Goal: Task Accomplishment & Management: Manage account settings

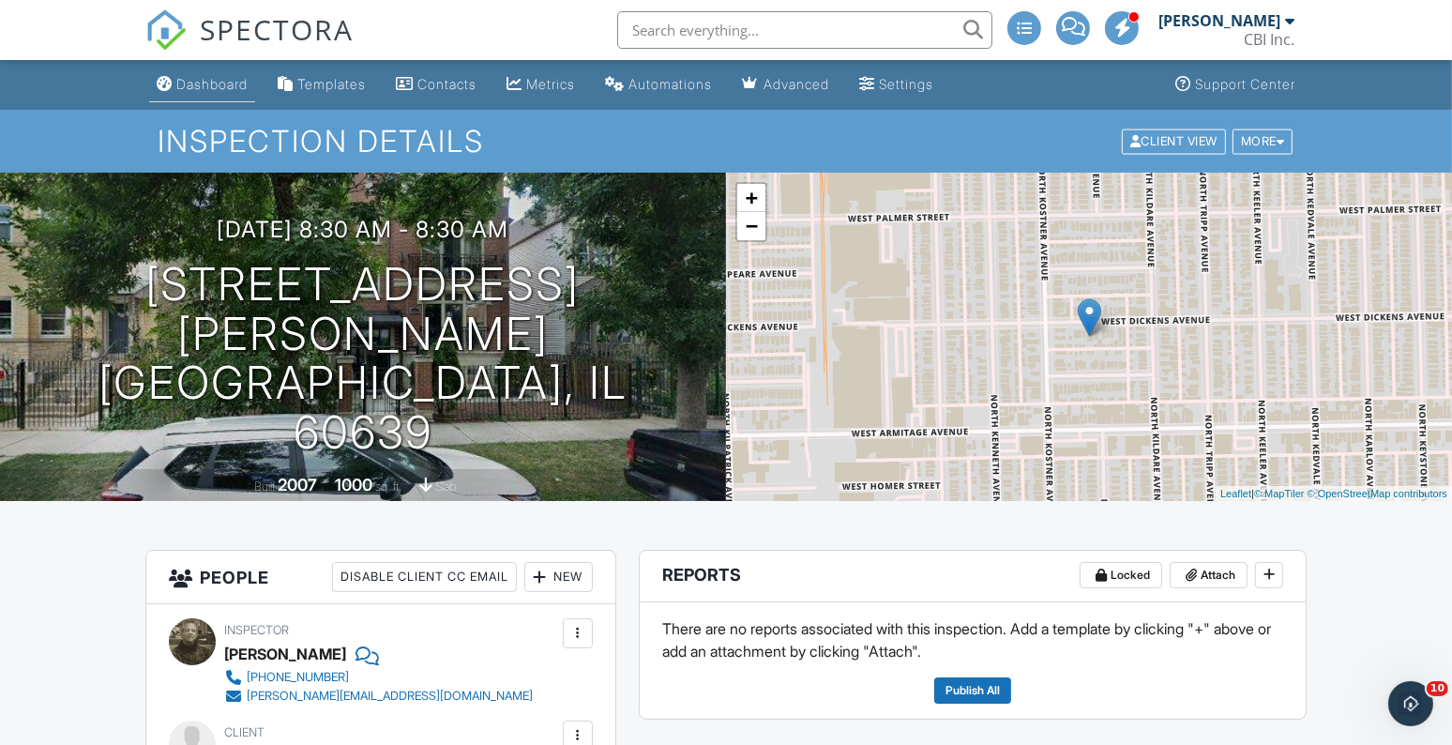
click at [208, 79] on div "Dashboard" at bounding box center [211, 84] width 71 height 16
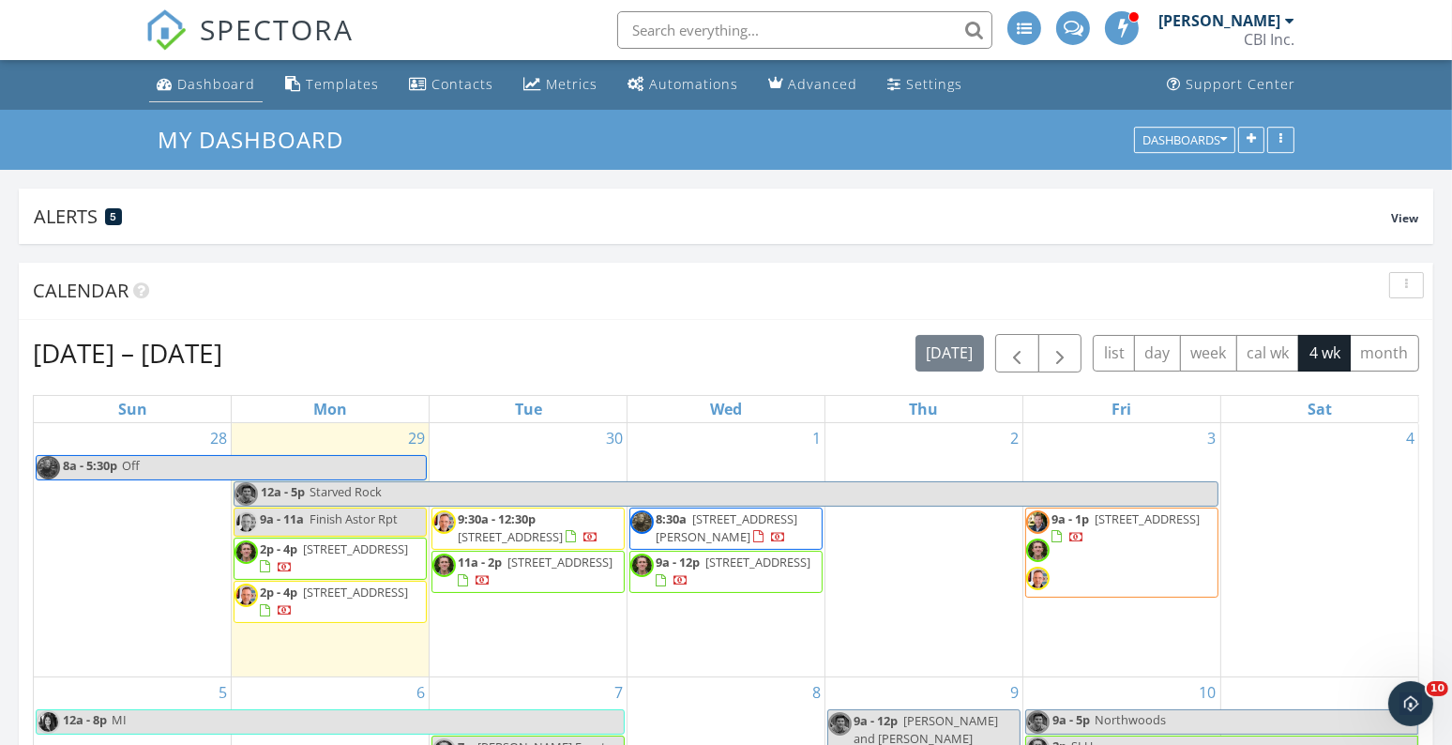
click at [218, 92] on div "Dashboard" at bounding box center [216, 84] width 78 height 18
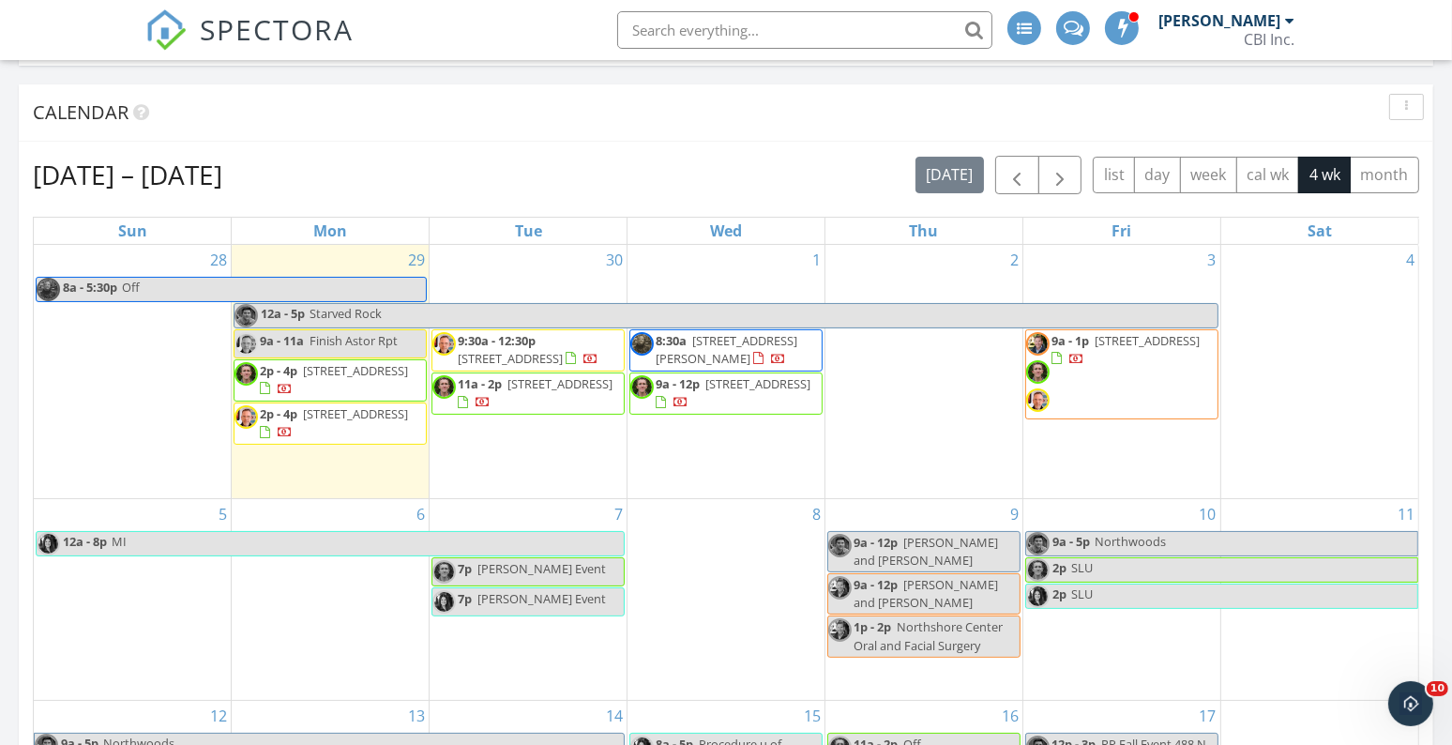
scroll to position [176, 0]
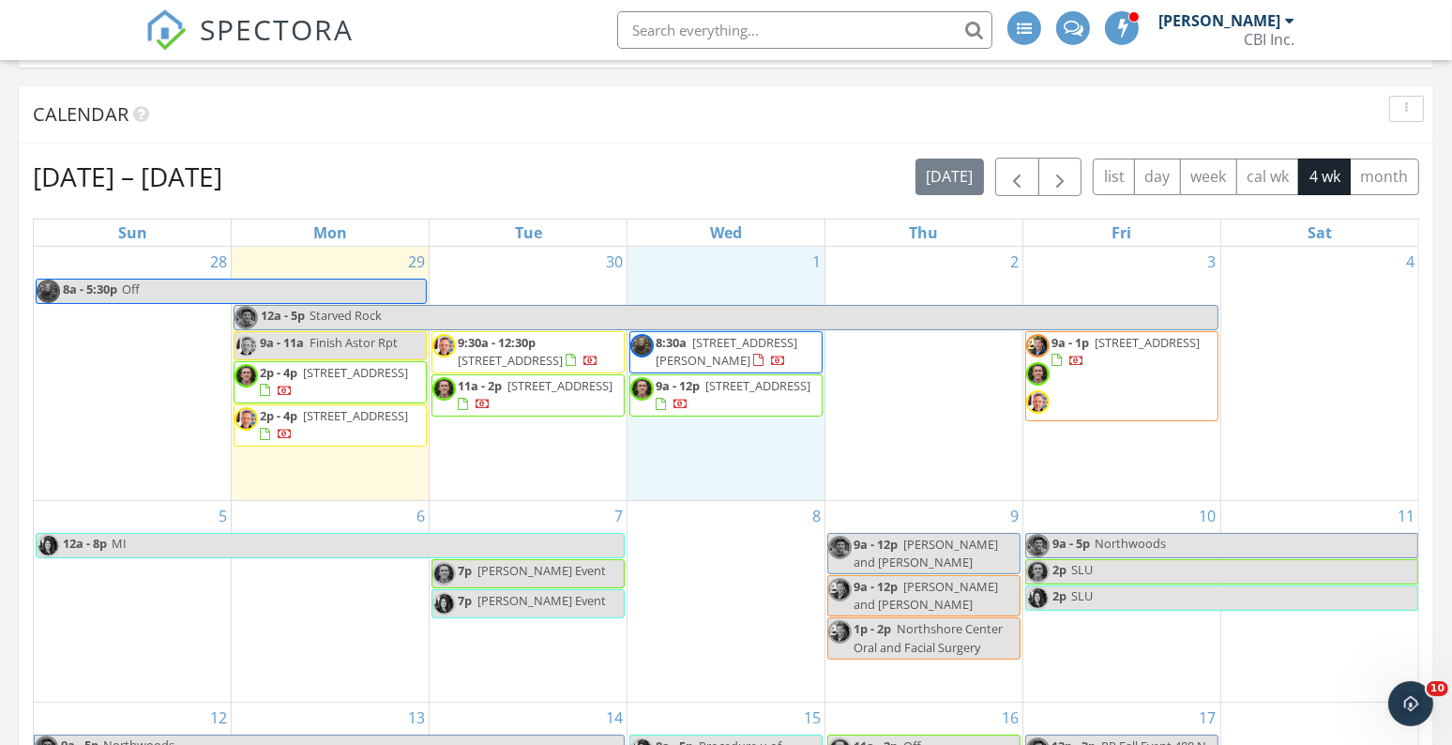
click at [692, 479] on div "1 8:30a [STREET_ADDRESS][PERSON_NAME] 9a - 12p [STREET_ADDRESS]" at bounding box center [726, 373] width 197 height 253
click at [709, 405] on link "Inspection" at bounding box center [724, 402] width 97 height 30
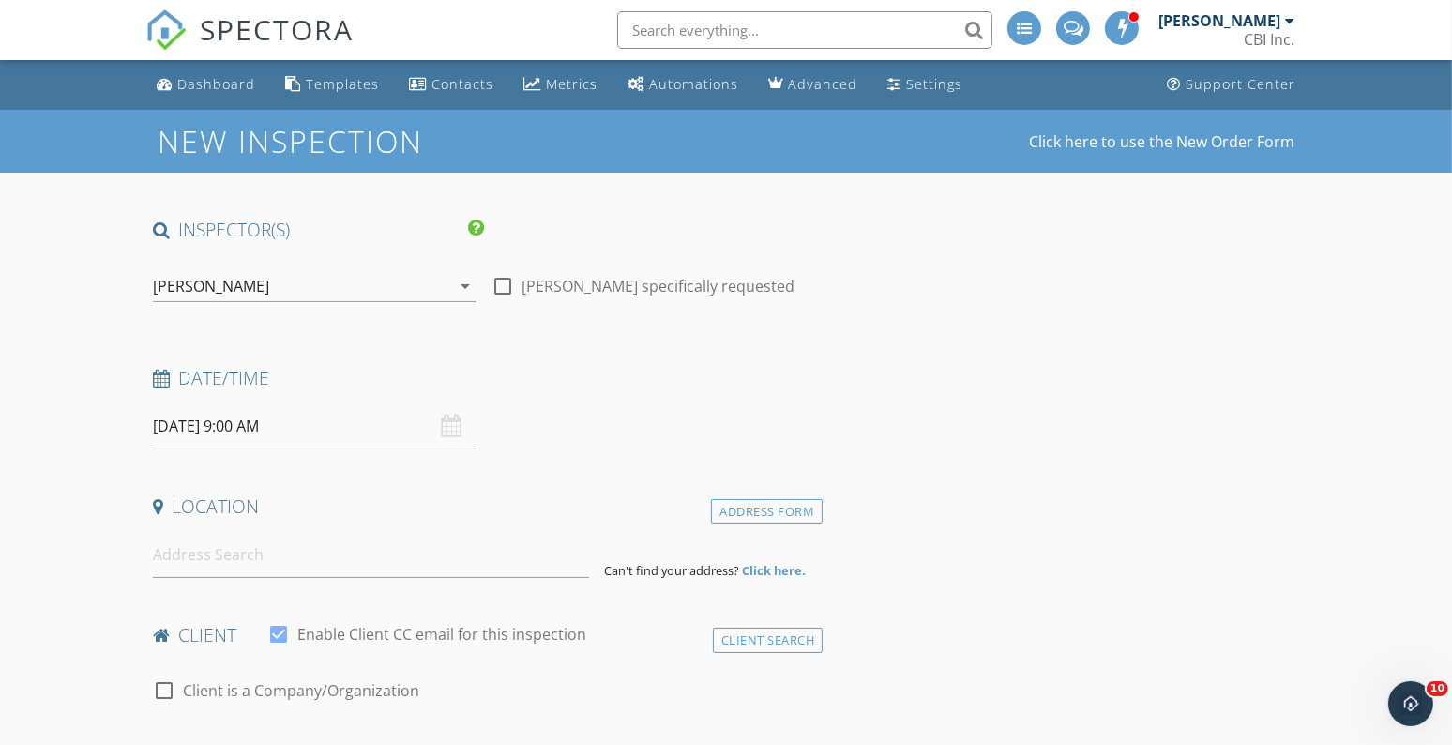
click at [360, 283] on div "[PERSON_NAME]" at bounding box center [301, 286] width 297 height 30
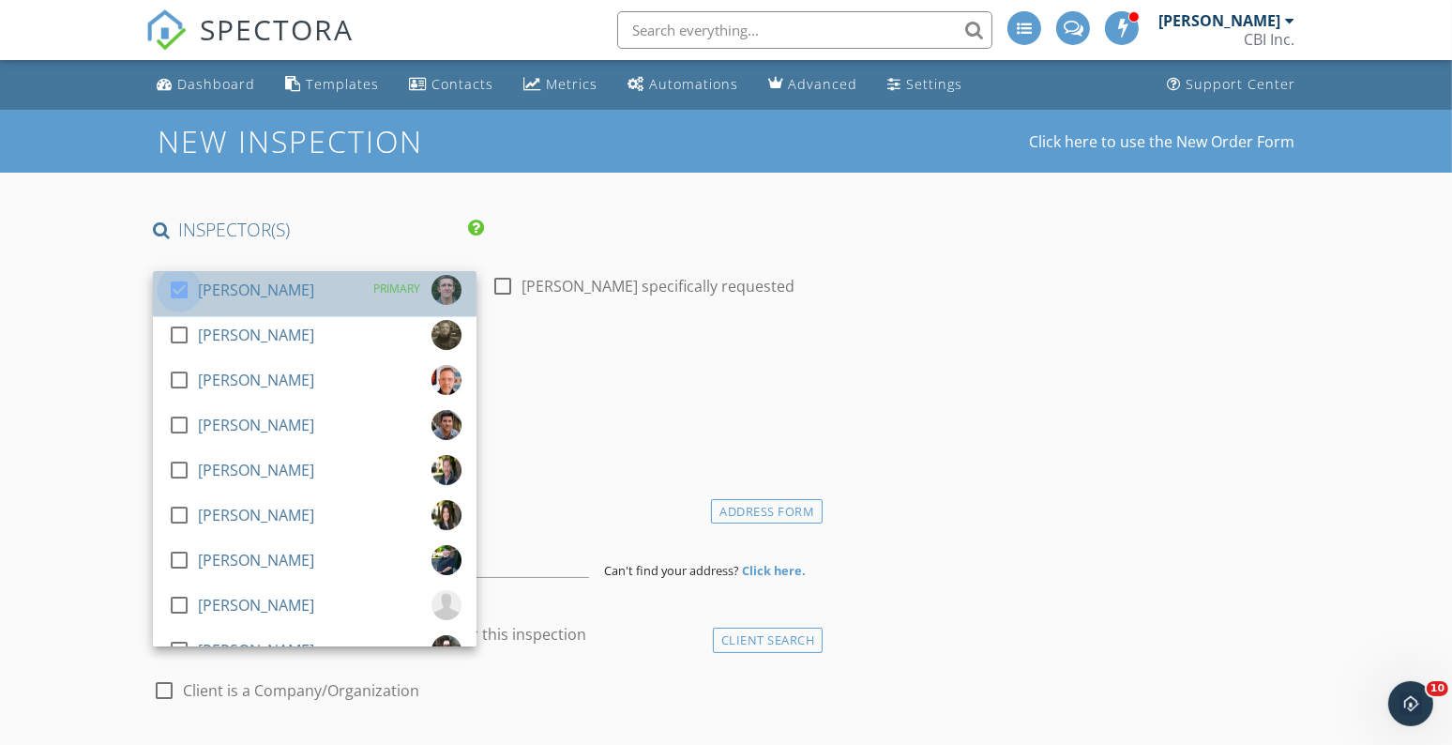
click at [176, 293] on div at bounding box center [179, 290] width 32 height 32
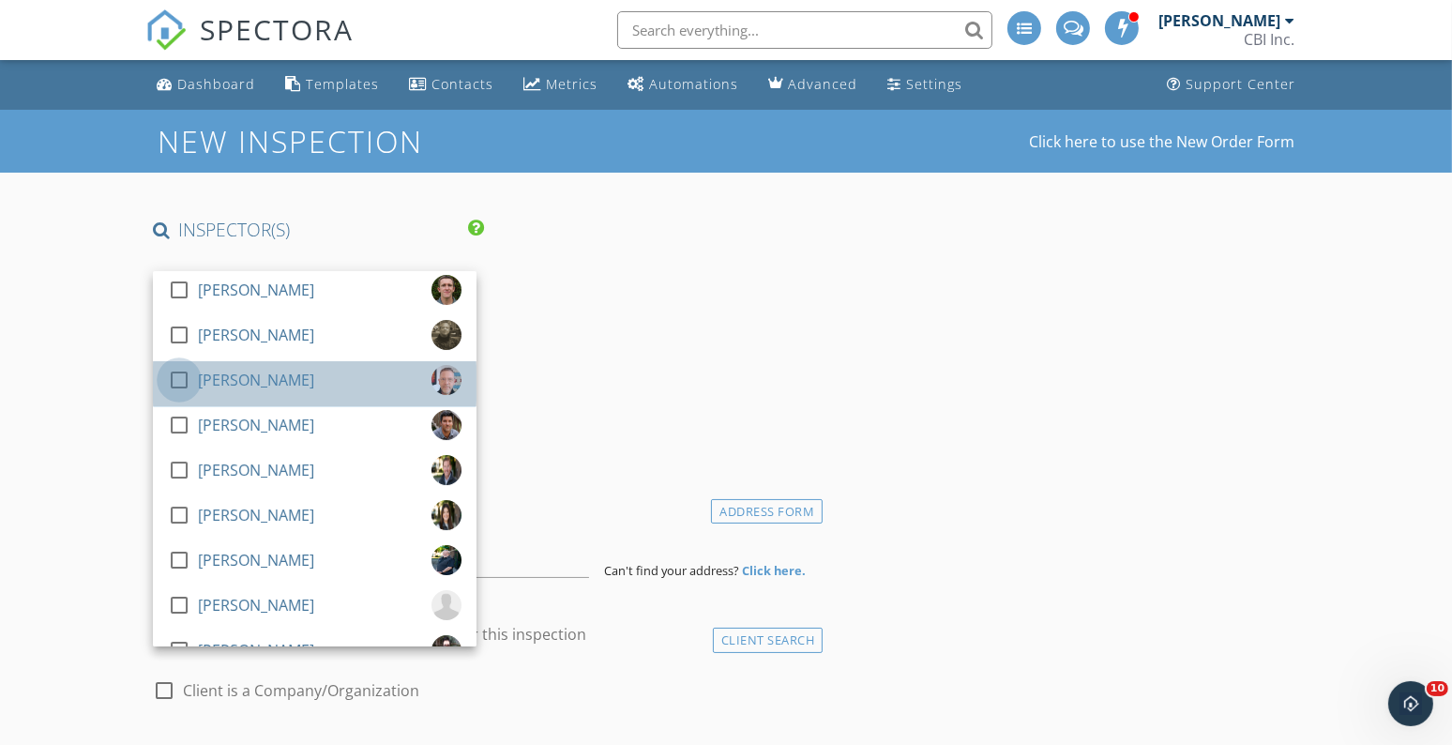
click at [182, 387] on div at bounding box center [179, 380] width 32 height 32
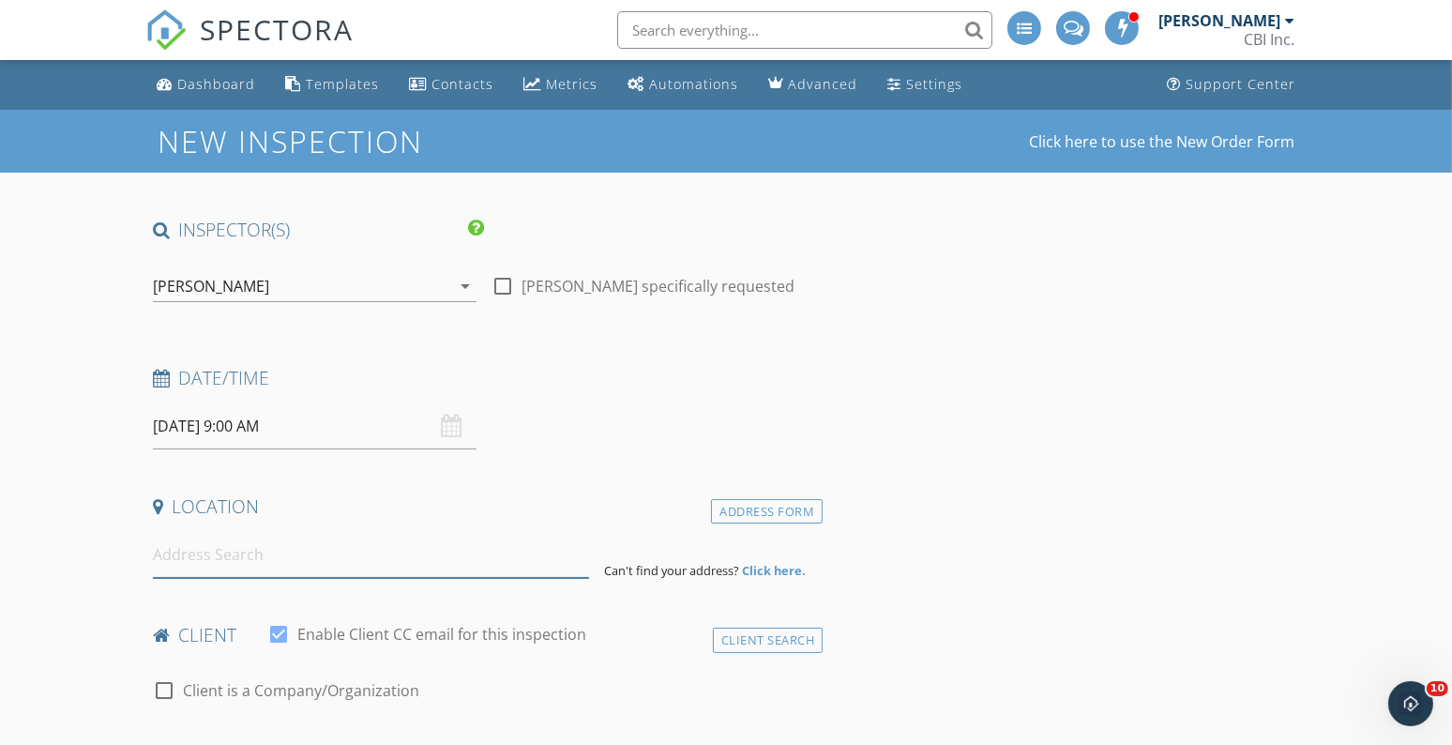
click at [216, 567] on input at bounding box center [371, 555] width 437 height 46
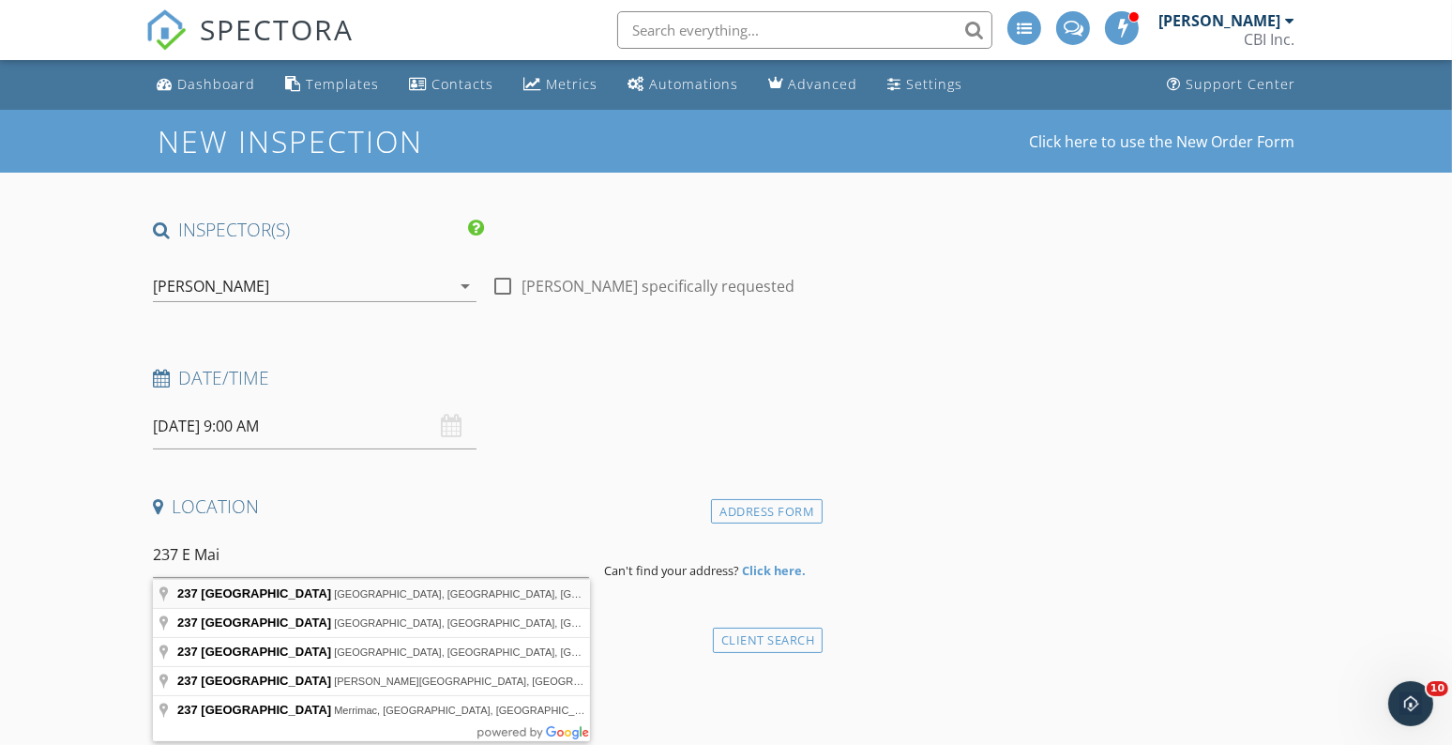
type input "237 East Main Street, Barrington, IL, USA"
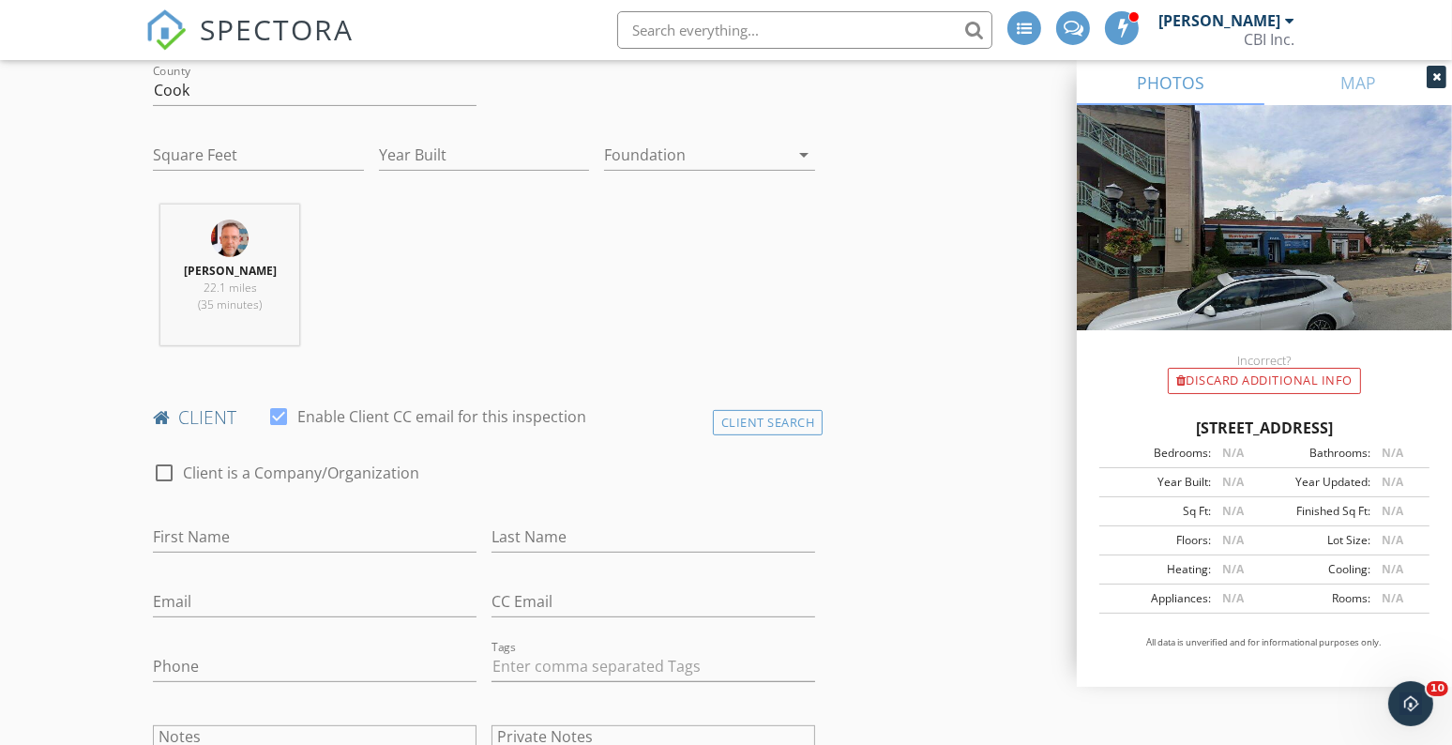
scroll to position [606, 0]
click at [231, 526] on input "First Name" at bounding box center [315, 532] width 324 height 31
type input "Emily and Trevor"
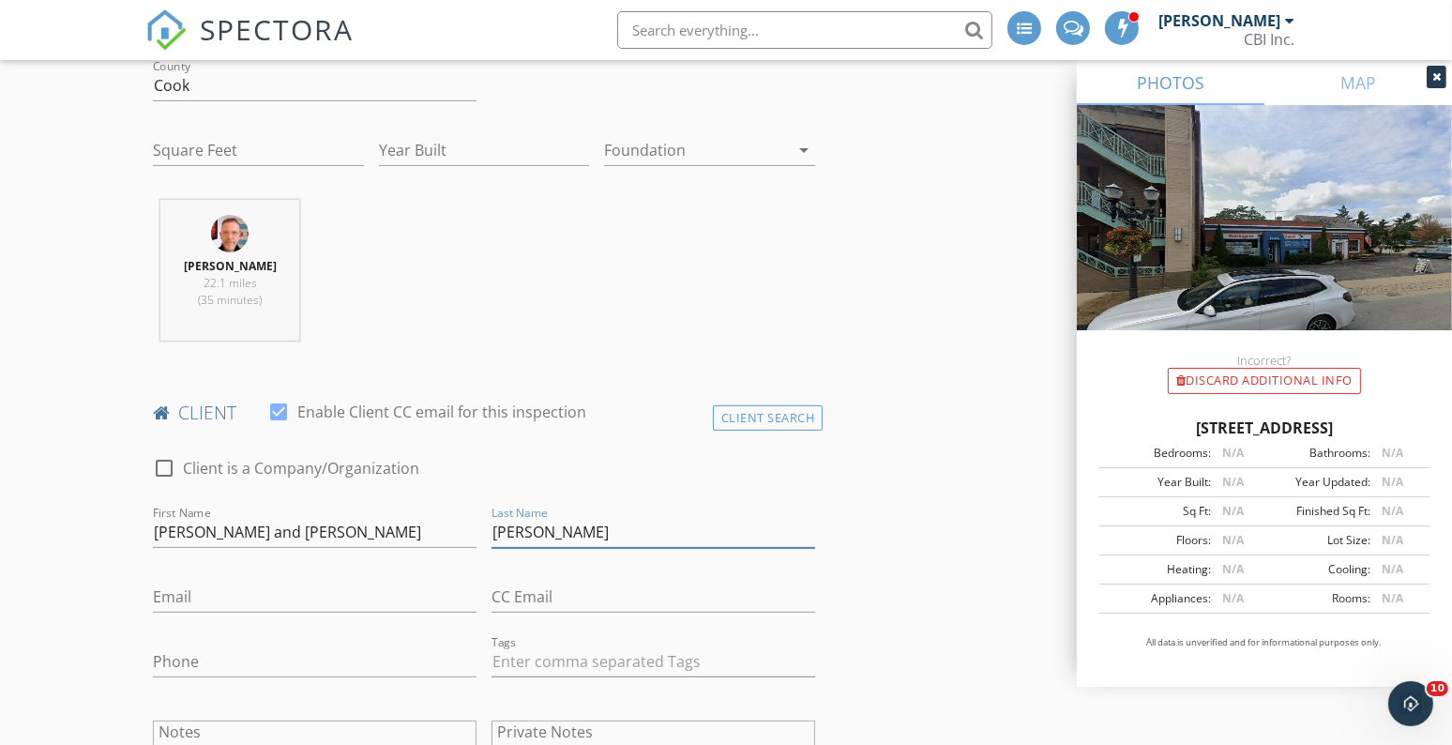
type input "Davis"
click at [212, 600] on input "Email" at bounding box center [315, 597] width 324 height 31
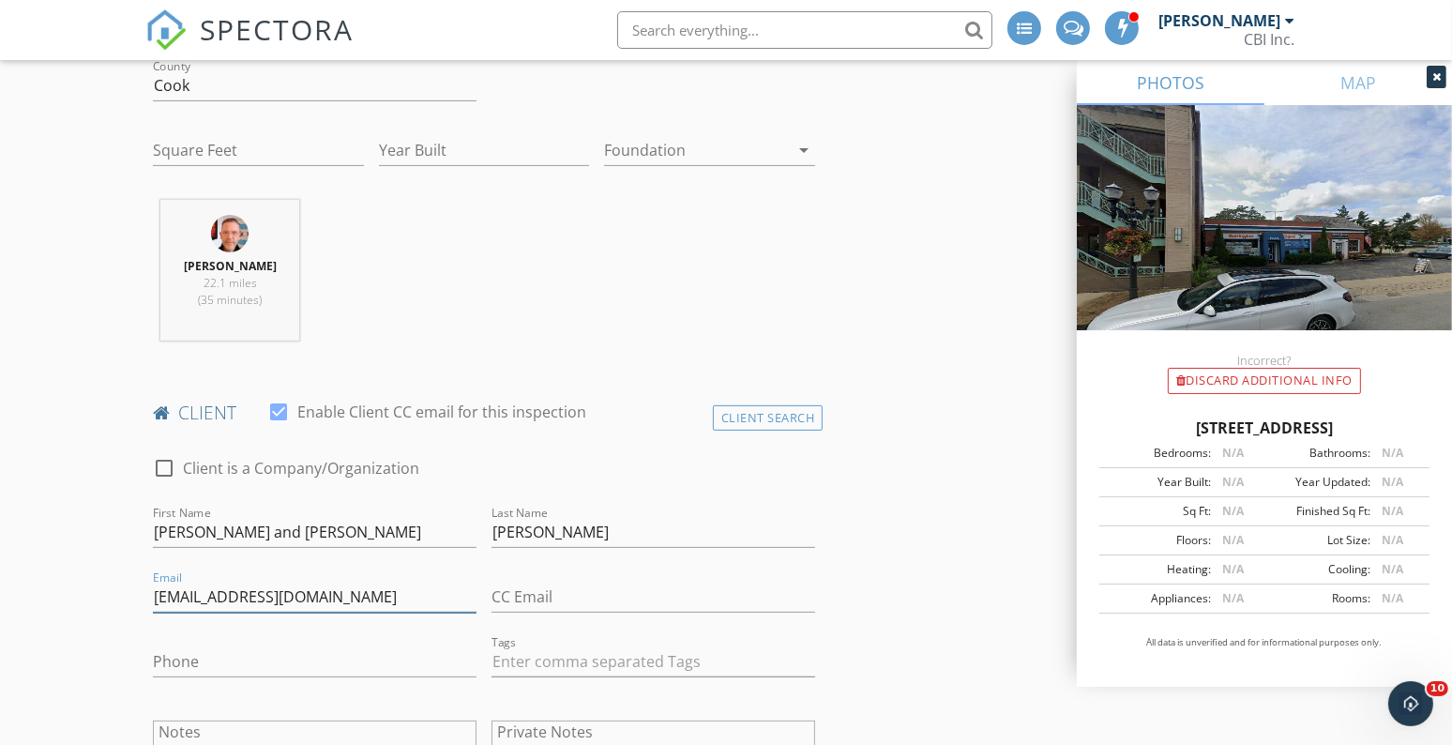
type input "emilydavisod@gmail.com"
click at [519, 598] on input "CC Email" at bounding box center [654, 597] width 324 height 31
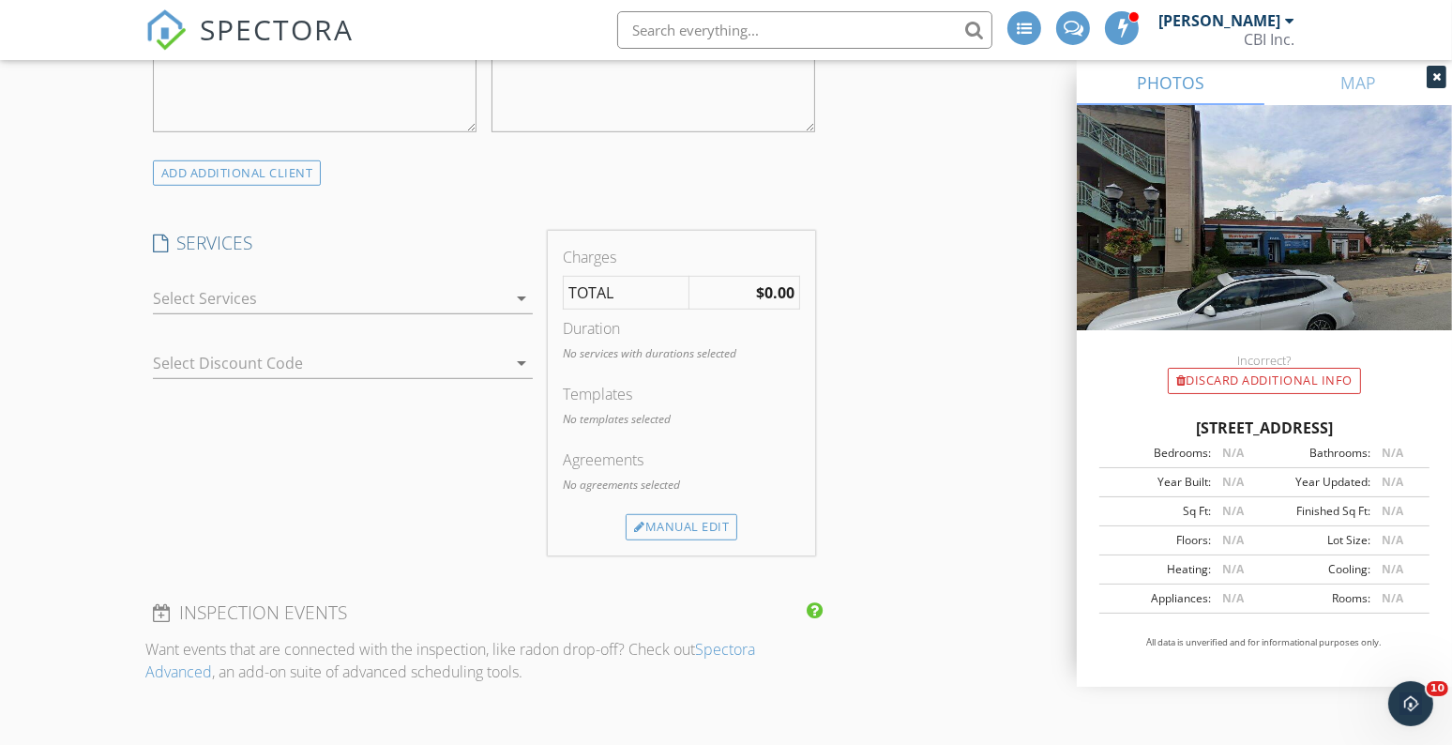
scroll to position [1336, 0]
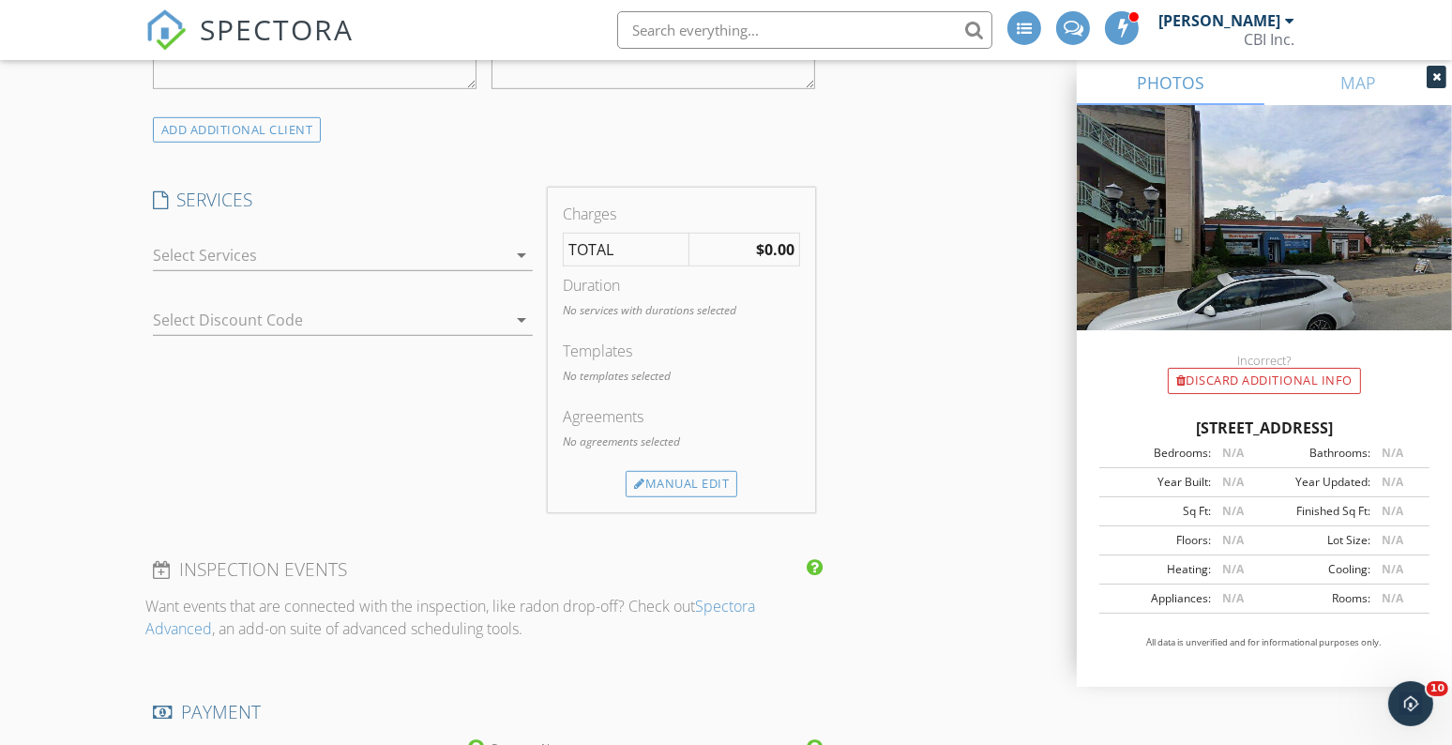
type input "trevord06@gmail.com"
click at [513, 250] on icon "arrow_drop_down" at bounding box center [521, 255] width 23 height 23
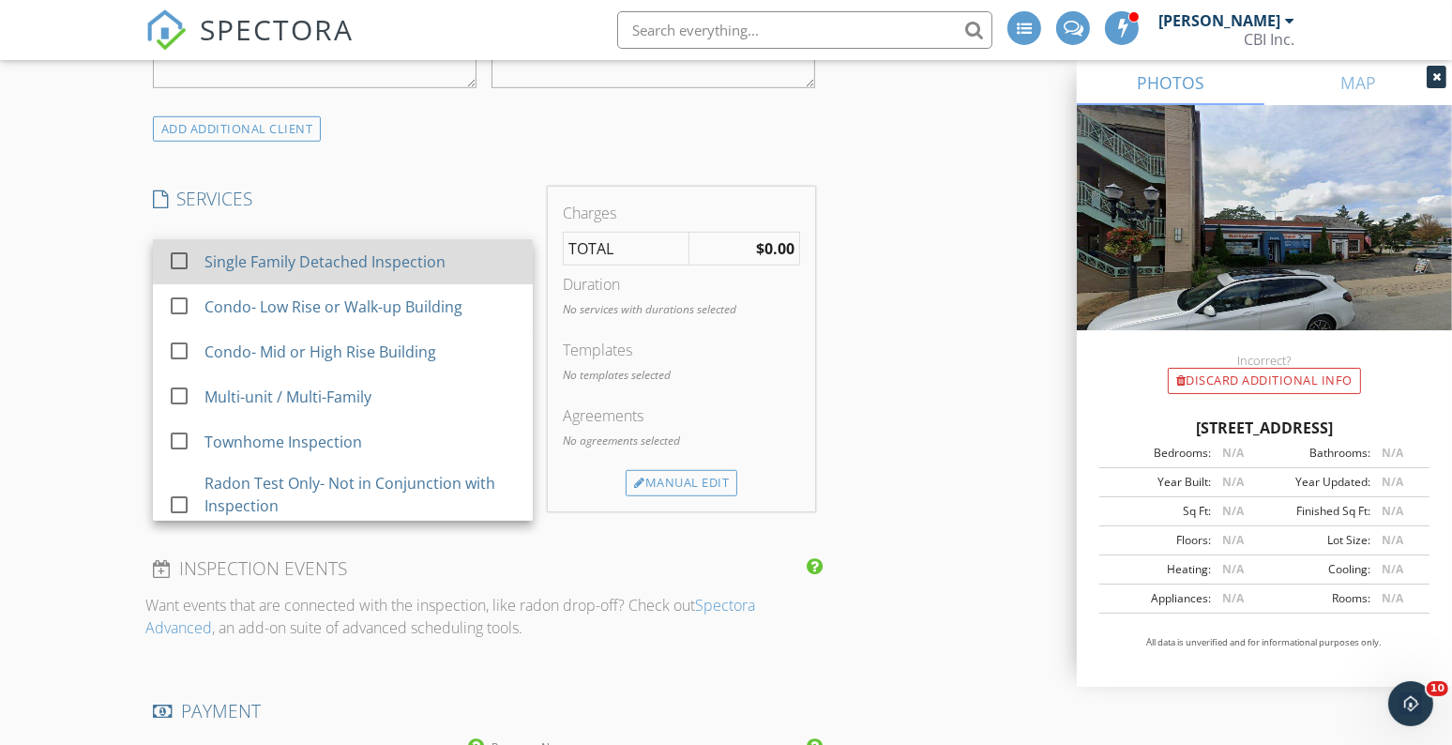
click at [330, 267] on div "Single Family Detached Inspection" at bounding box center [325, 261] width 241 height 23
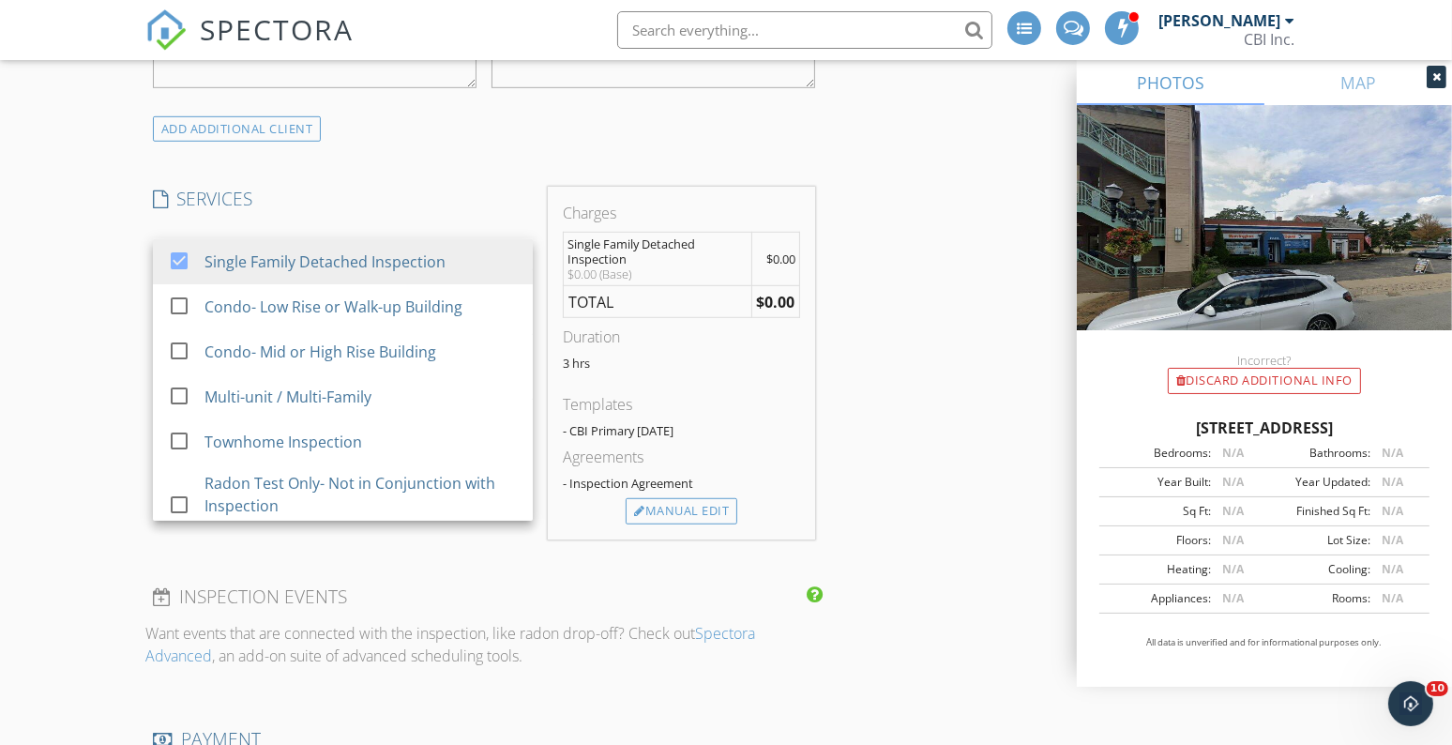
click at [843, 250] on div "INSPECTOR(S) check_box_outline_blank Morgan Hughes check_box_outline_blank Ken …" at bounding box center [725, 646] width 1161 height 3522
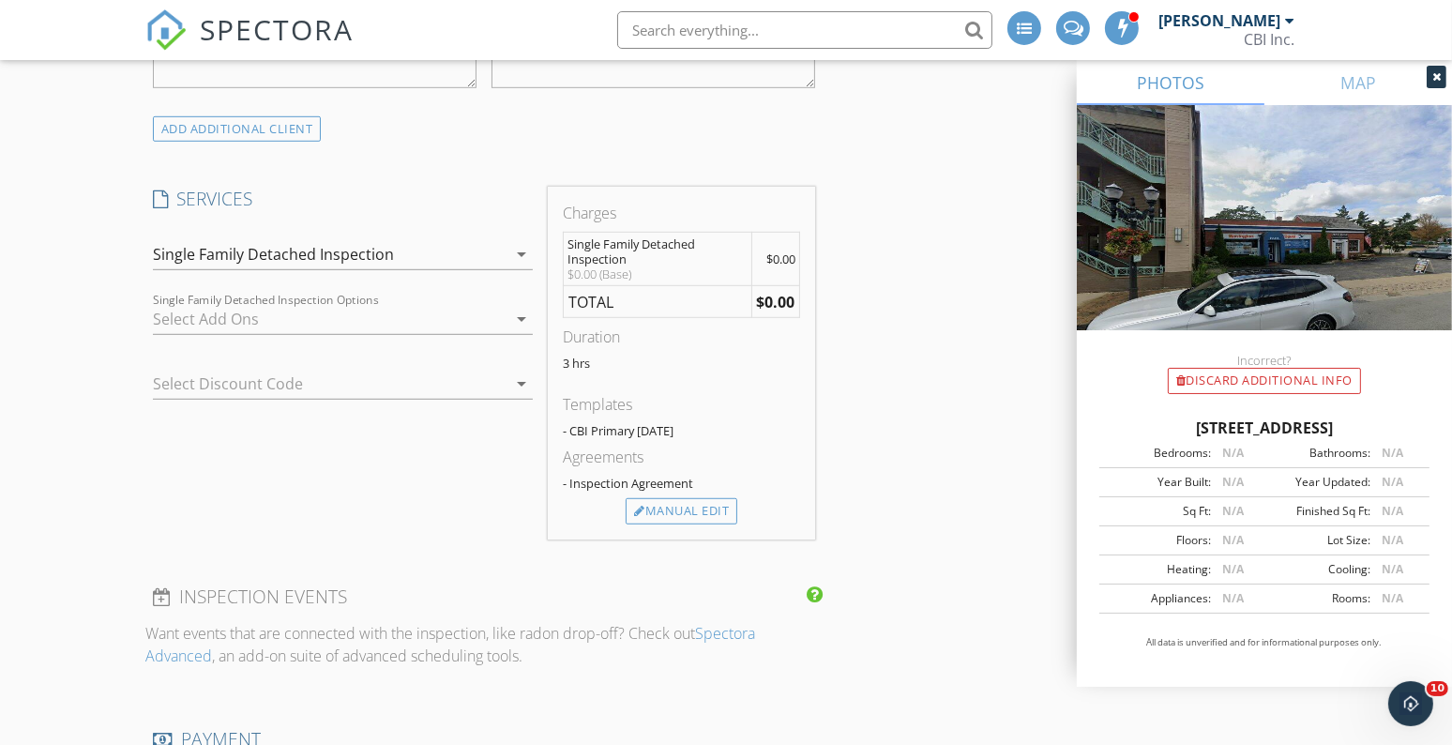
click at [271, 248] on div "Single Family Detached Inspection" at bounding box center [273, 254] width 241 height 17
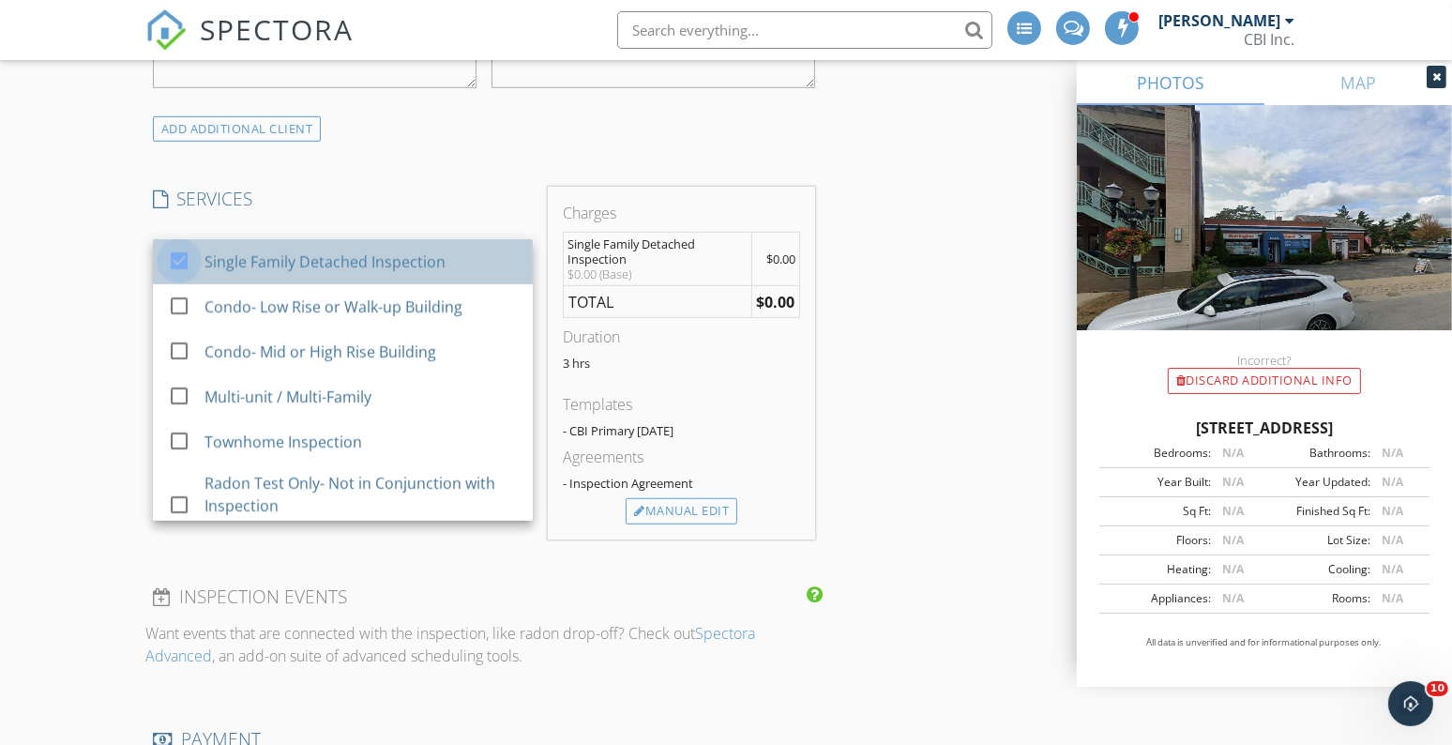
click at [174, 264] on div at bounding box center [179, 261] width 32 height 32
checkbox input "false"
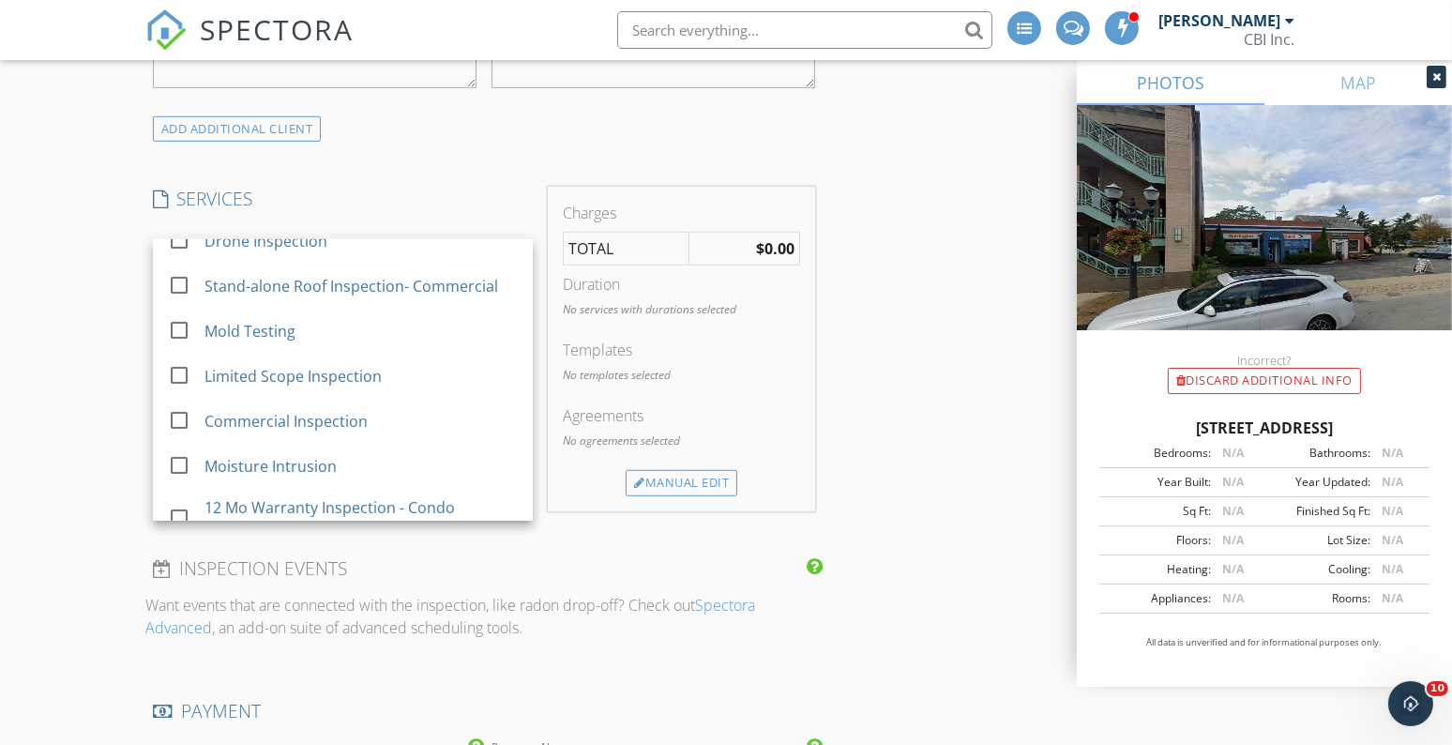
scroll to position [626, 0]
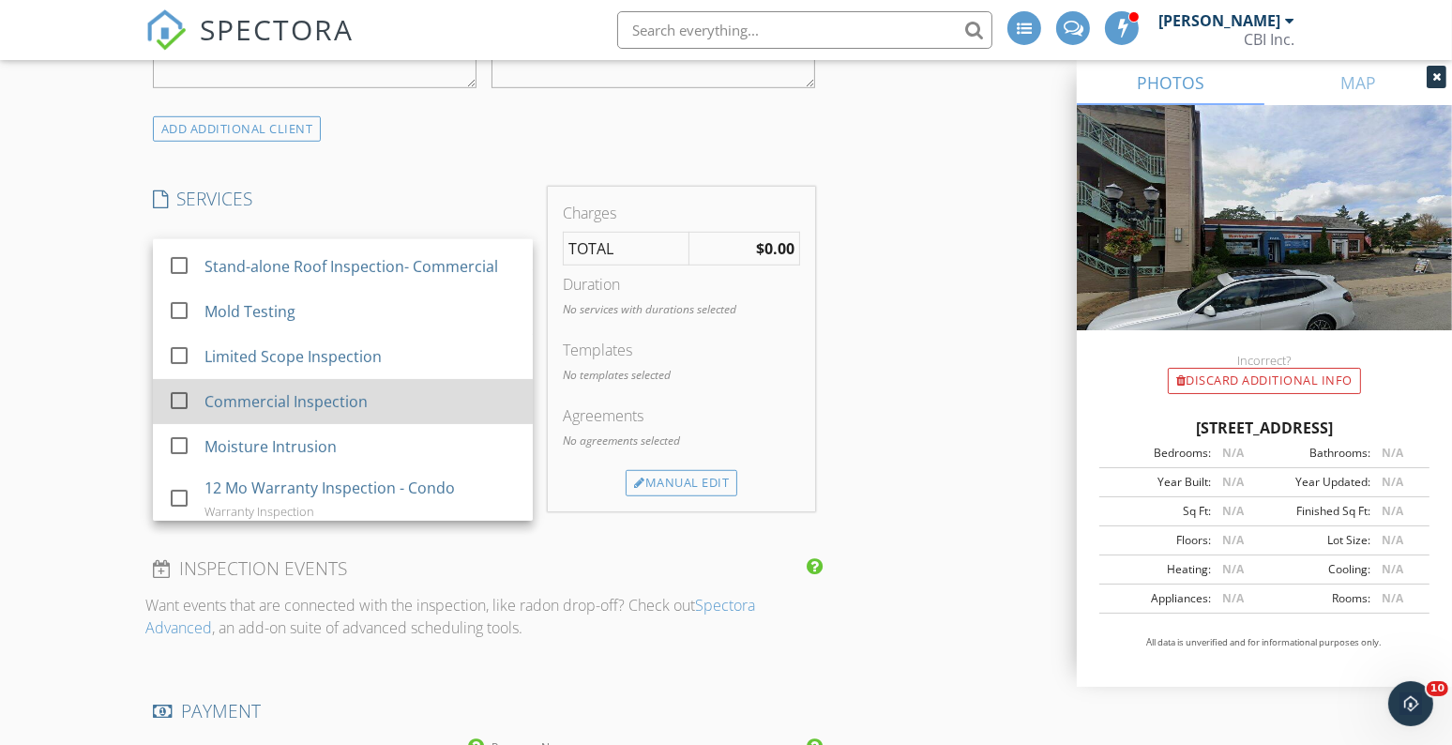
click at [180, 407] on div at bounding box center [179, 401] width 32 height 32
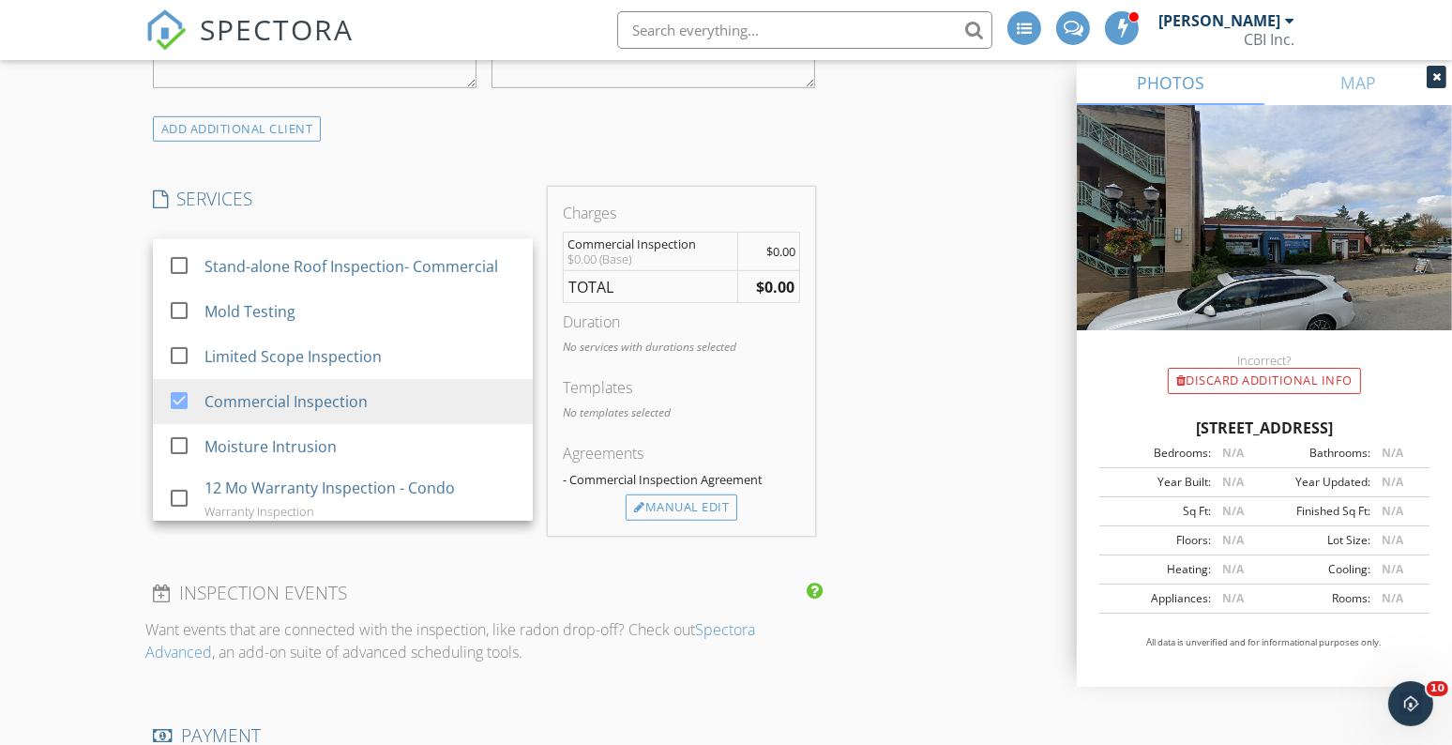
click at [658, 570] on div "INSPECTOR(S) check_box_outline_blank Morgan Hughes check_box_outline_blank Ken …" at bounding box center [483, 589] width 677 height 3408
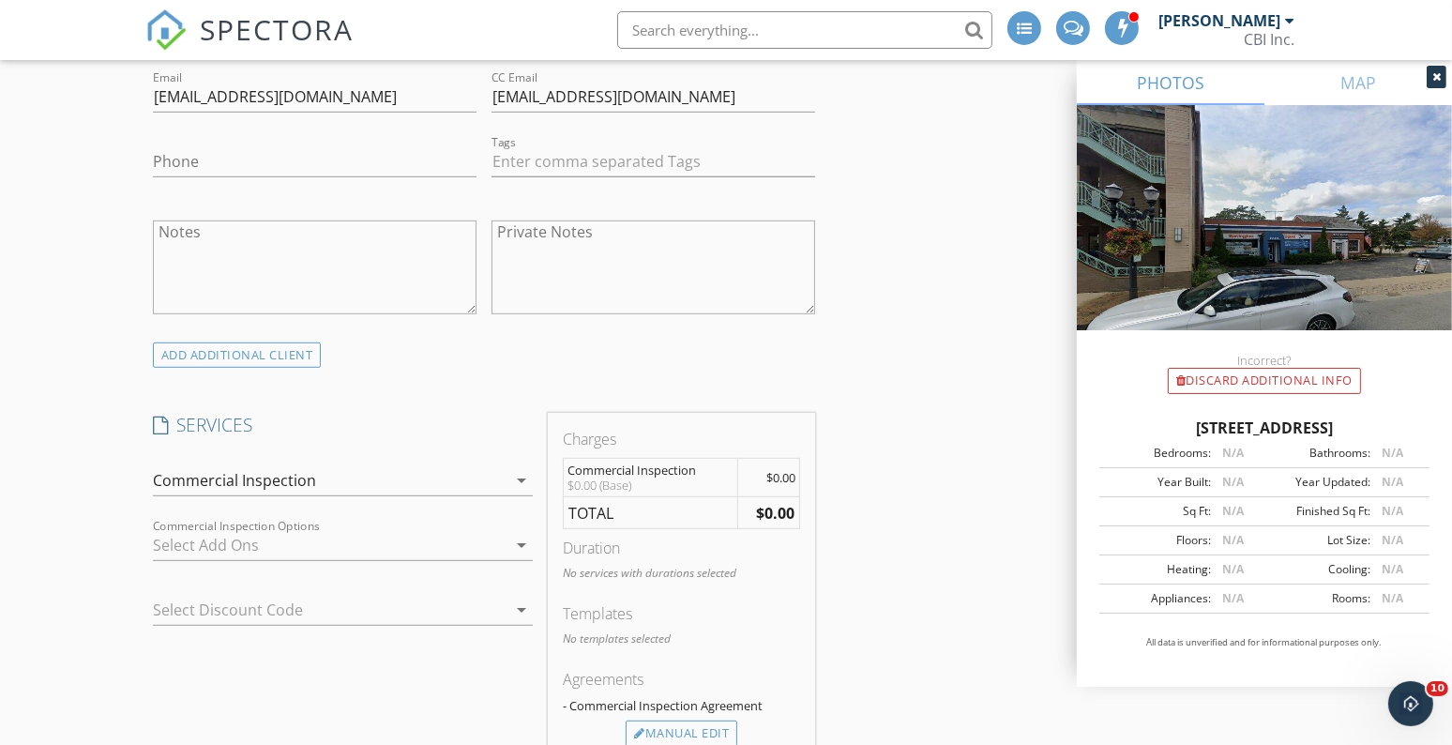
scroll to position [1427, 0]
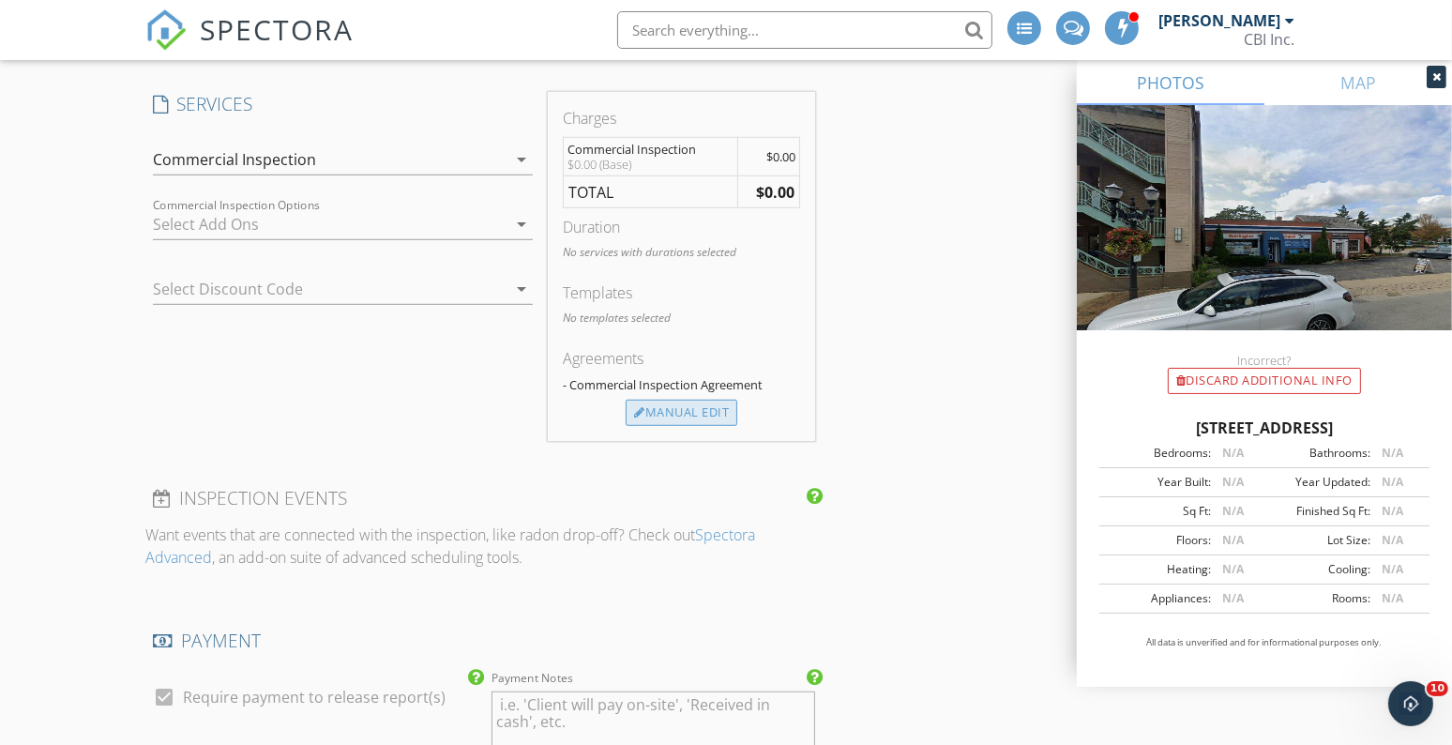
click at [658, 409] on div "Manual Edit" at bounding box center [682, 413] width 112 height 26
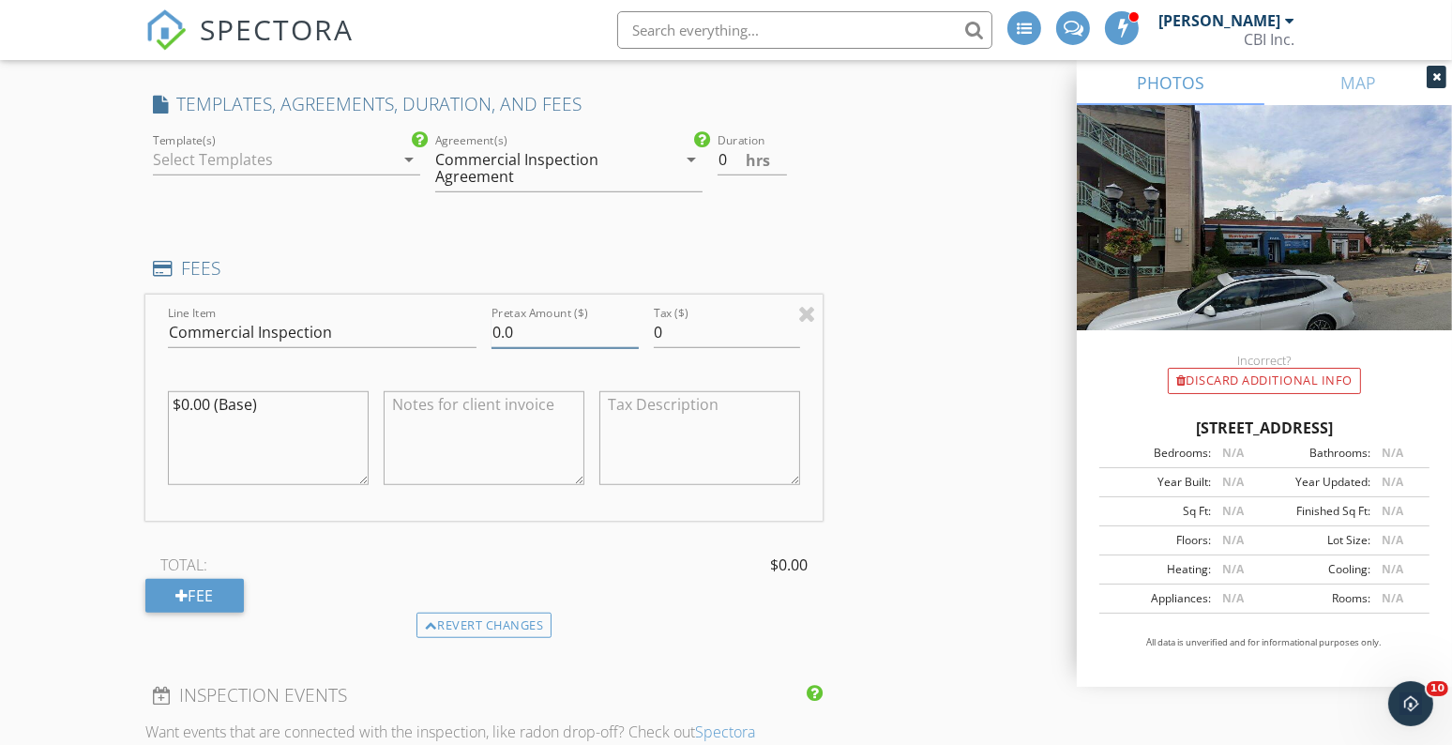
click at [518, 334] on input "0.0" at bounding box center [565, 332] width 147 height 31
type input "1495"
click at [937, 206] on div "INSPECTOR(S) check_box_outline_blank Morgan Hughes check_box_outline_blank Ken …" at bounding box center [725, 648] width 1161 height 3715
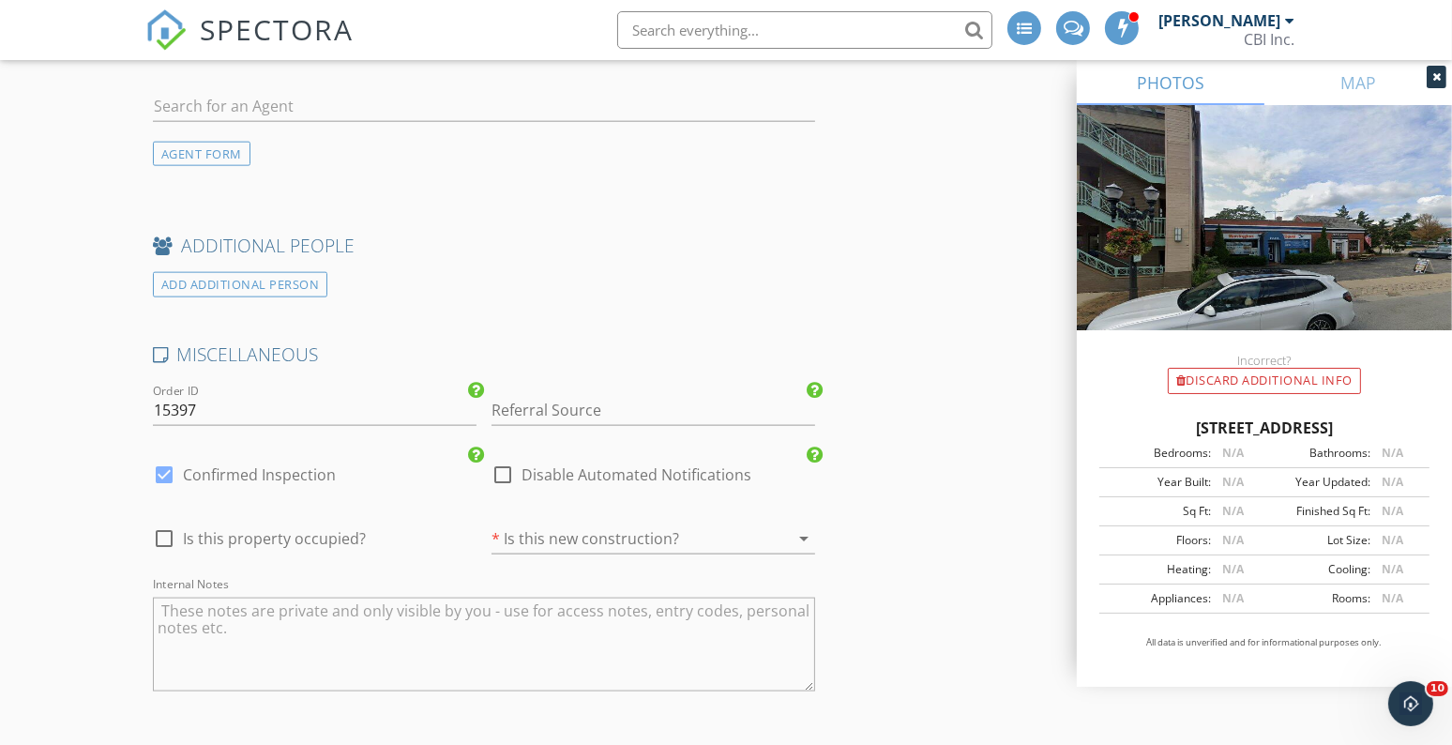
scroll to position [2787, 0]
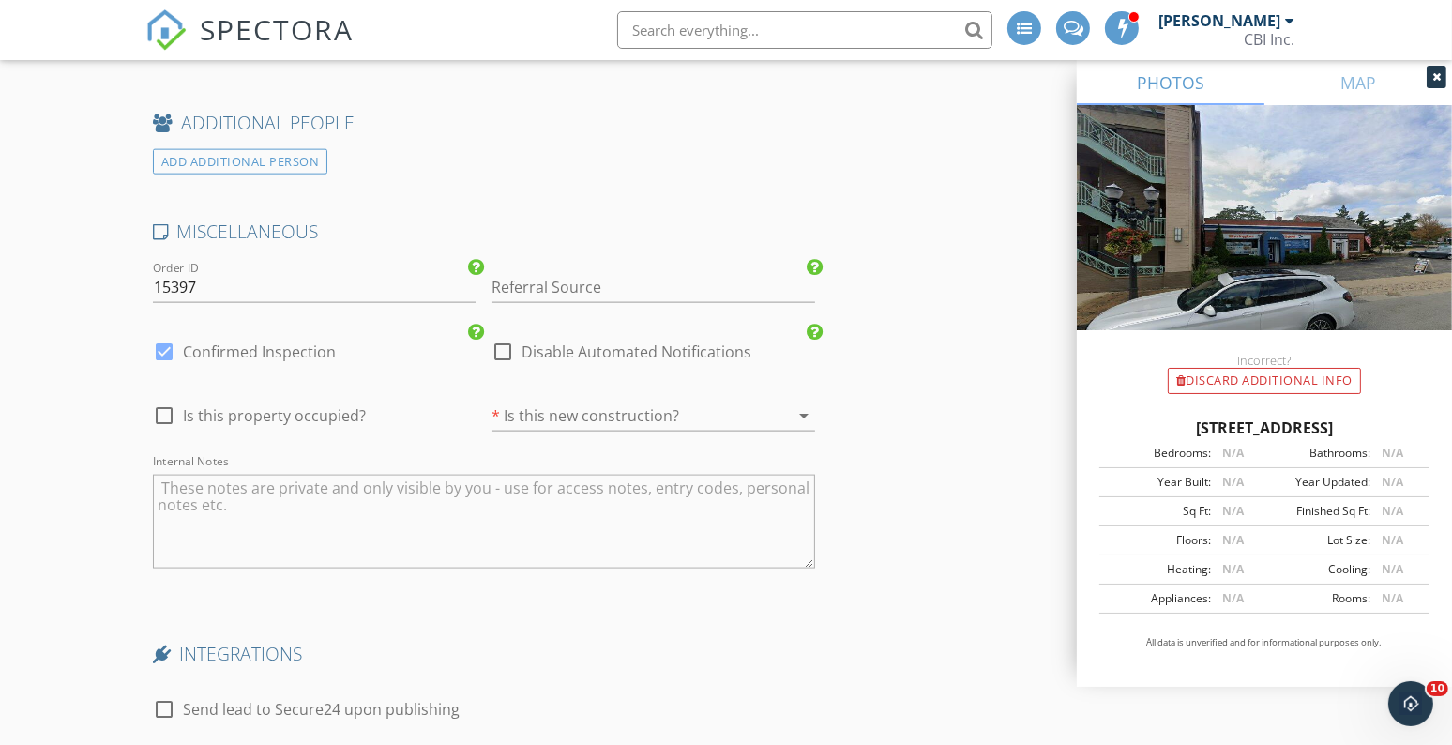
click at [167, 349] on div at bounding box center [164, 352] width 32 height 32
checkbox input "false"
checkbox input "true"
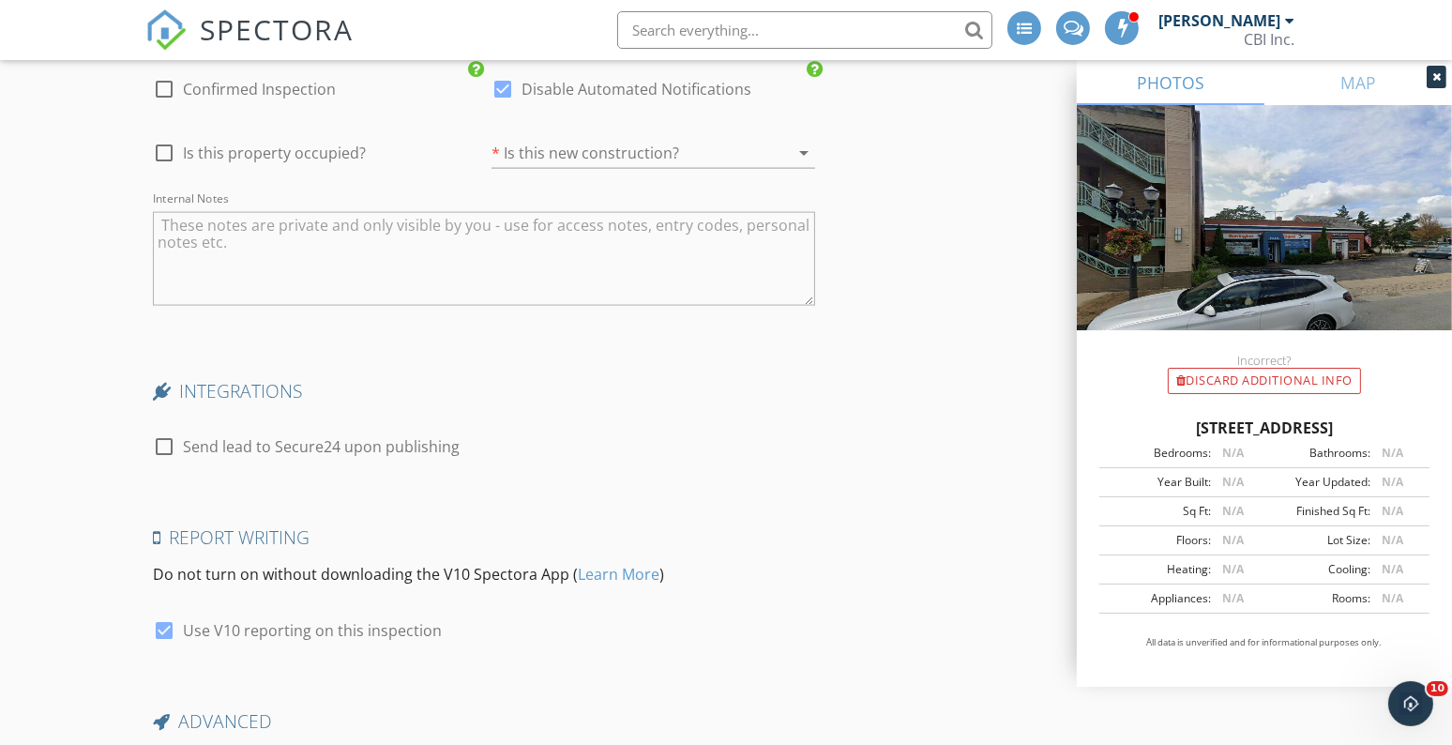
scroll to position [3230, 0]
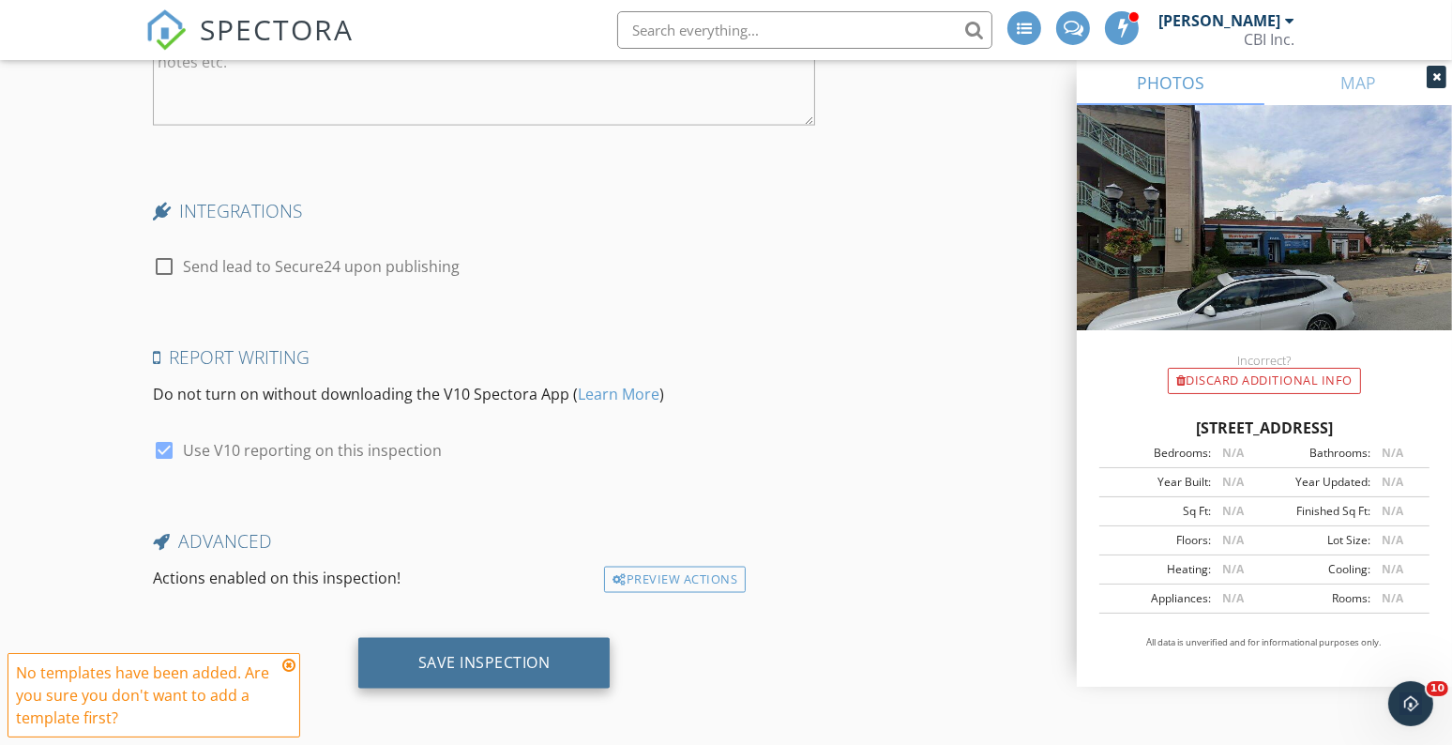
click at [407, 665] on div "Save Inspection" at bounding box center [484, 663] width 252 height 51
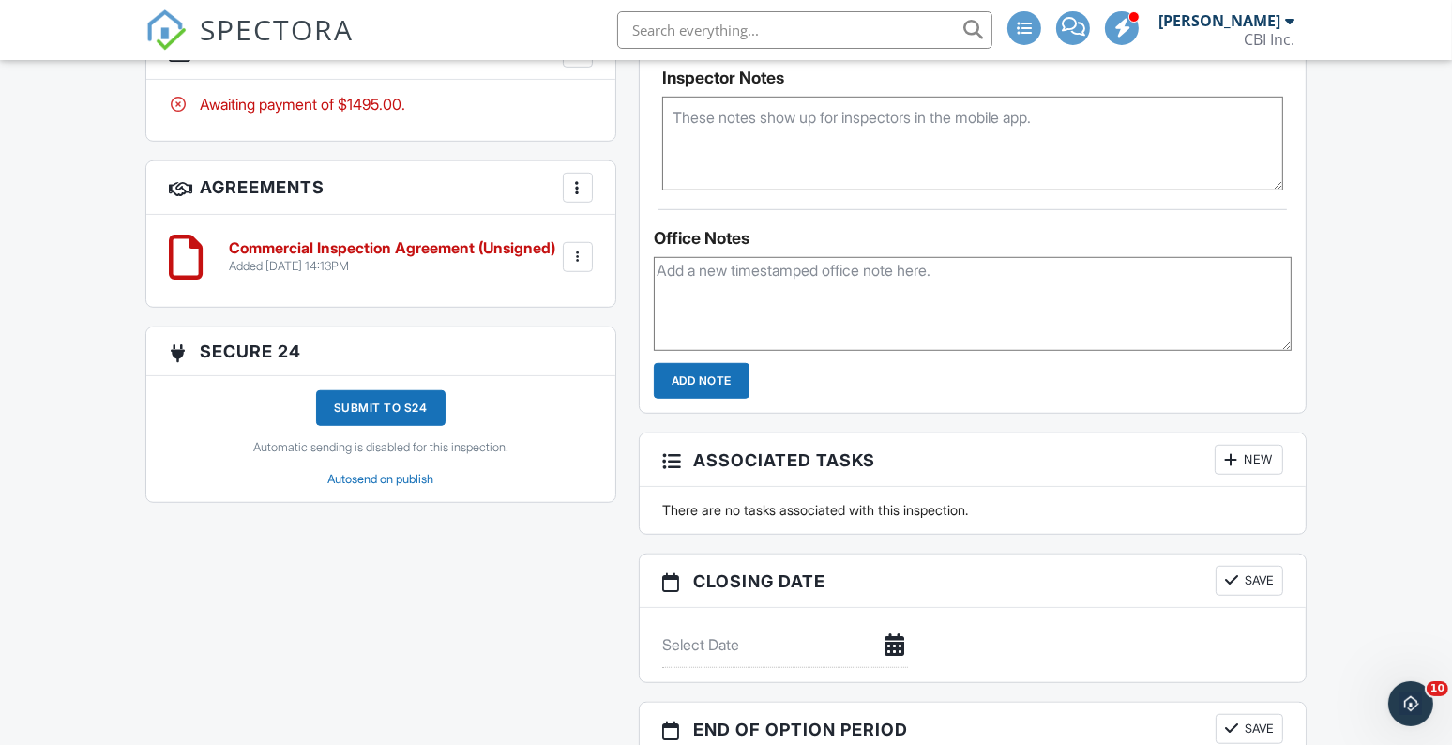
scroll to position [1380, 0]
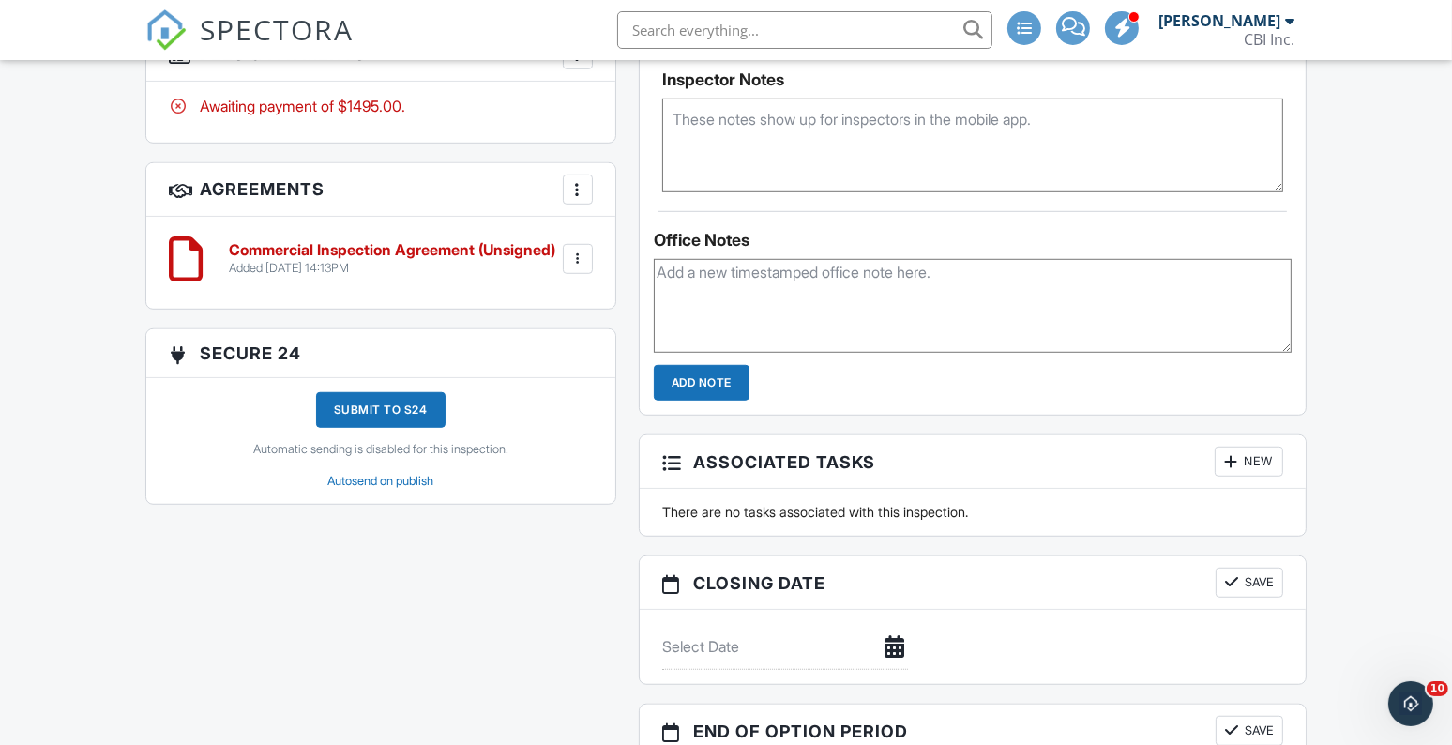
click at [766, 300] on textarea at bounding box center [973, 306] width 638 height 94
type textarea "waiting to hear if they want scope"
click at [722, 386] on input "Add Note" at bounding box center [702, 383] width 96 height 36
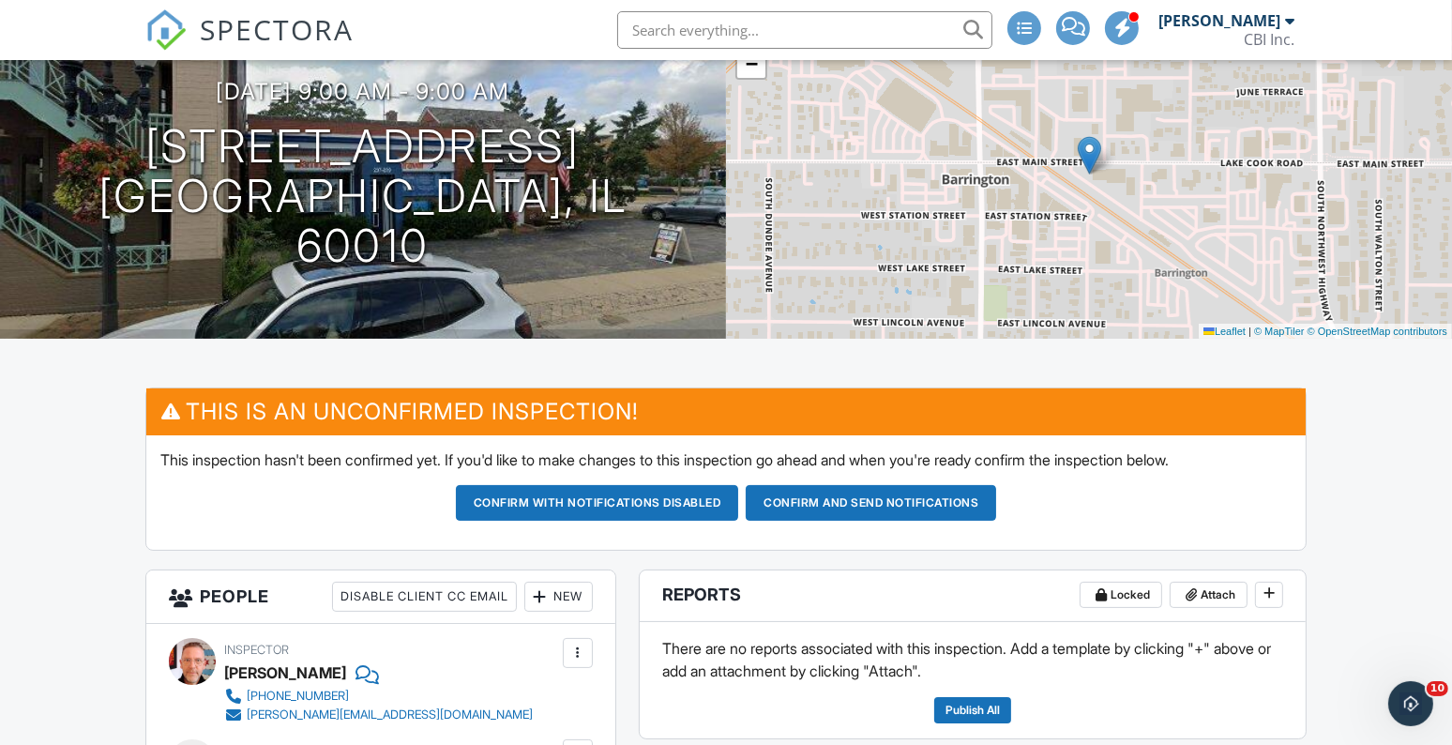
scroll to position [0, 0]
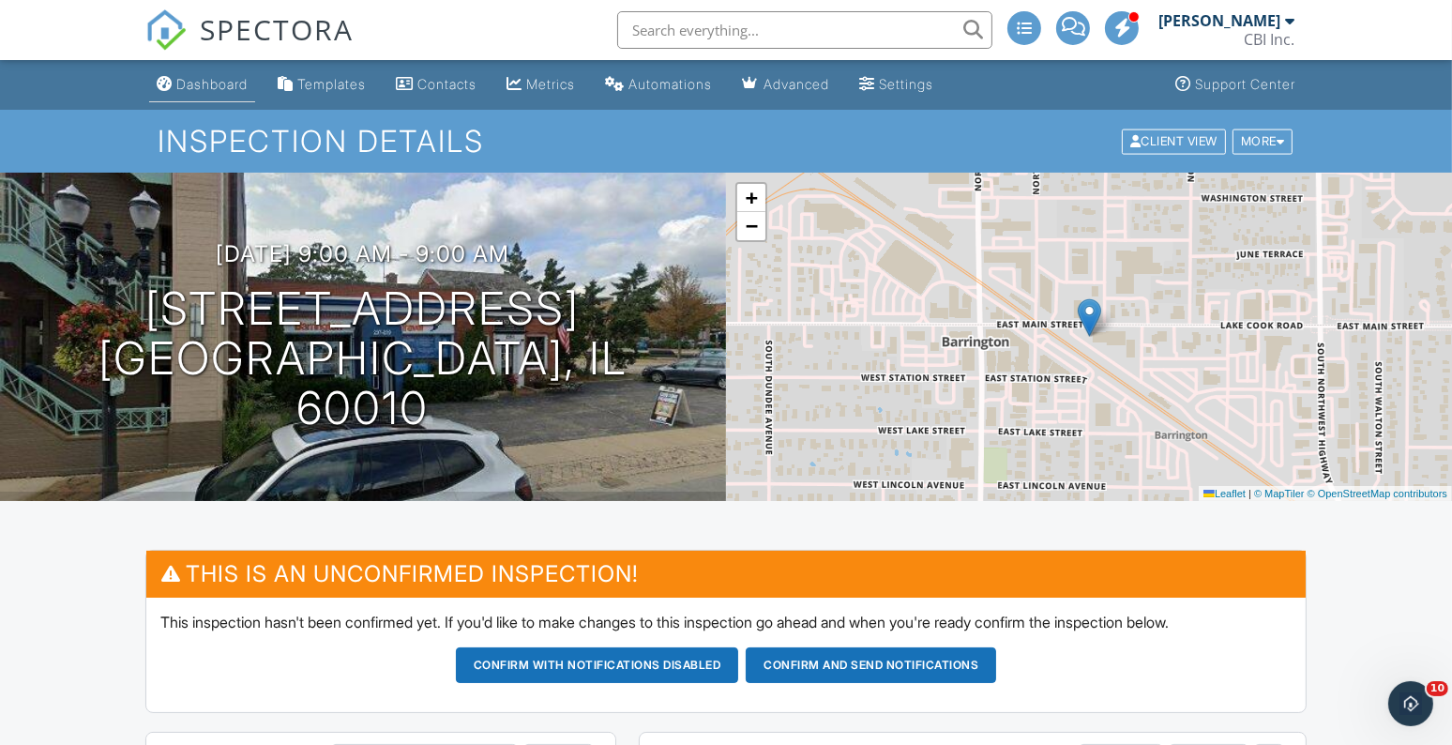
click at [221, 89] on div "Dashboard" at bounding box center [211, 84] width 71 height 16
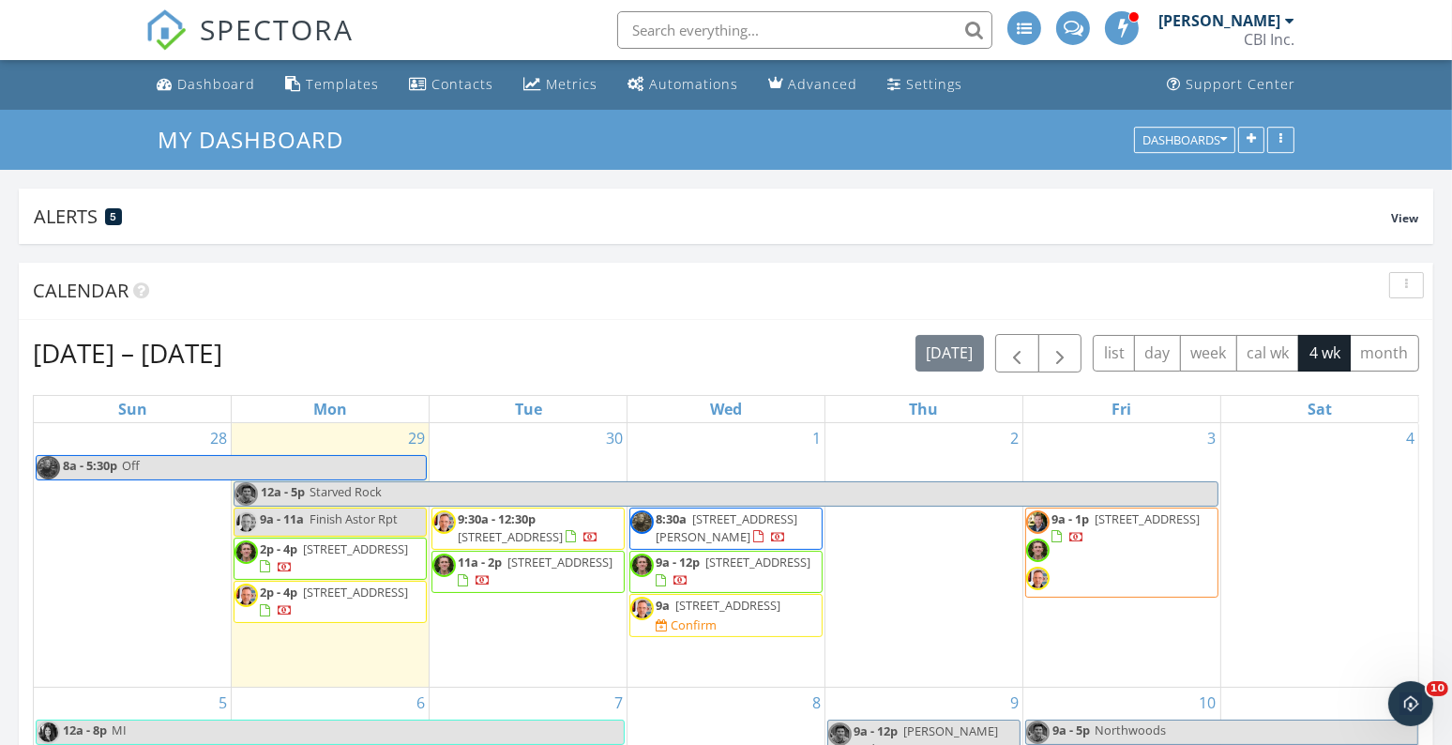
click at [676, 614] on span "237 E Main St, Barrington 60010" at bounding box center [728, 605] width 105 height 17
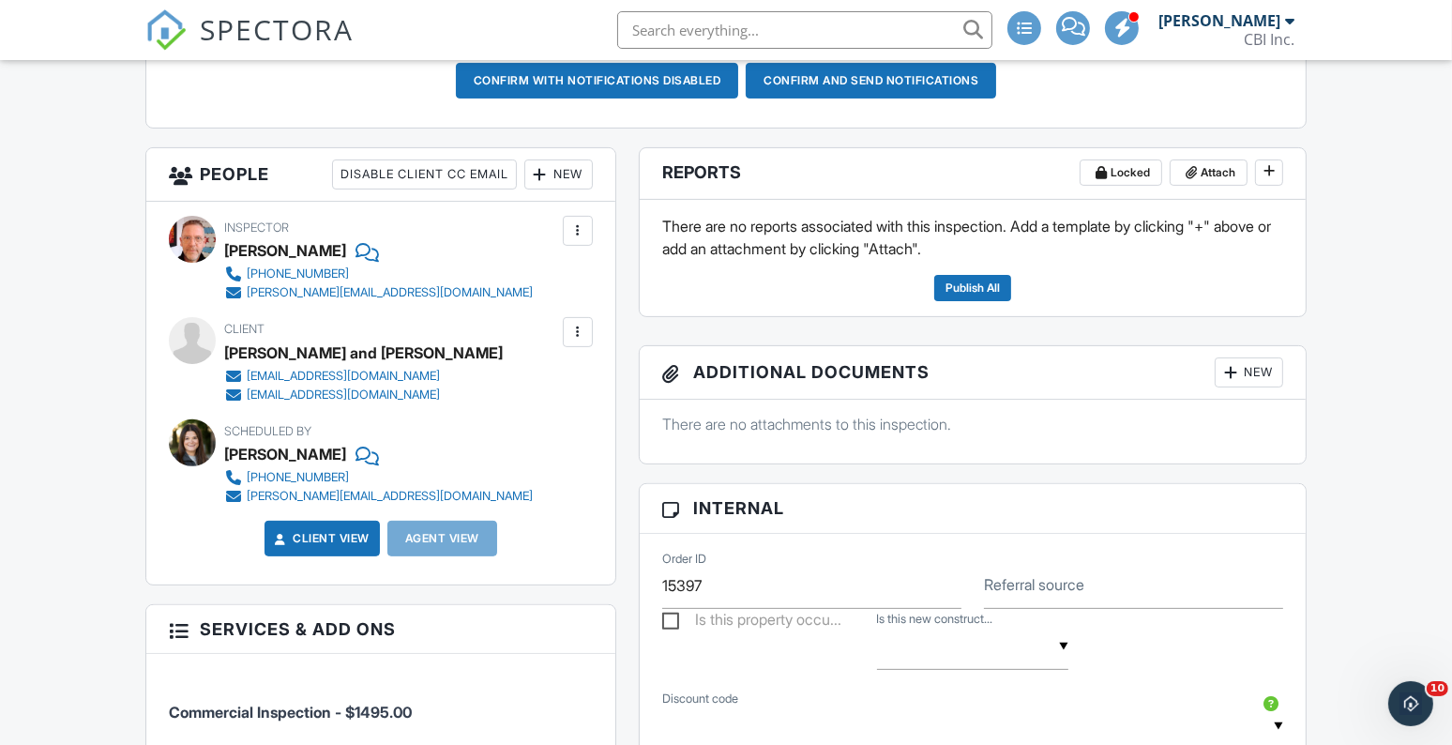
scroll to position [584, 0]
click at [581, 331] on div at bounding box center [578, 333] width 19 height 19
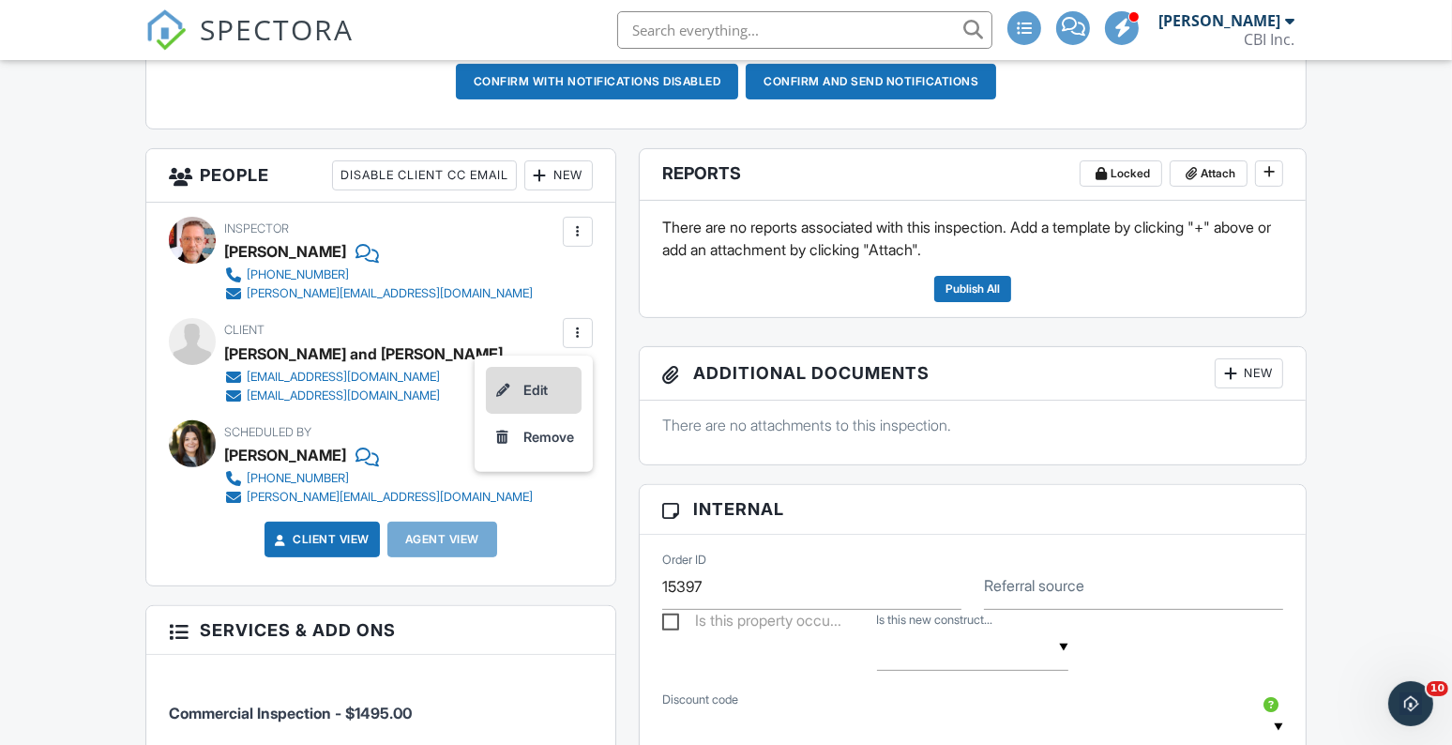
click at [539, 387] on li "Edit" at bounding box center [534, 390] width 96 height 47
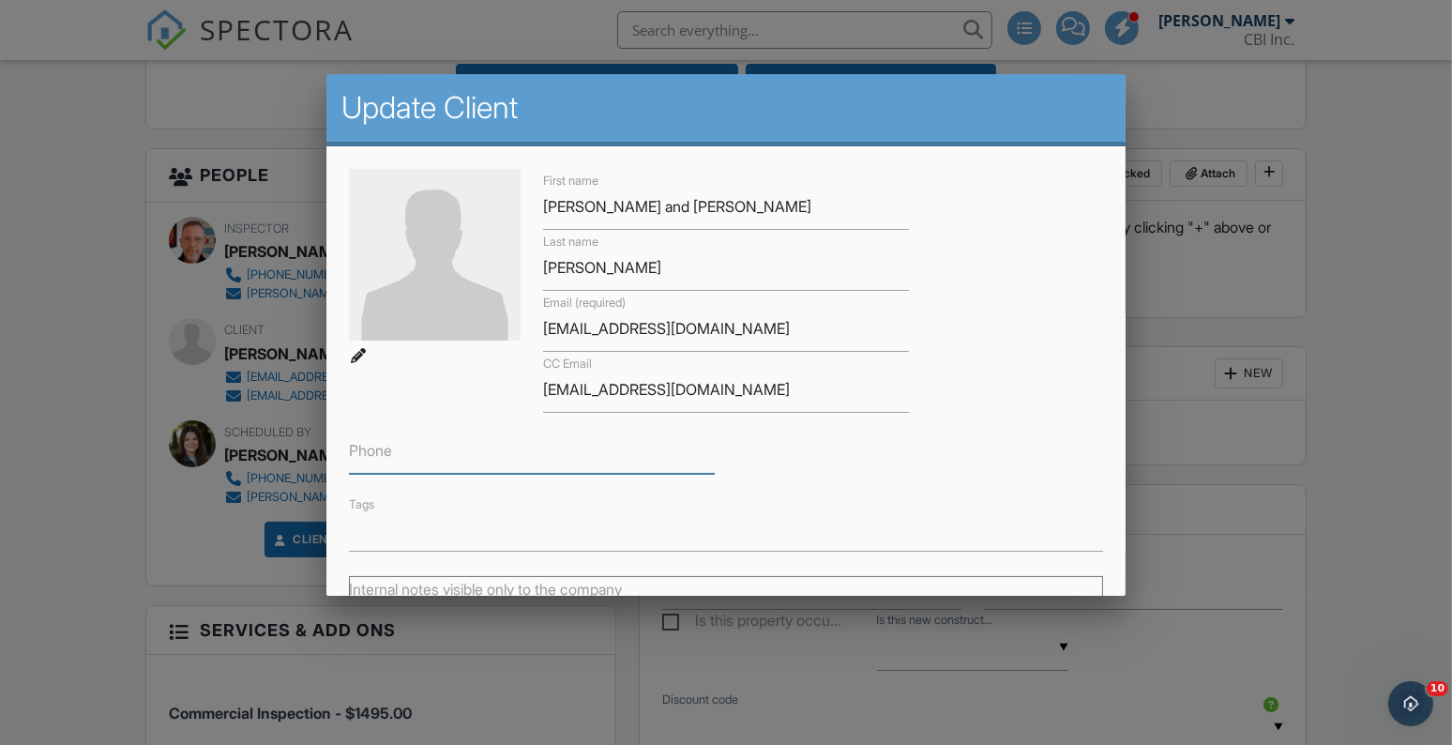
click at [492, 471] on input "Phone" at bounding box center [532, 451] width 366 height 46
paste input "[PHONE_NUMBER]"
type input "[PHONE_NUMBER]"
click at [1040, 422] on div "First name [PERSON_NAME] and [PERSON_NAME] Last name [PERSON_NAME] Email (requi…" at bounding box center [726, 360] width 776 height 382
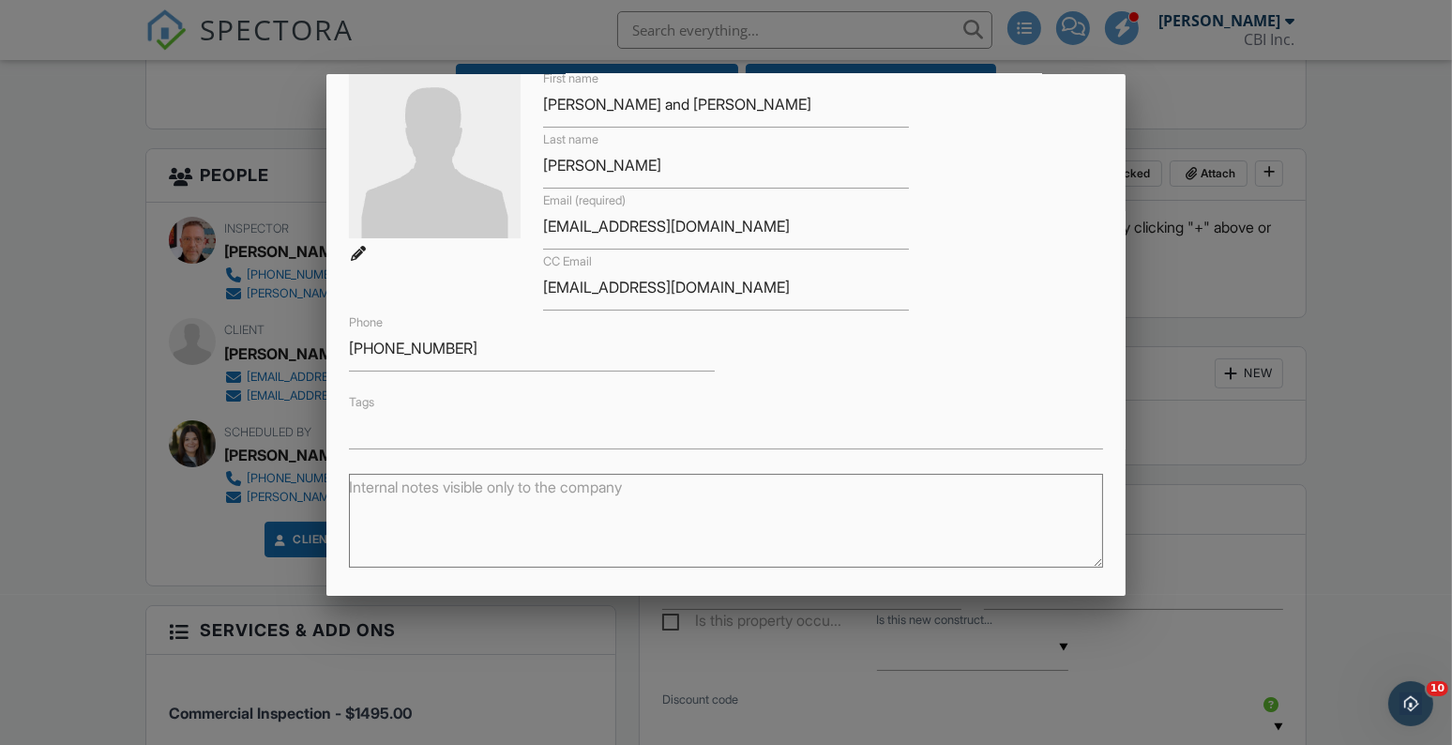
scroll to position [290, 0]
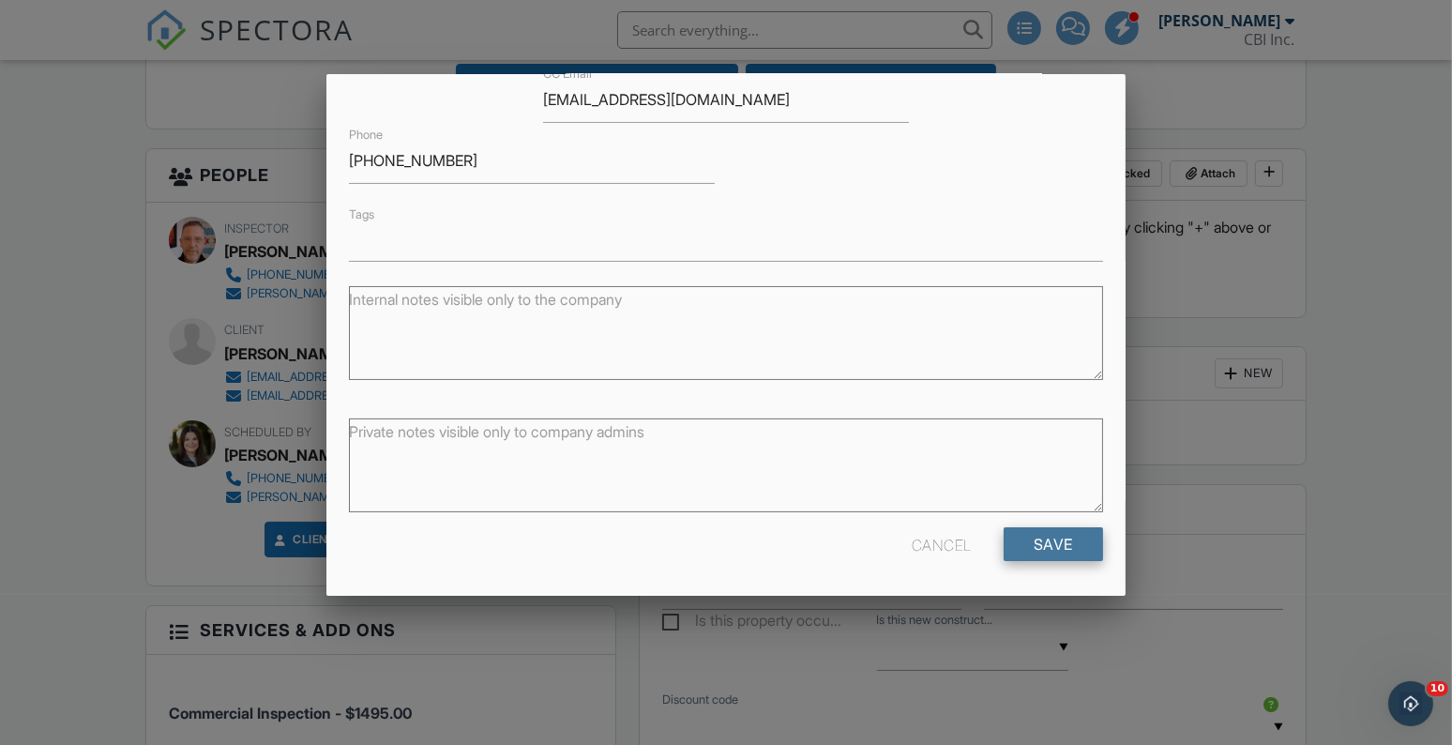
click at [1038, 546] on input "Save" at bounding box center [1053, 544] width 99 height 34
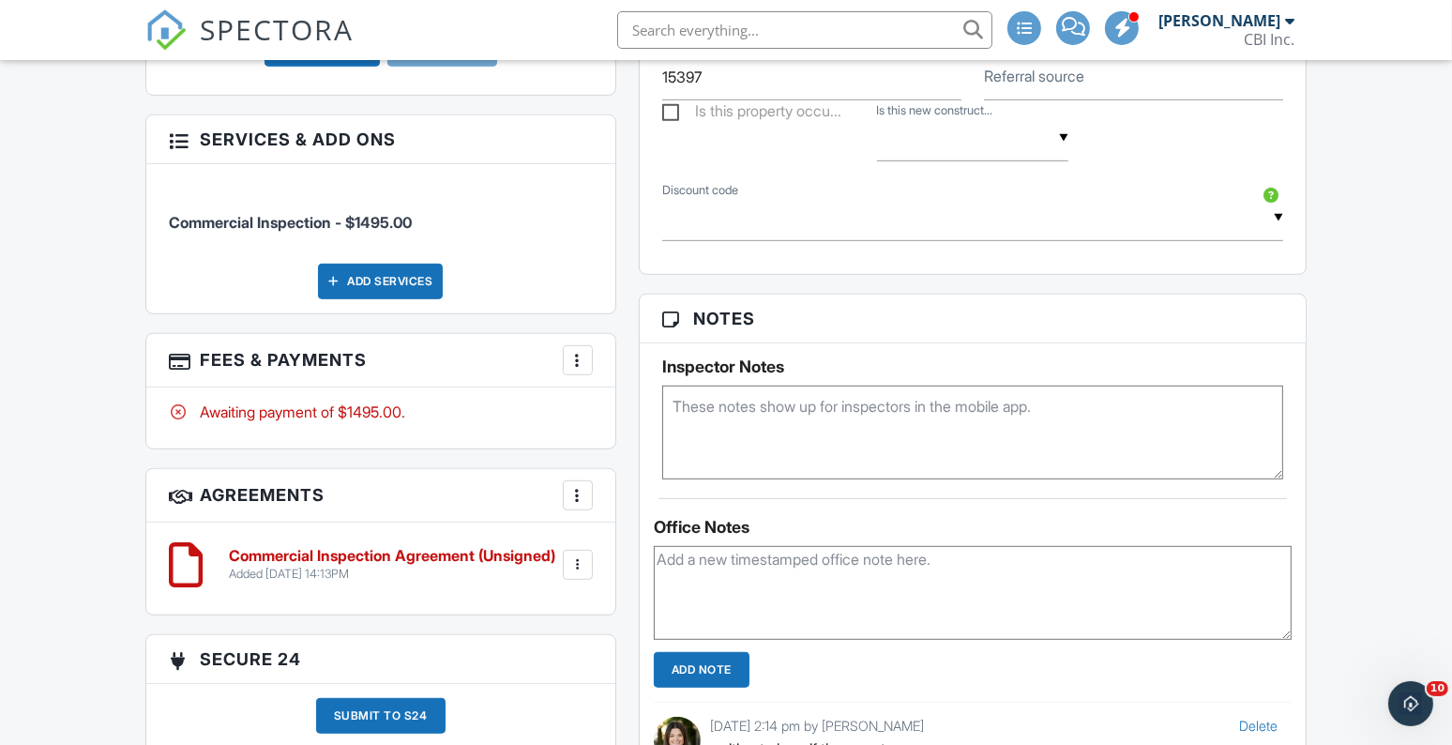
scroll to position [1085, 0]
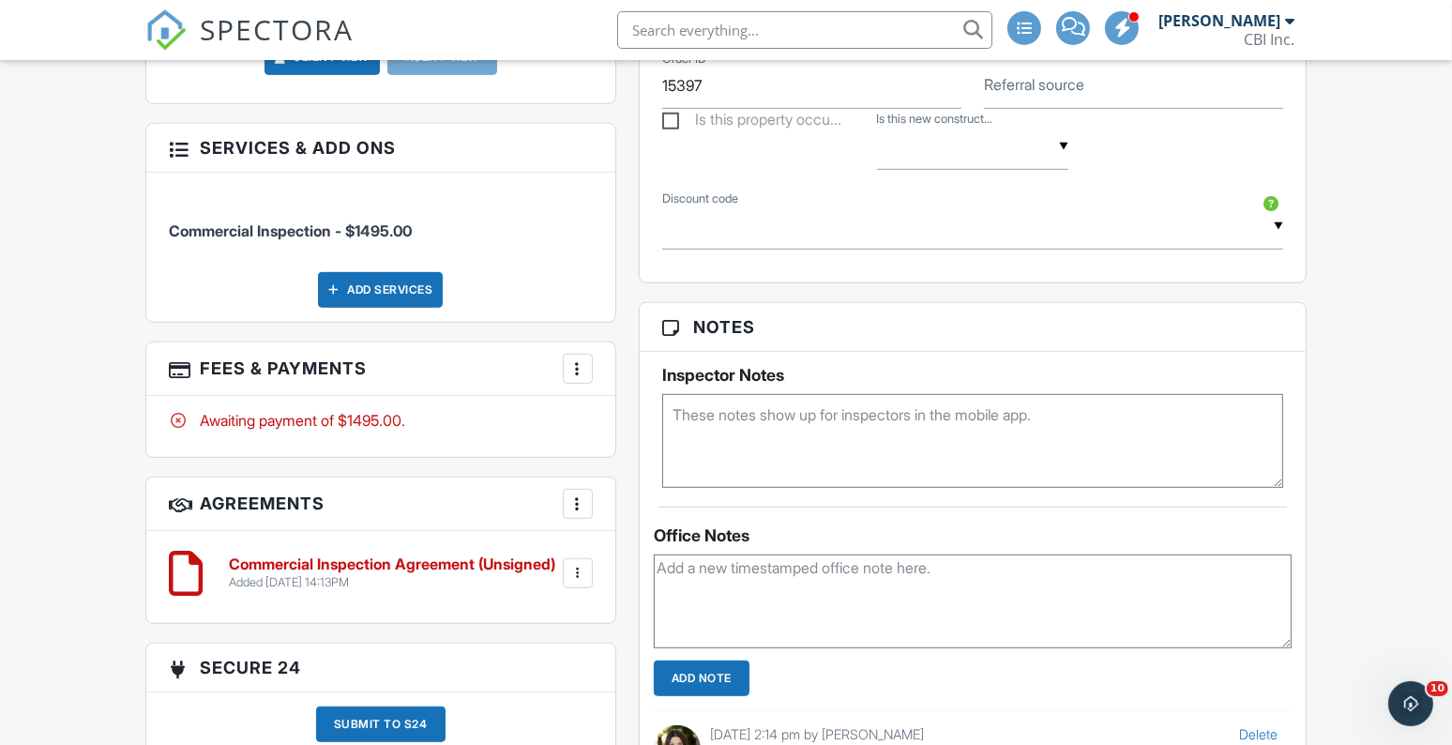
click at [421, 282] on div "Add Services" at bounding box center [380, 290] width 125 height 36
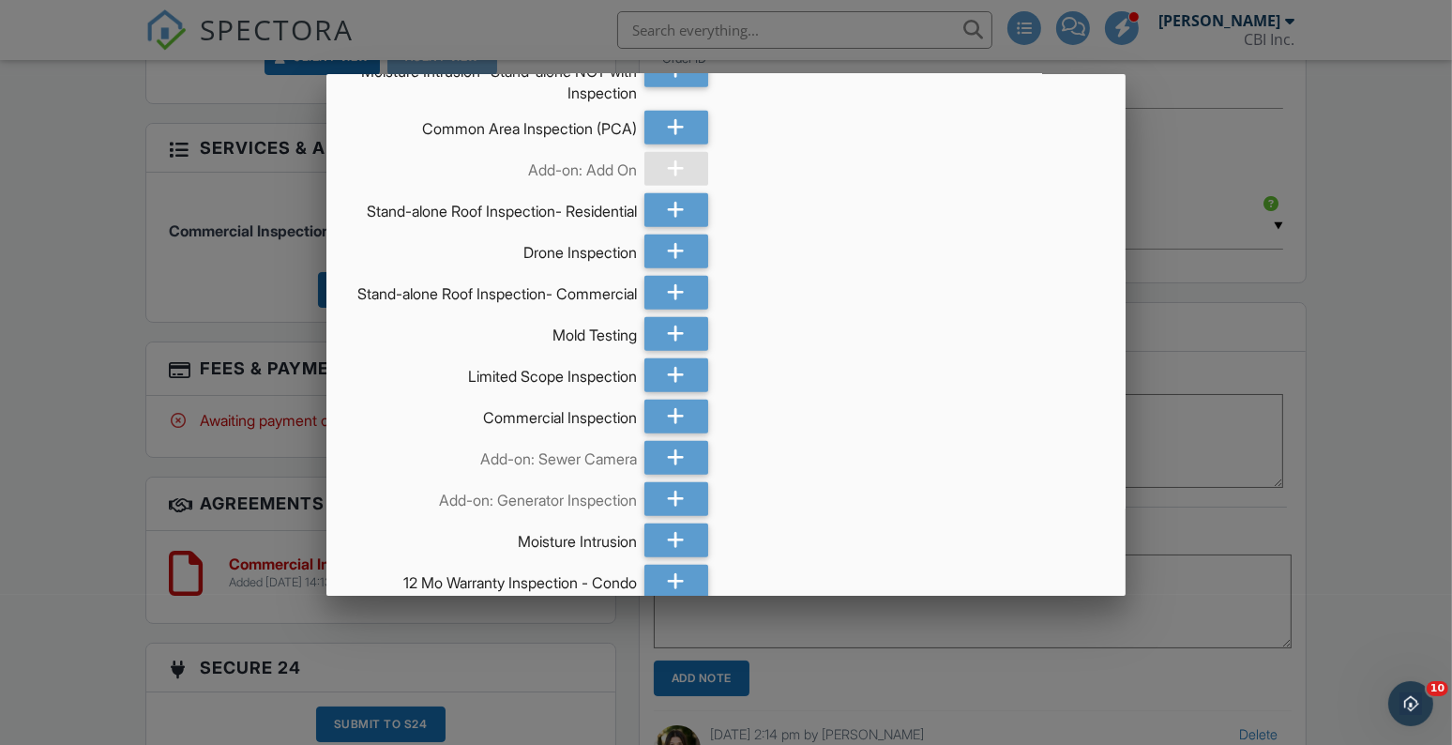
scroll to position [1247, 0]
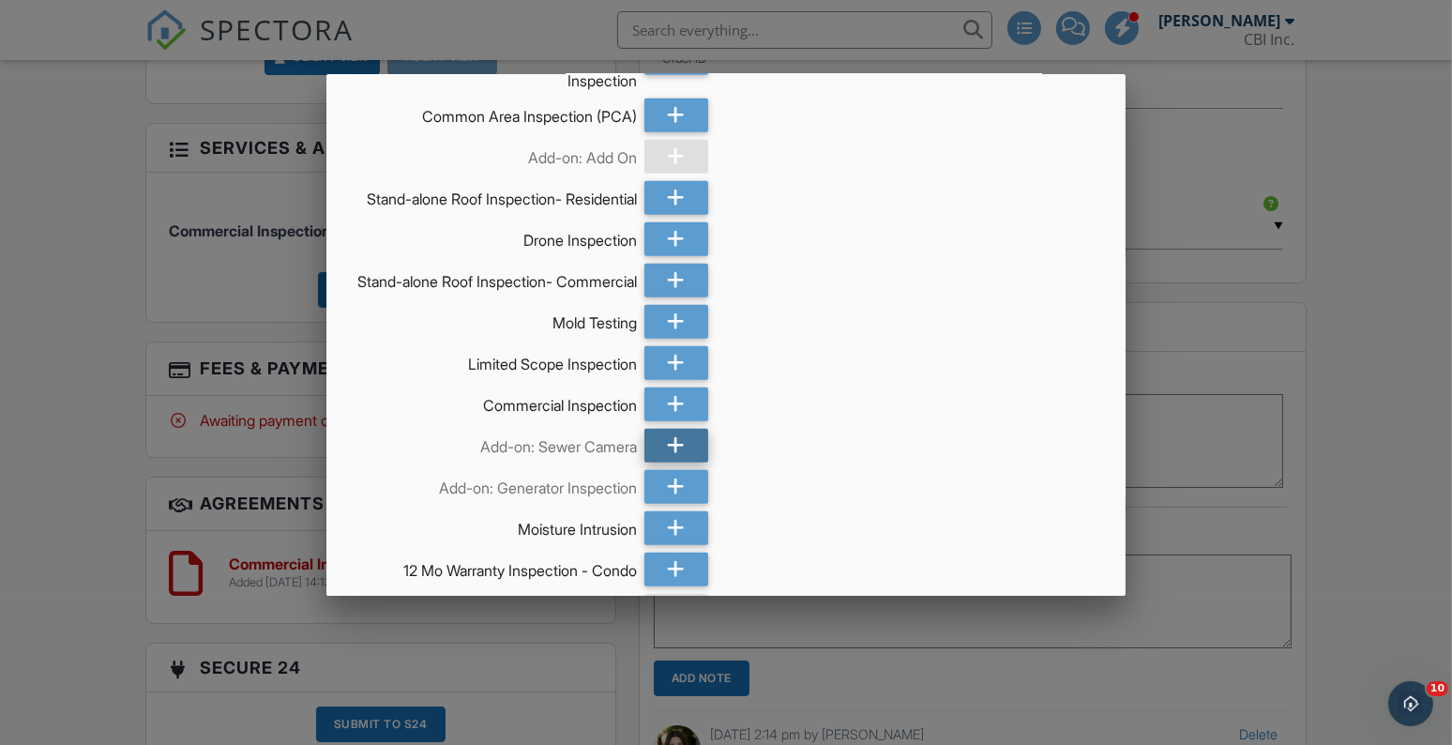
click at [685, 463] on div at bounding box center [677, 446] width 64 height 34
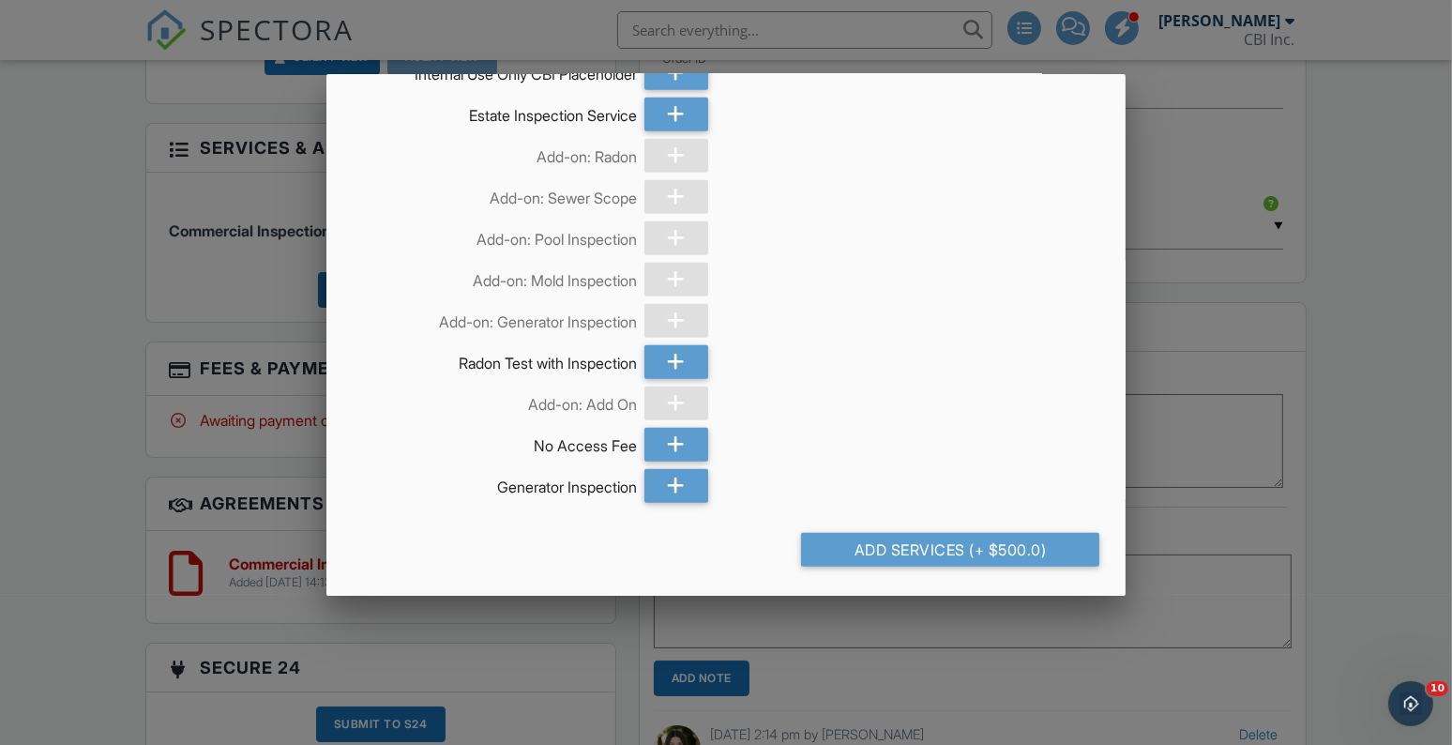
scroll to position [2243, 0]
click at [917, 543] on div "Add Services (+ $500.0)" at bounding box center [949, 550] width 297 height 34
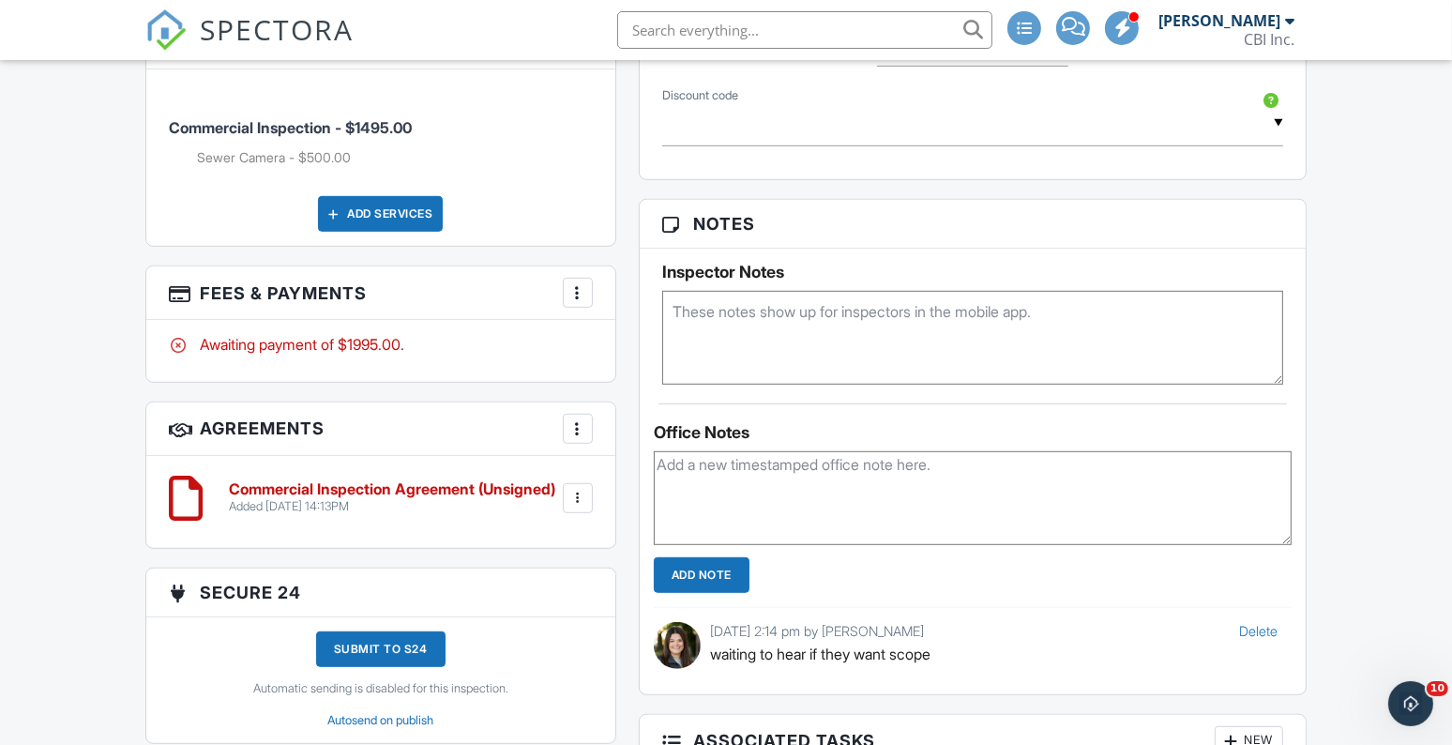
scroll to position [1130, 0]
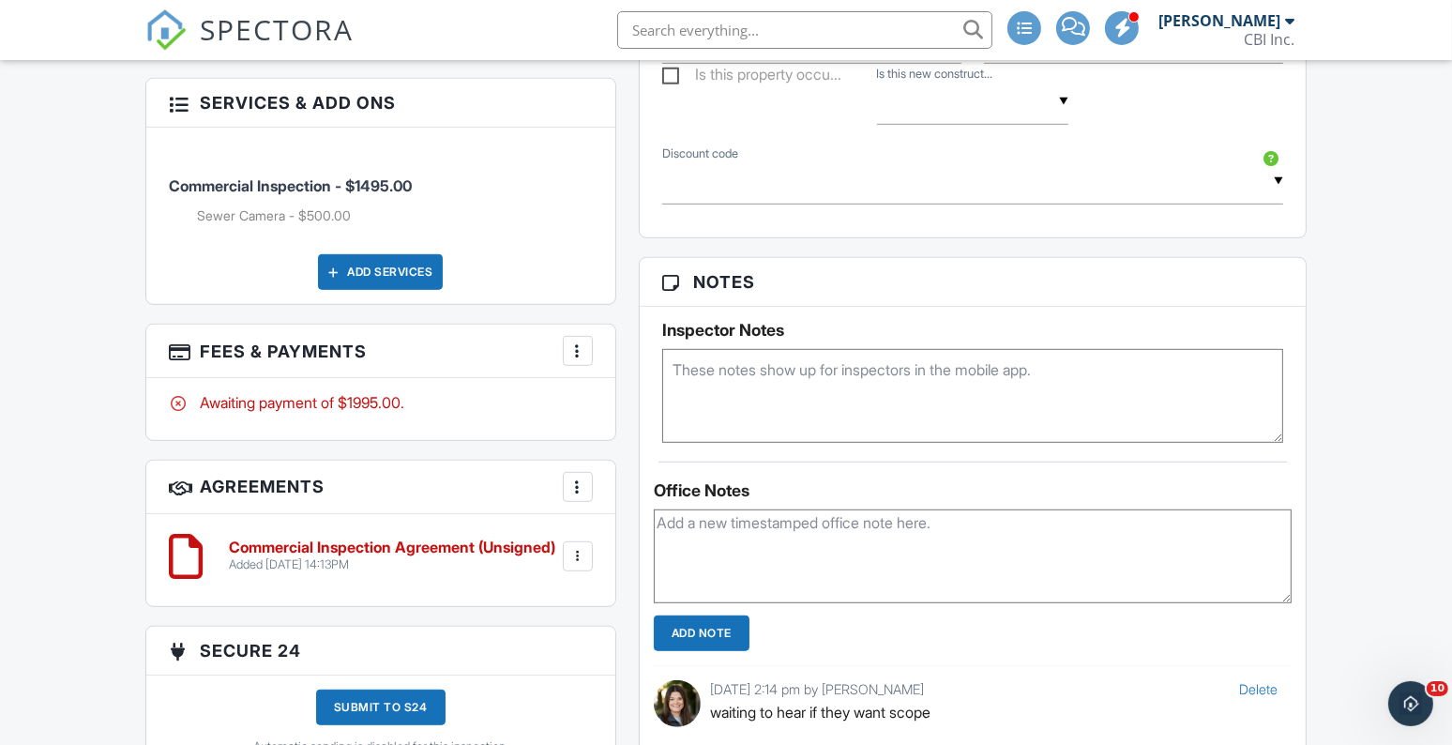
click at [917, 539] on textarea at bounding box center [973, 556] width 638 height 94
type textarea "SV sched for scope"
click at [720, 638] on input "Add Note" at bounding box center [702, 633] width 96 height 36
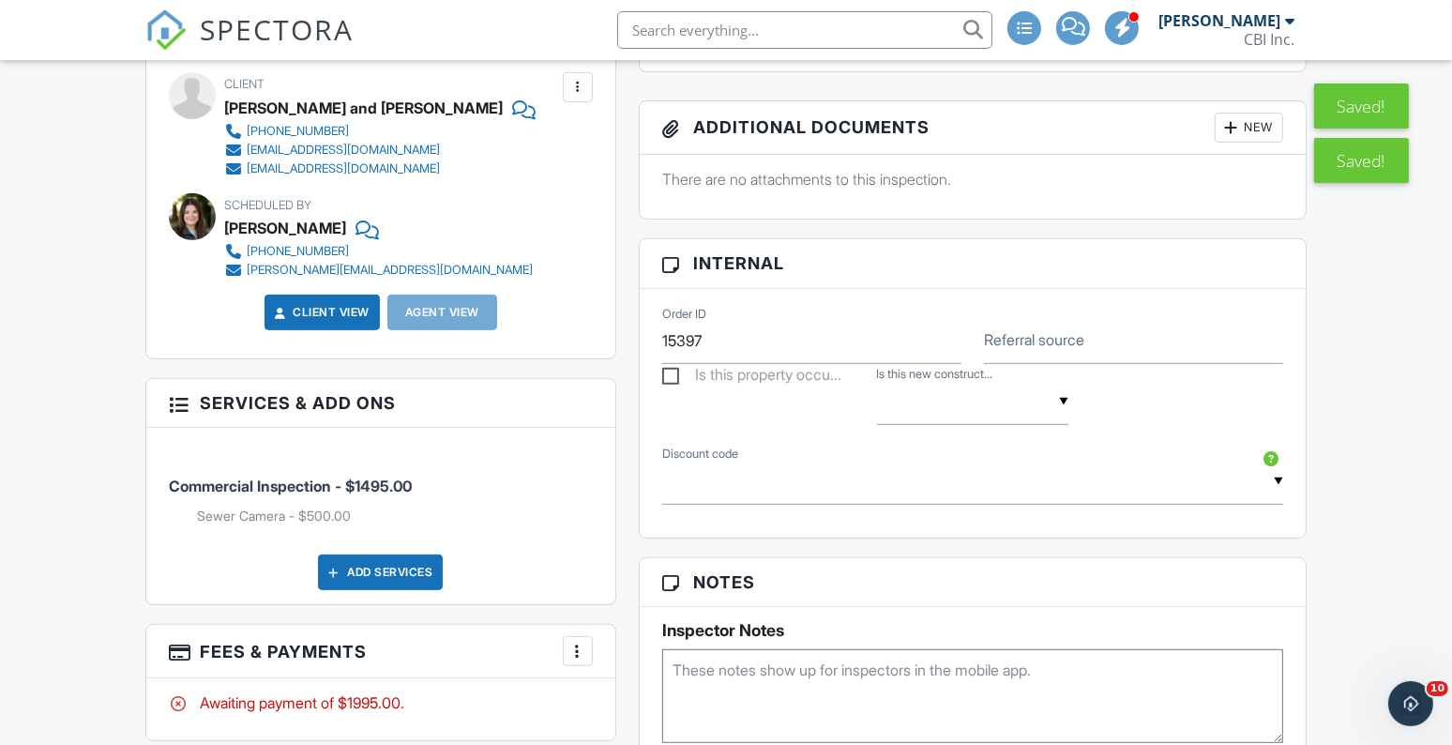
scroll to position [0, 0]
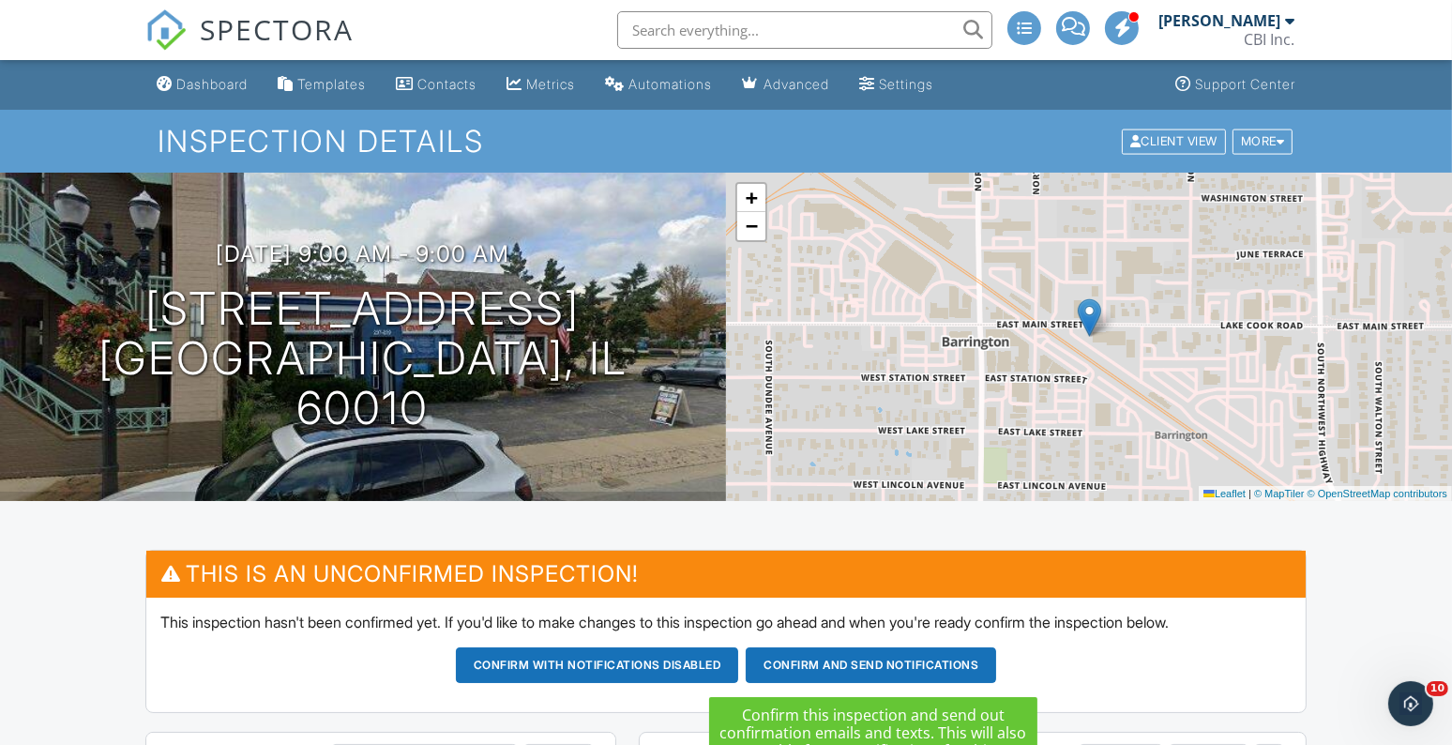
click at [796, 660] on button "Confirm and send notifications" at bounding box center [871, 665] width 250 height 36
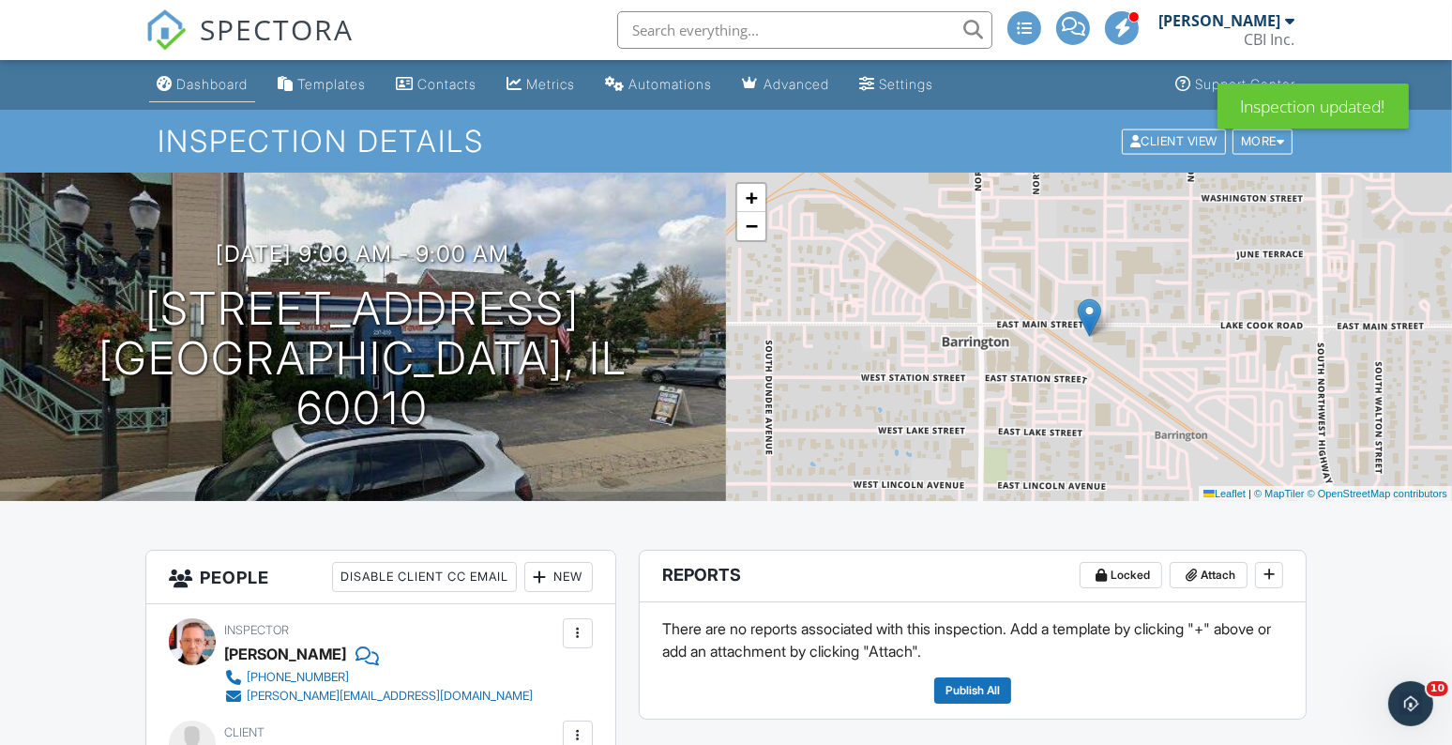
click at [211, 87] on div "Dashboard" at bounding box center [211, 84] width 71 height 16
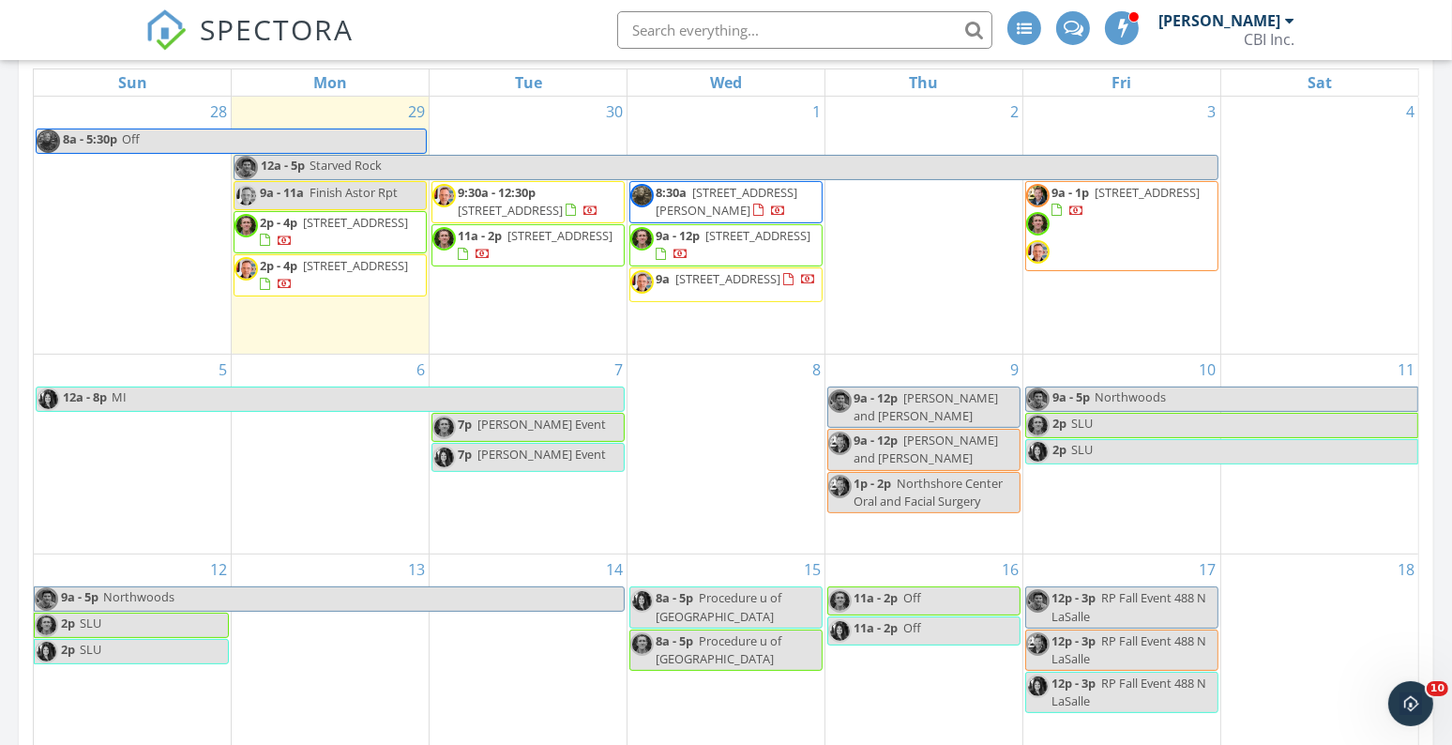
scroll to position [328, 0]
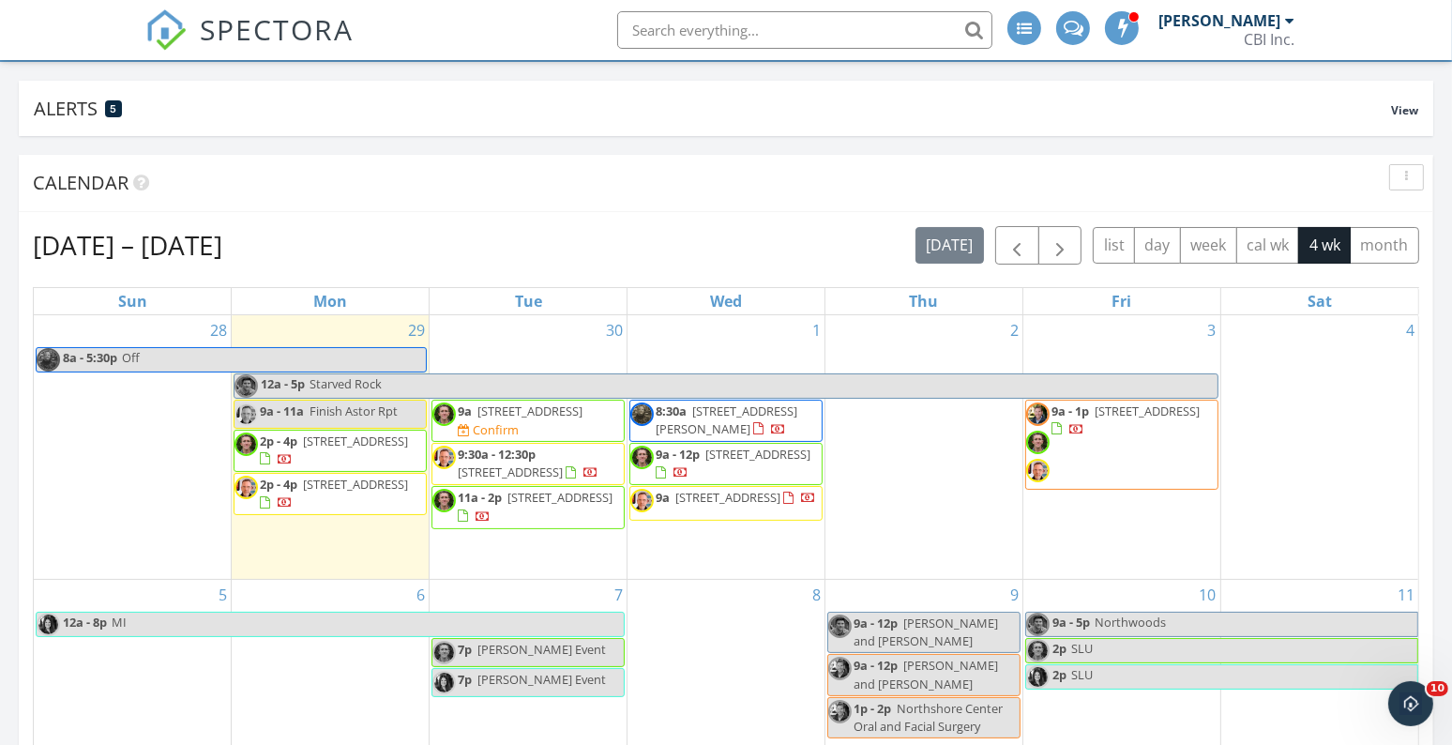
scroll to position [108, 0]
click at [544, 415] on span "[STREET_ADDRESS]" at bounding box center [530, 410] width 105 height 17
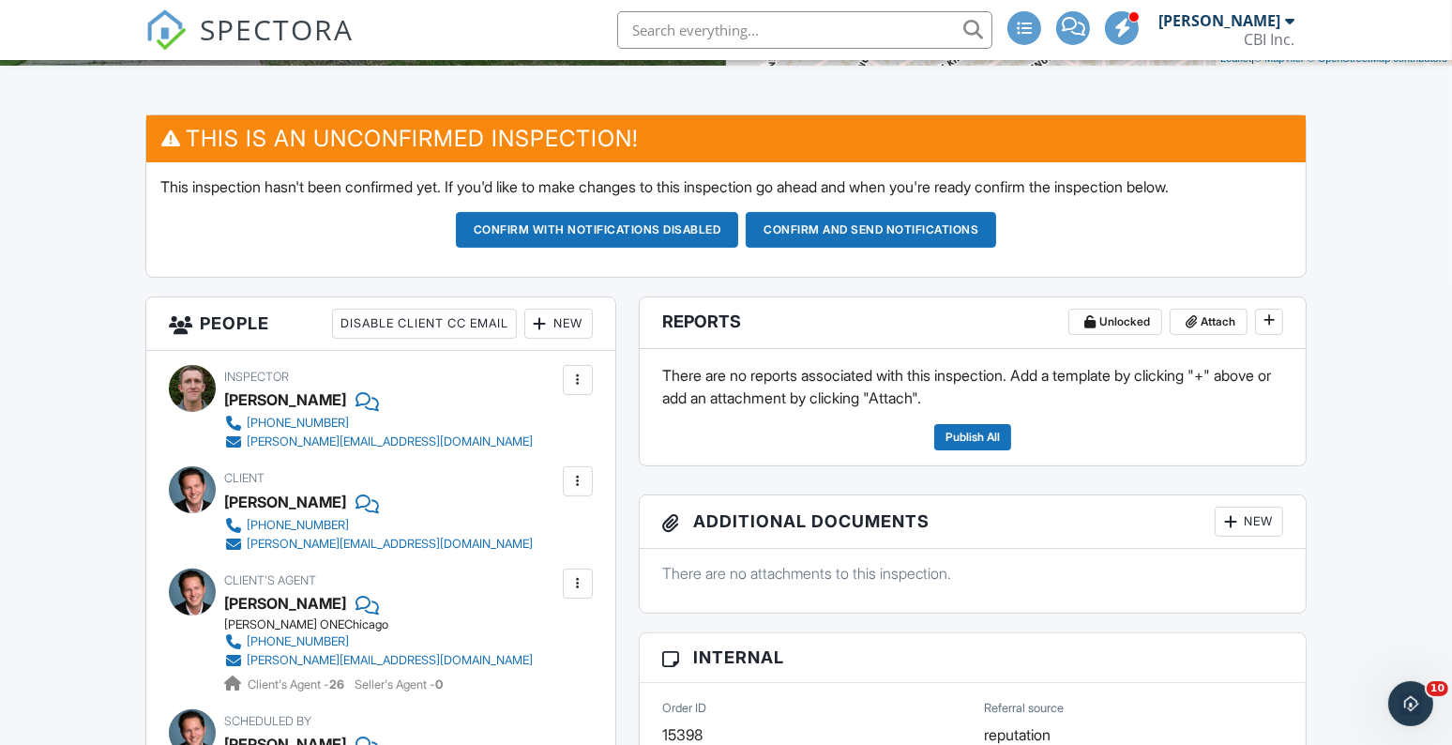
scroll to position [426, 0]
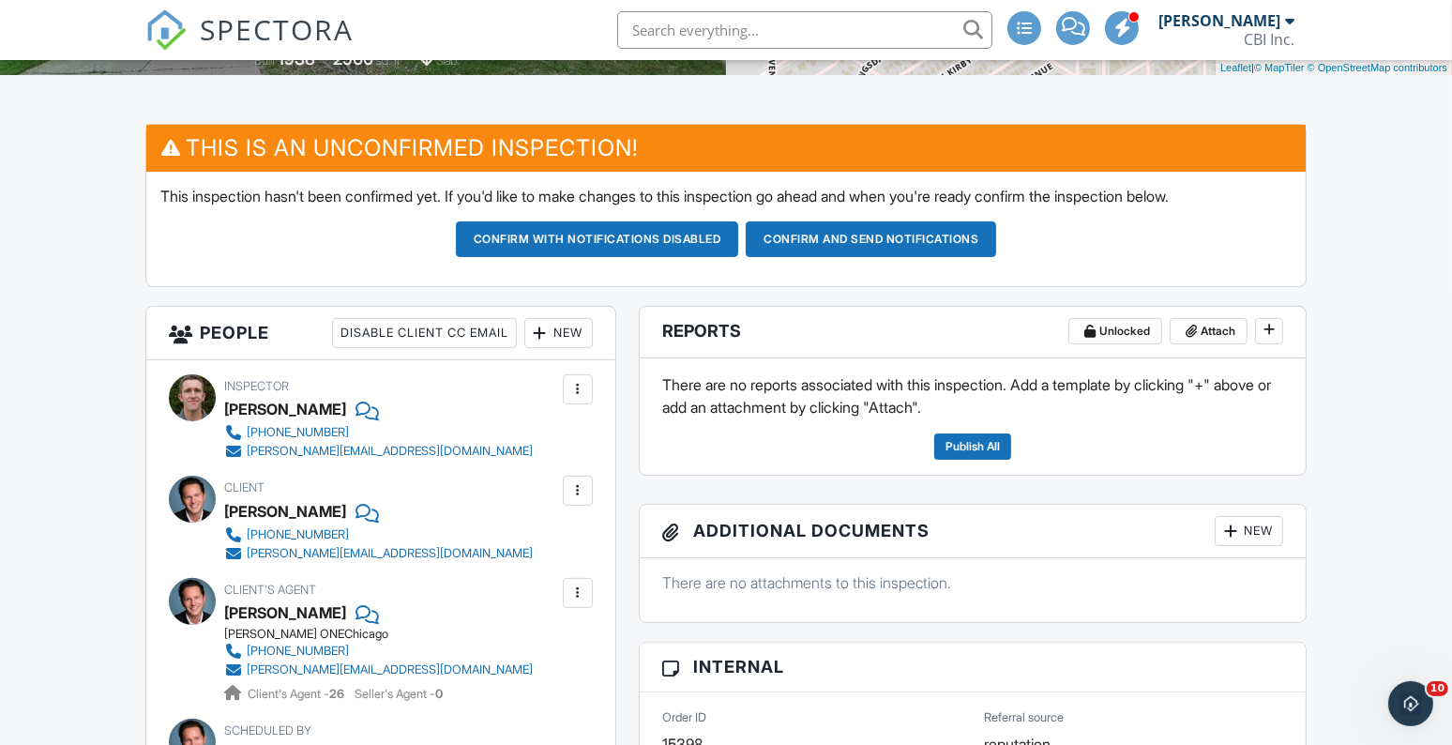
click at [582, 388] on div at bounding box center [578, 389] width 19 height 19
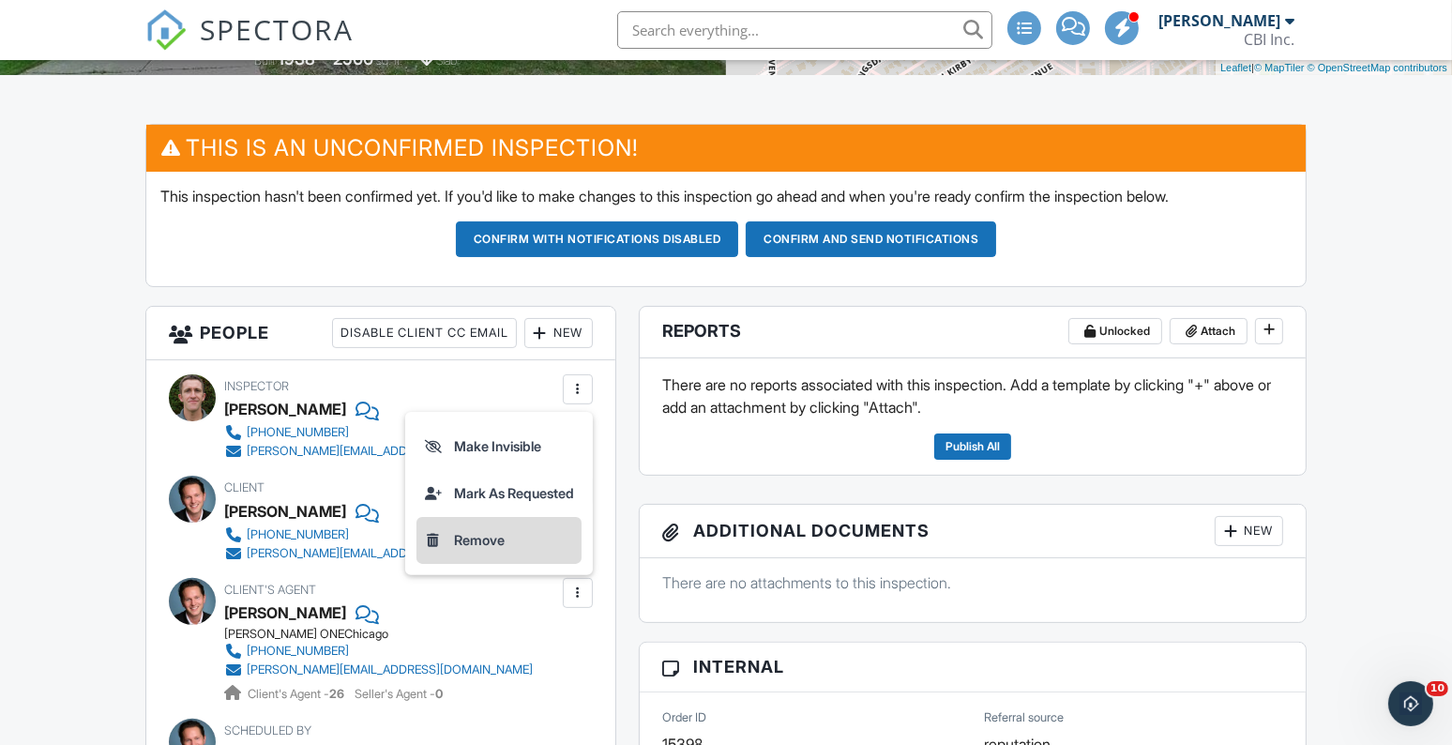
click at [500, 540] on li "Remove" at bounding box center [499, 540] width 165 height 47
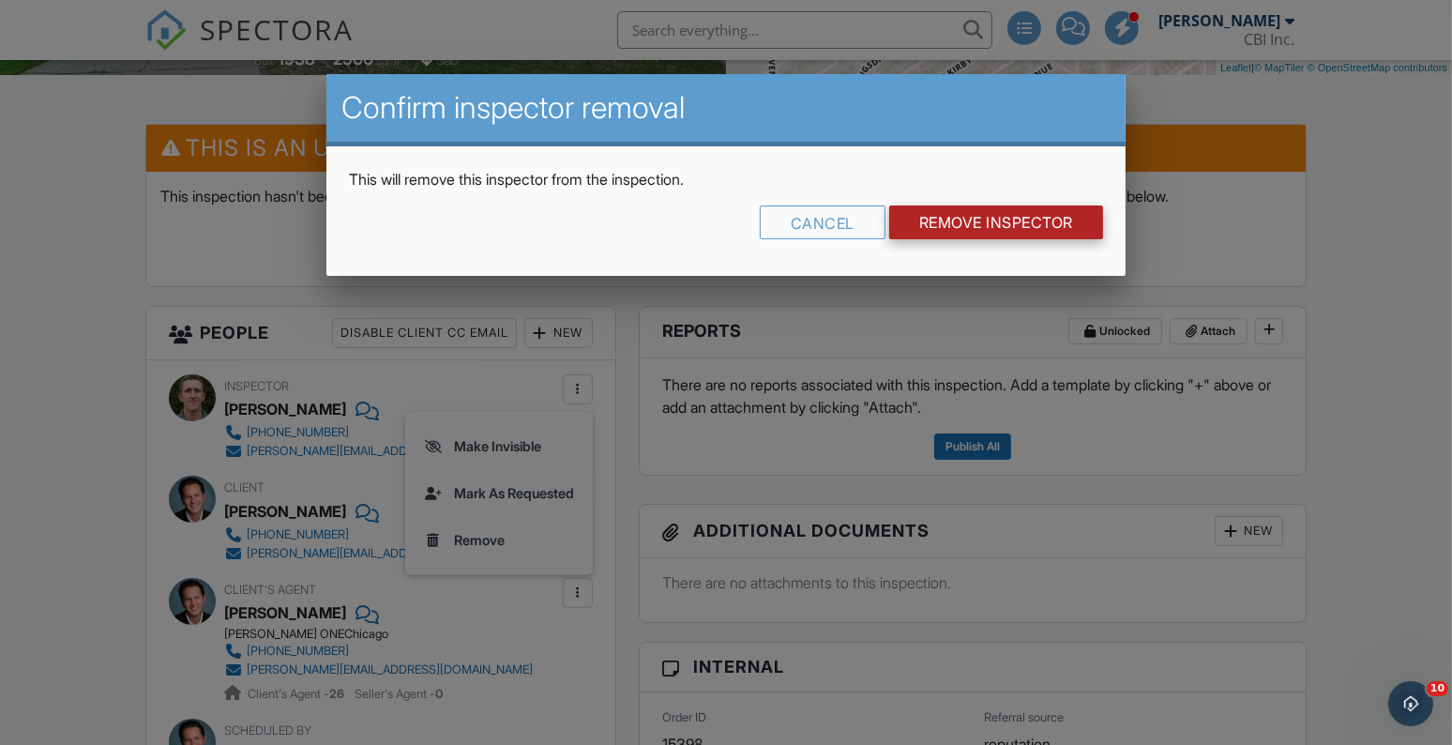
click at [1006, 217] on input "Remove Inspector" at bounding box center [996, 222] width 214 height 34
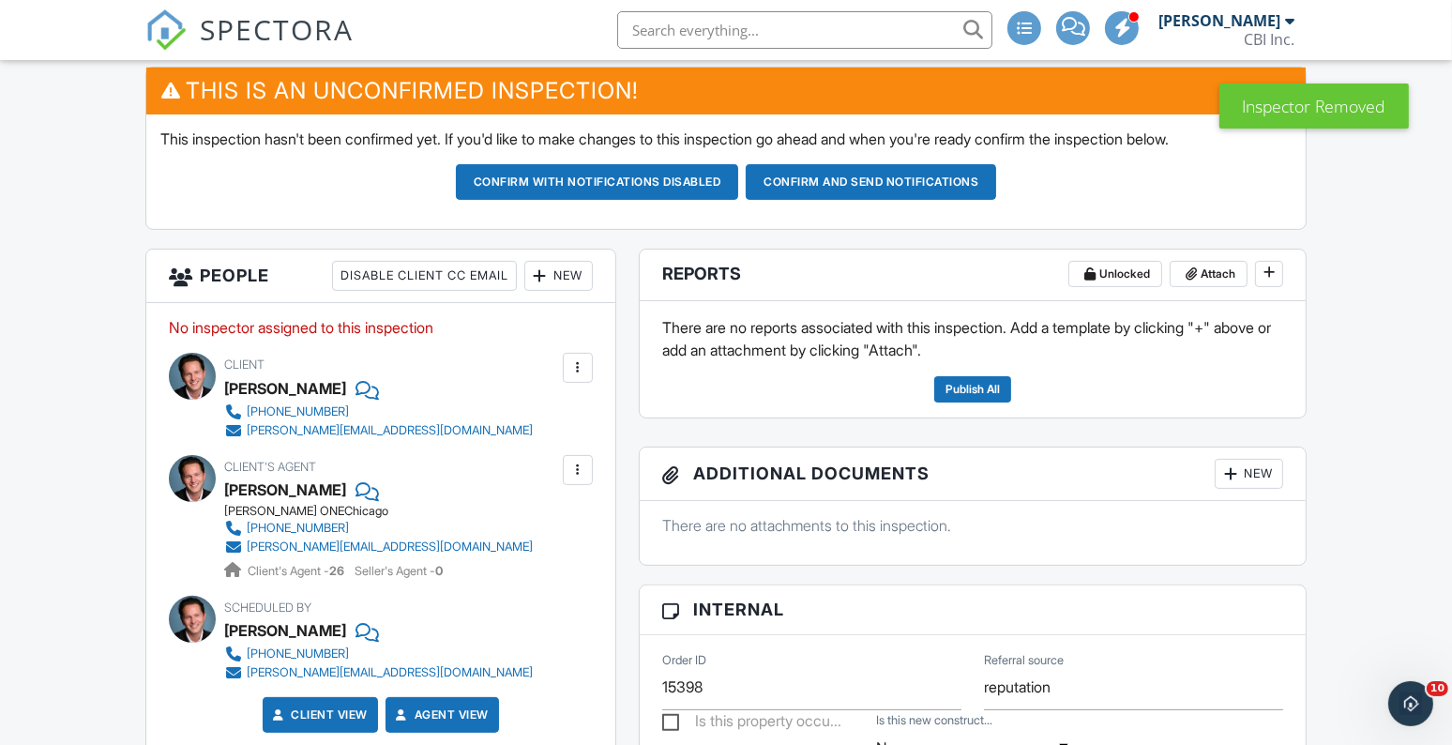
click at [569, 275] on div "New" at bounding box center [558, 276] width 68 height 30
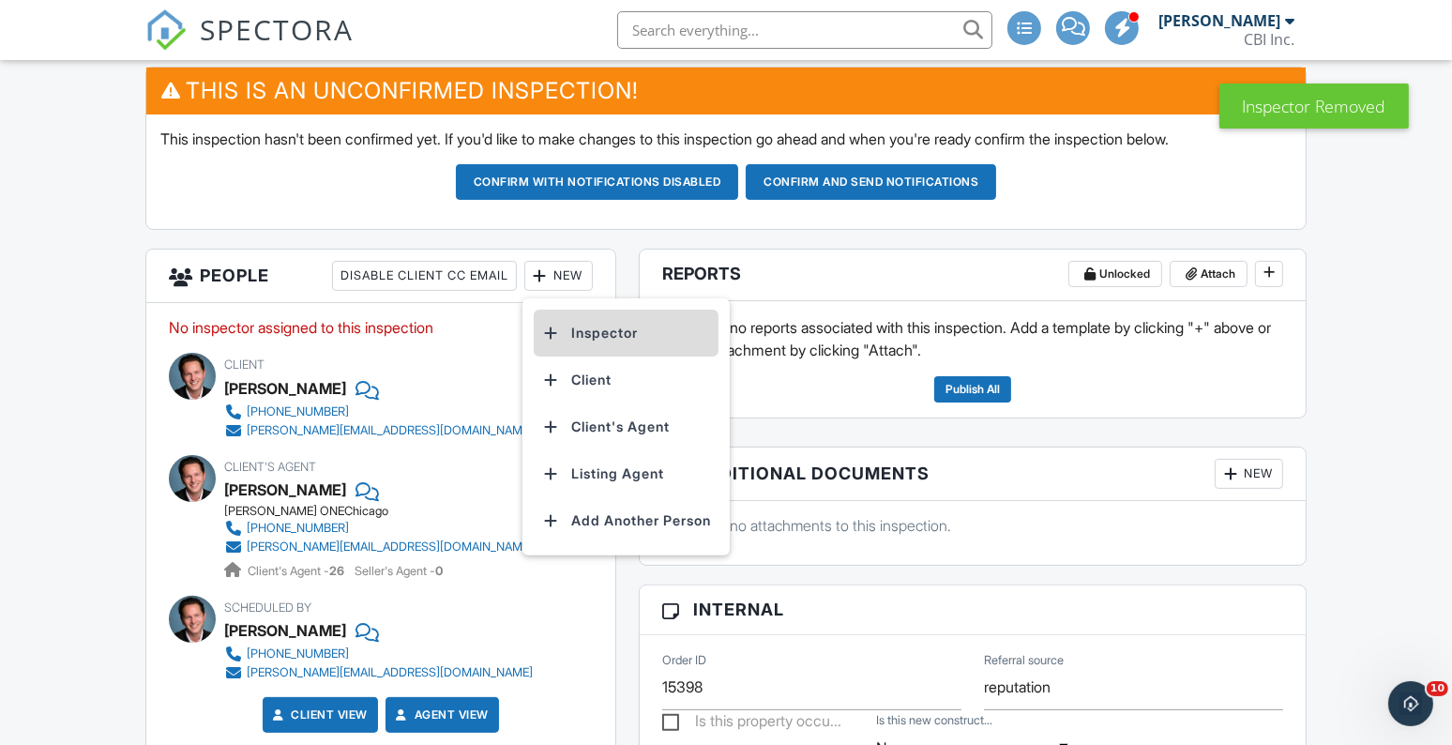
click at [583, 340] on li "Inspector" at bounding box center [626, 333] width 185 height 47
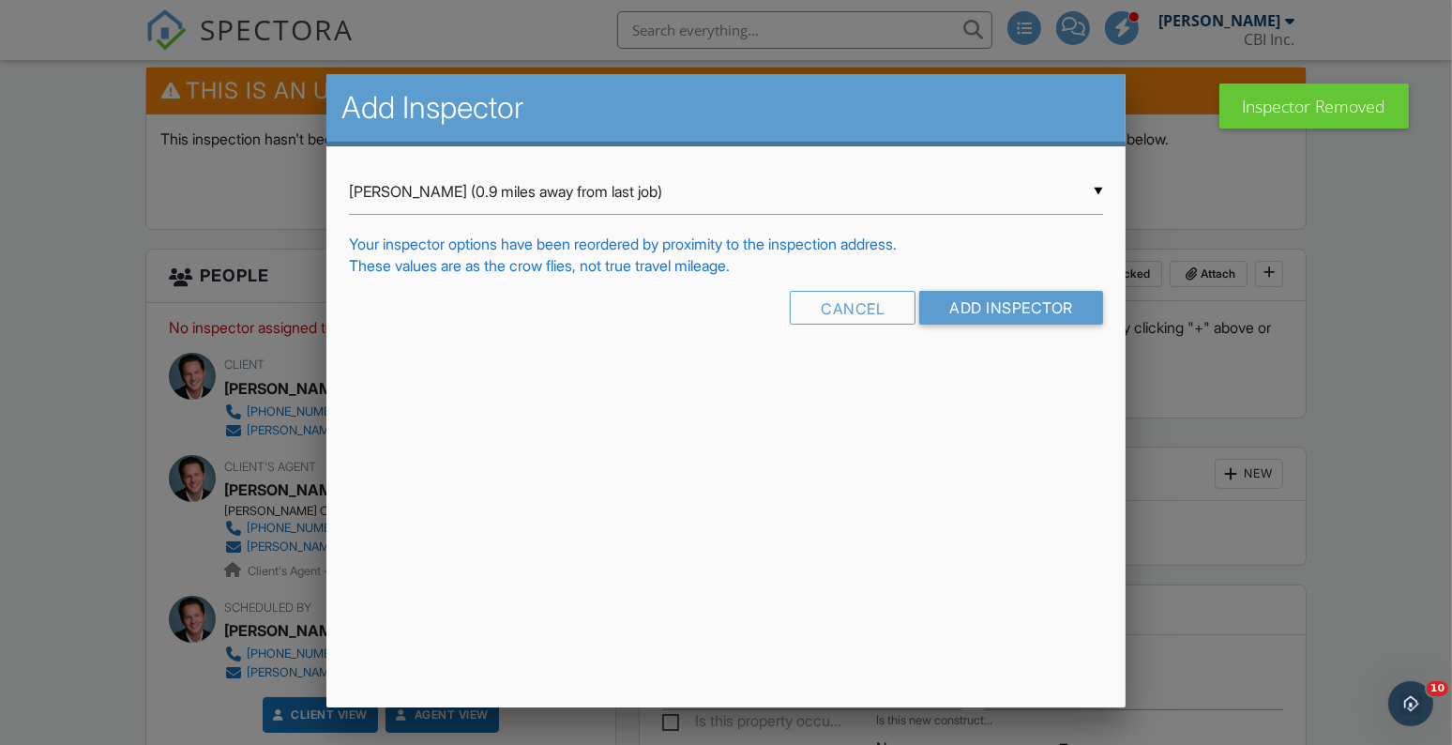
click at [555, 189] on div "▼ Scott Smith (0.9 miles away from last job) Scott Smith (0.9 miles away from l…" at bounding box center [725, 192] width 753 height 46
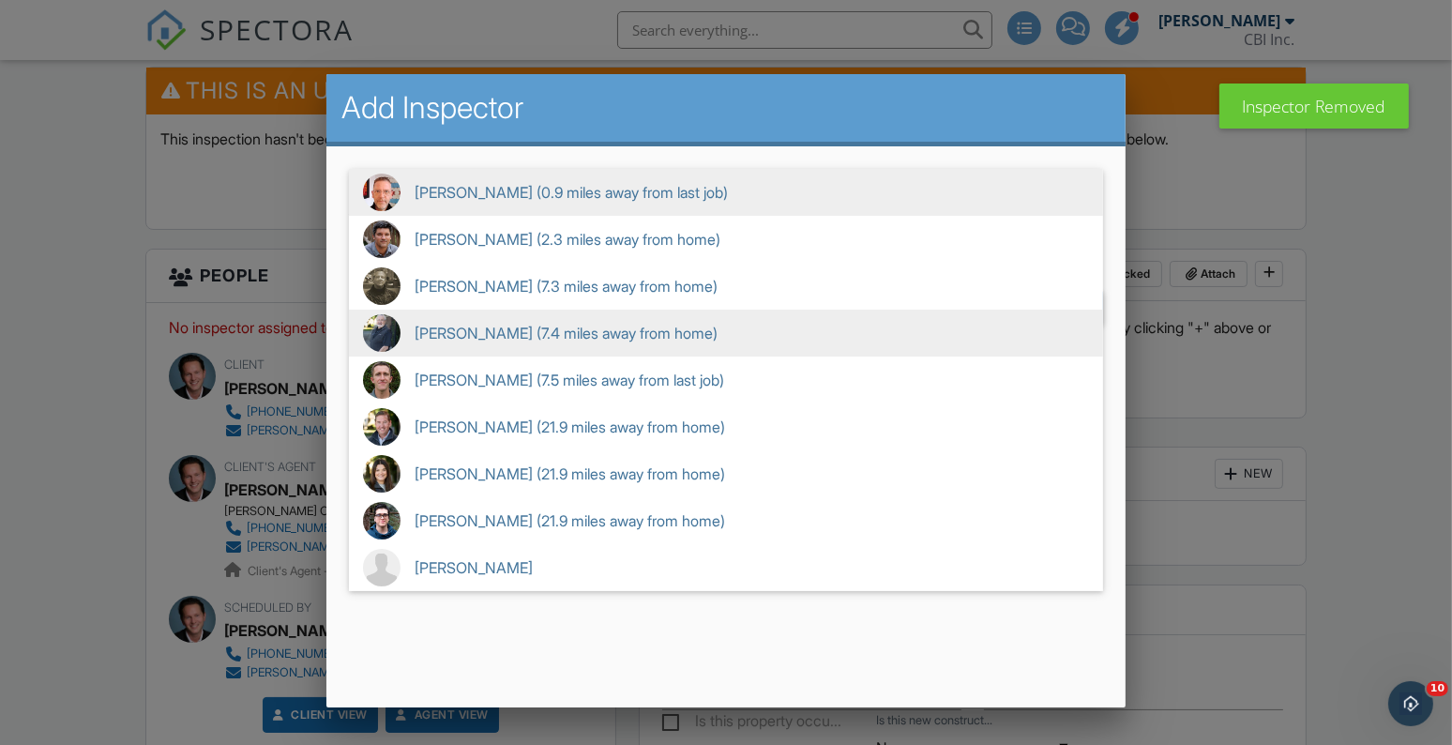
click at [486, 343] on span "Don Neag (7.4 miles away from home)" at bounding box center [726, 333] width 754 height 47
type input "Don Neag (7.4 miles away from home)"
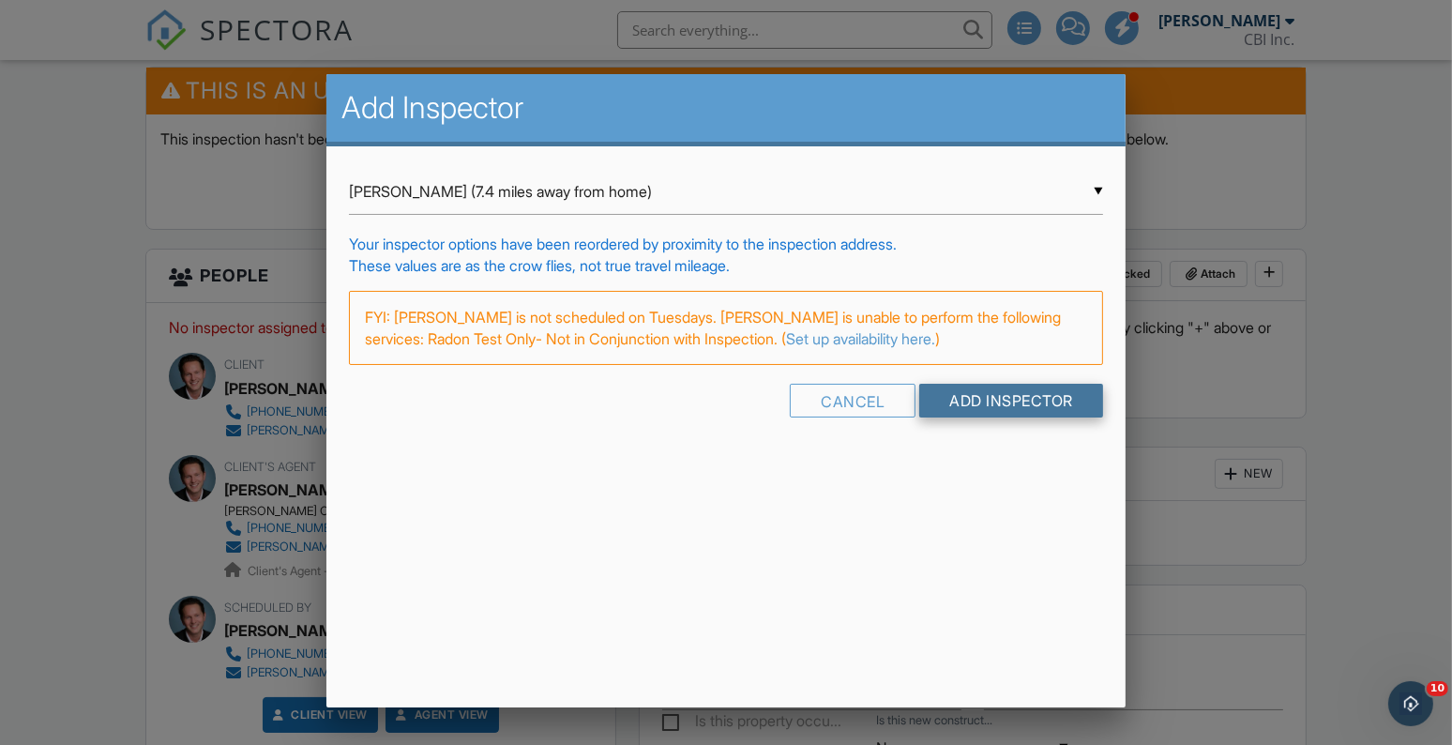
click at [957, 401] on input "Add Inspector" at bounding box center [1011, 401] width 184 height 34
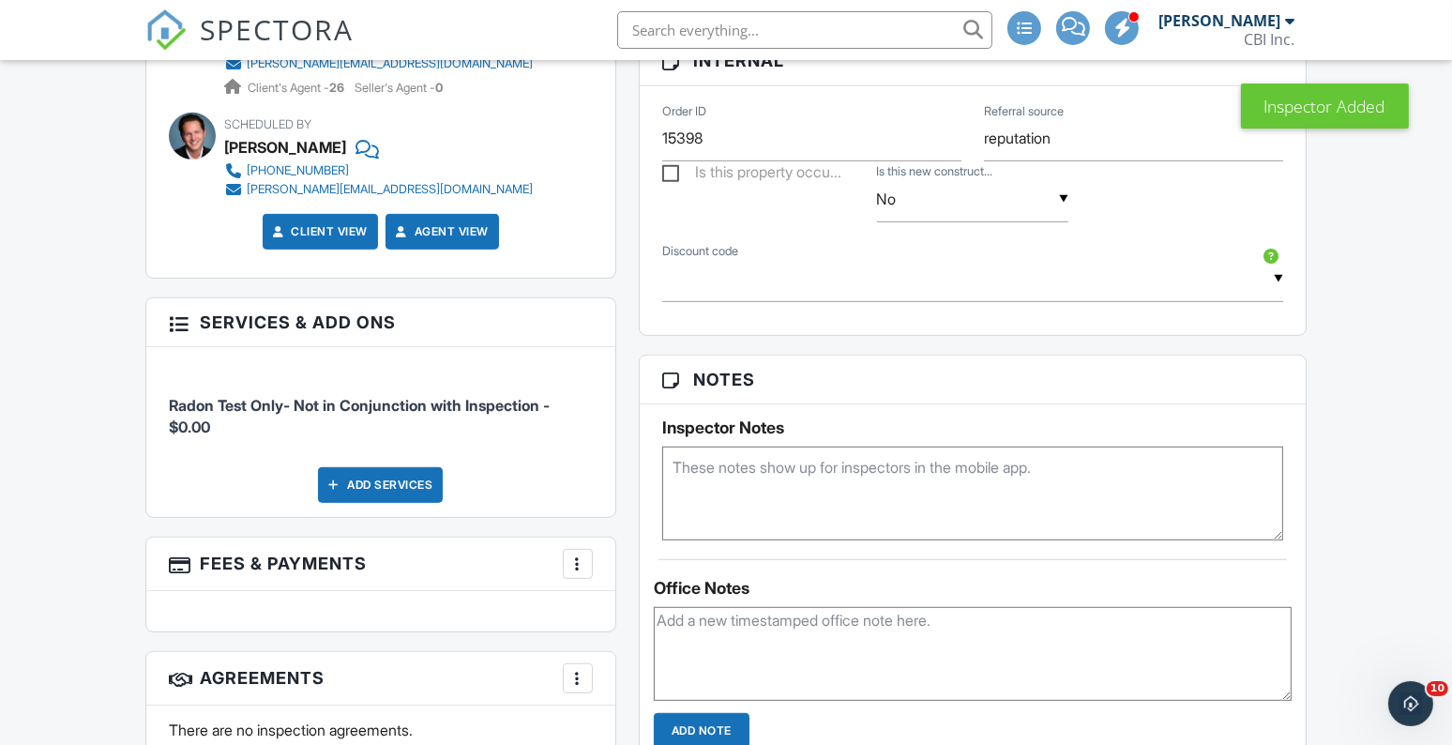
scroll to position [1032, 0]
click at [569, 557] on div at bounding box center [578, 563] width 19 height 19
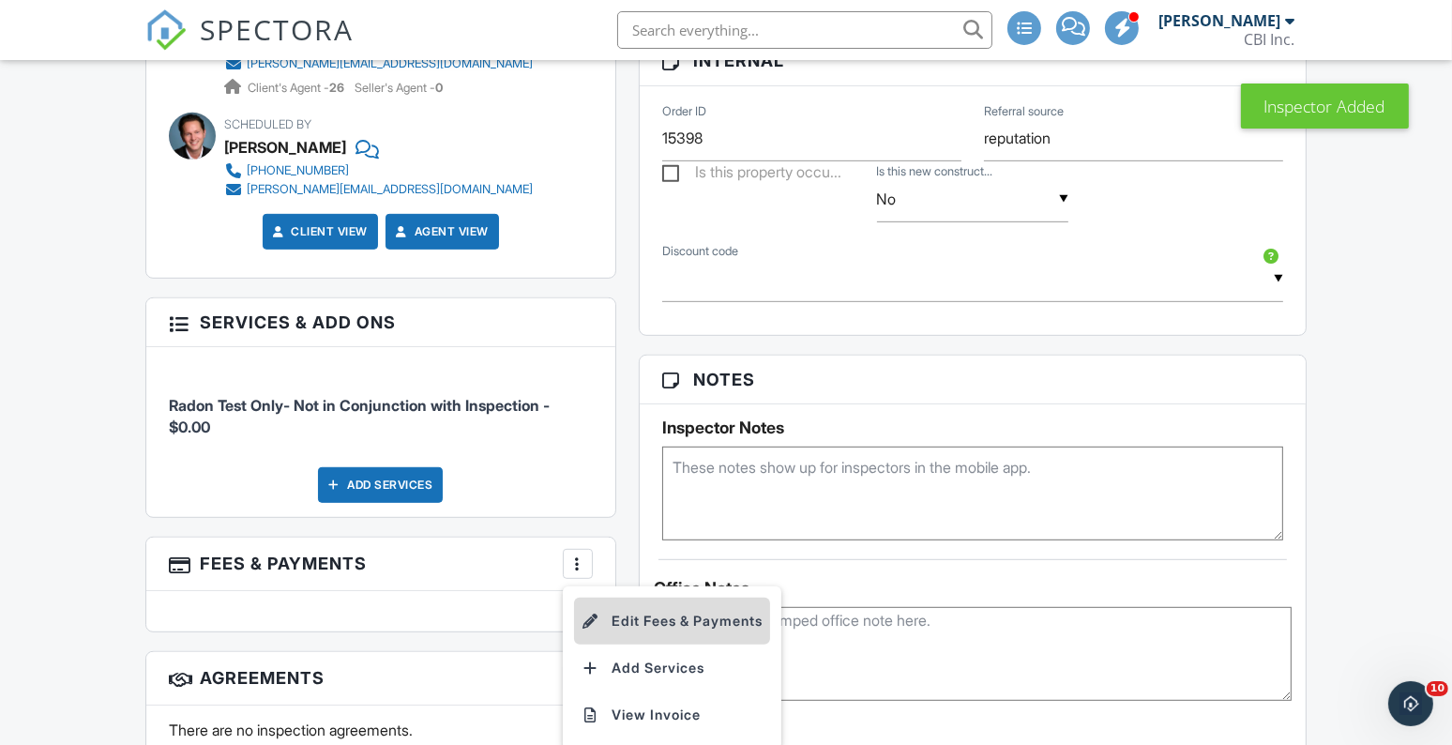
click at [621, 610] on li "Edit Fees & Payments" at bounding box center [672, 621] width 196 height 47
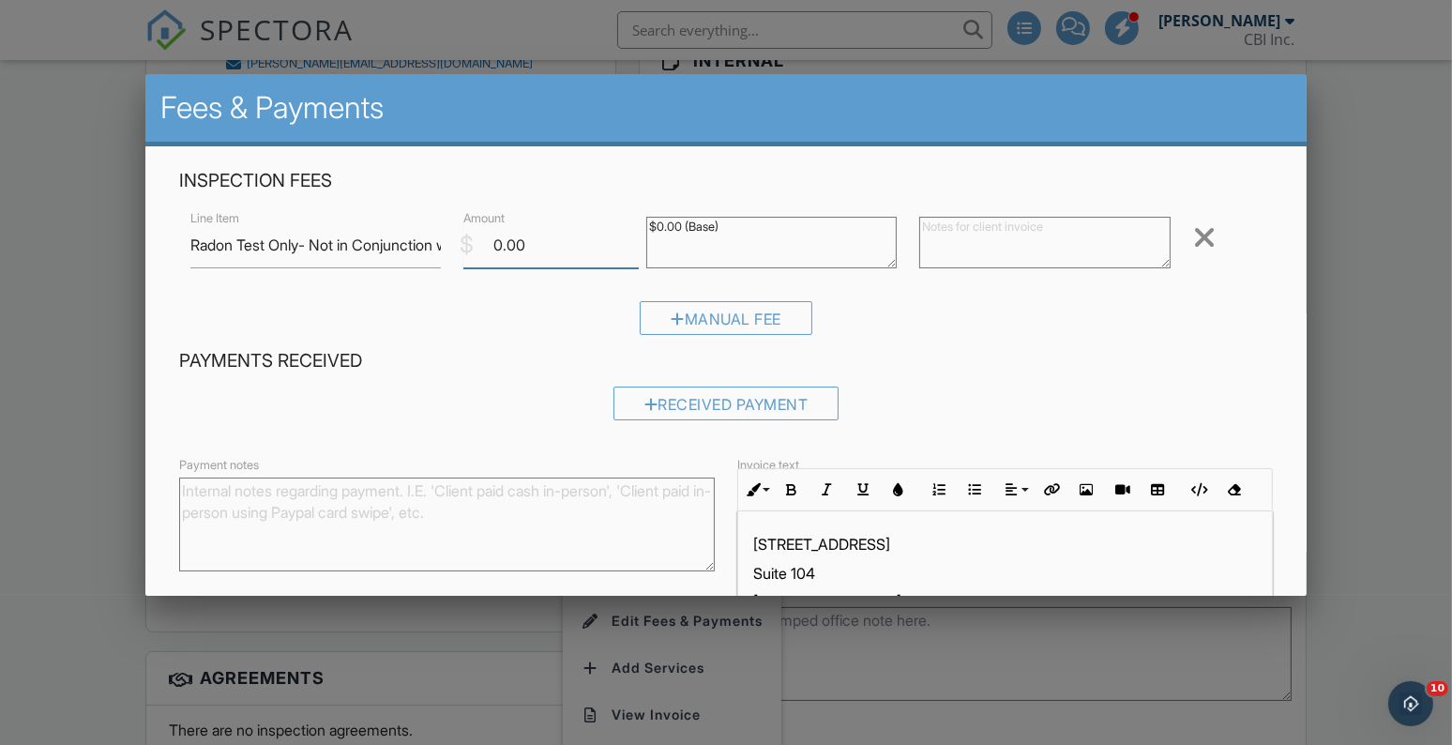
click at [509, 254] on input "0.00" at bounding box center [550, 245] width 175 height 46
type input "295"
click at [1087, 315] on div "Manual Fee" at bounding box center [726, 325] width 1094 height 48
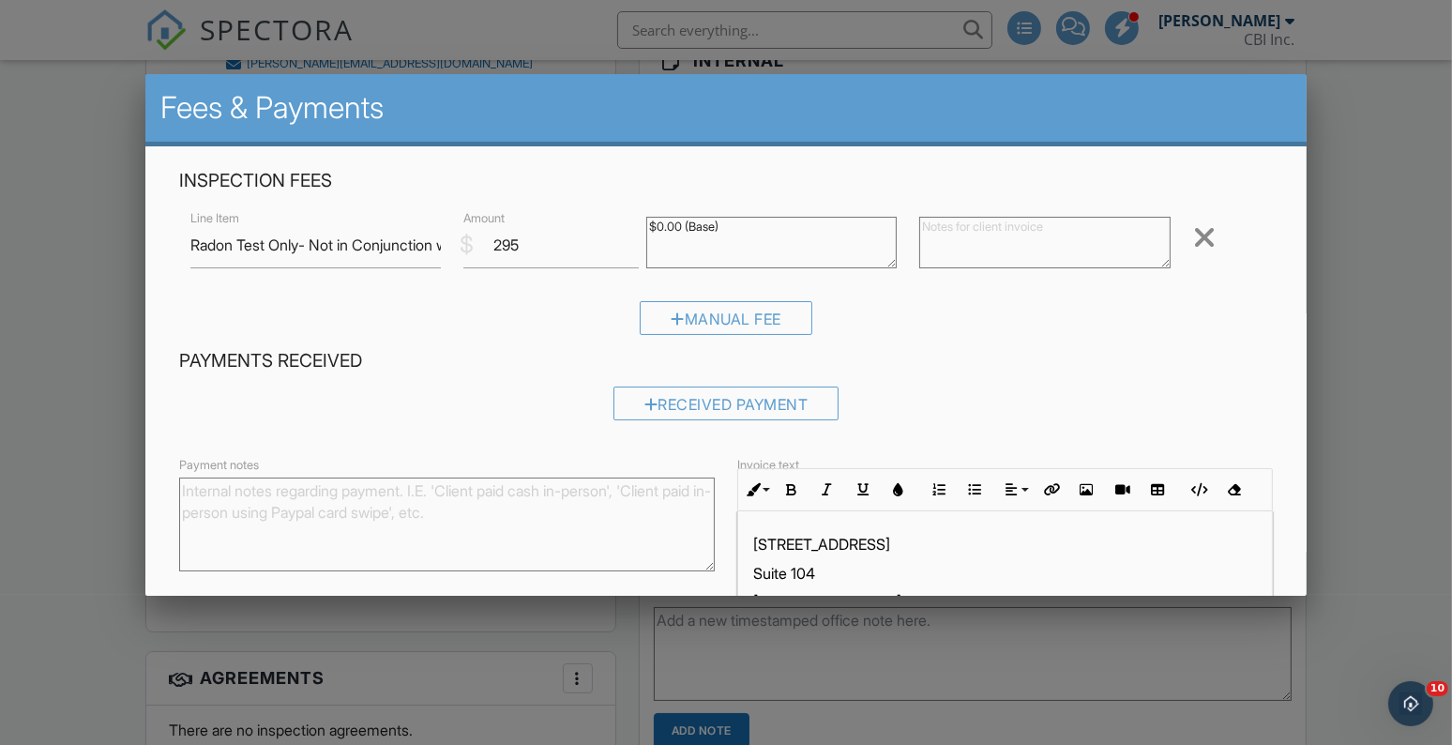
scroll to position [144, 0]
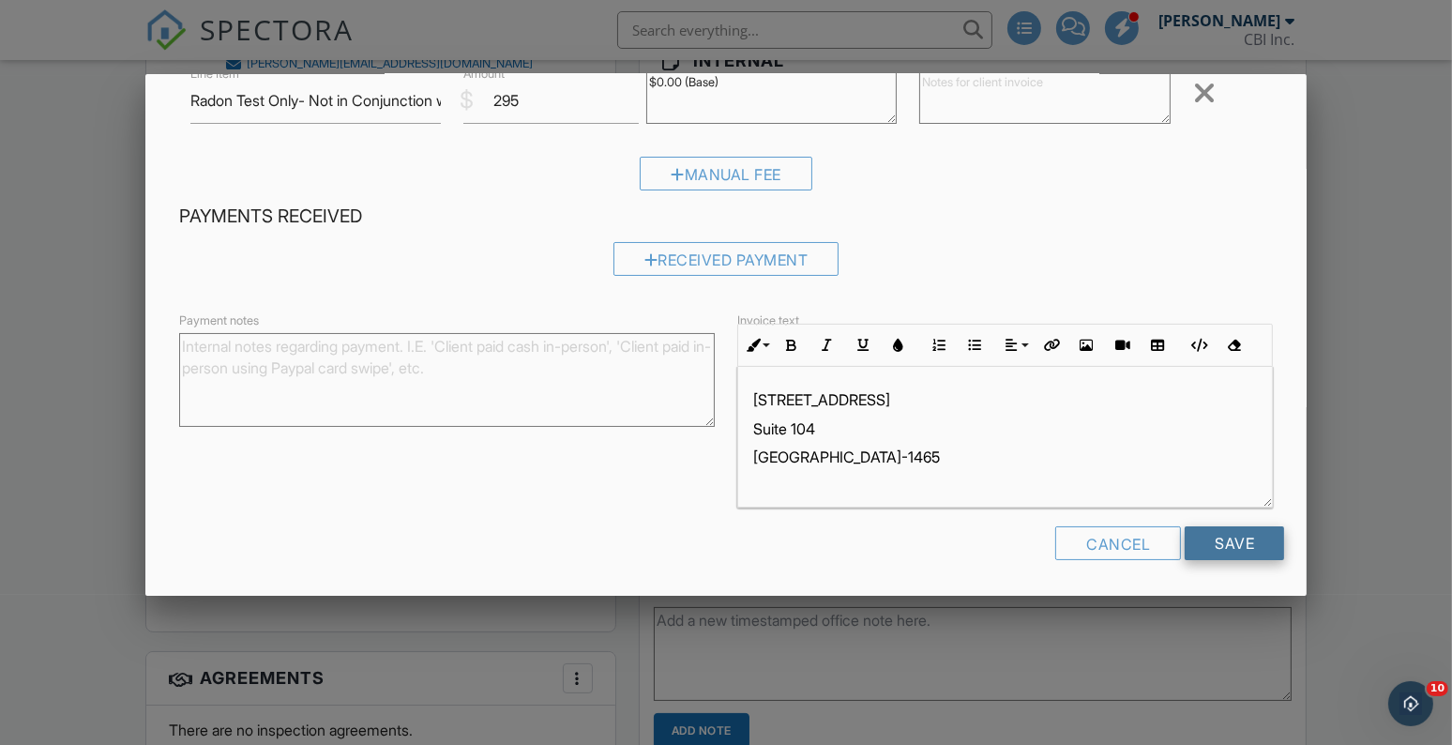
click at [1247, 550] on input "Save" at bounding box center [1234, 543] width 99 height 34
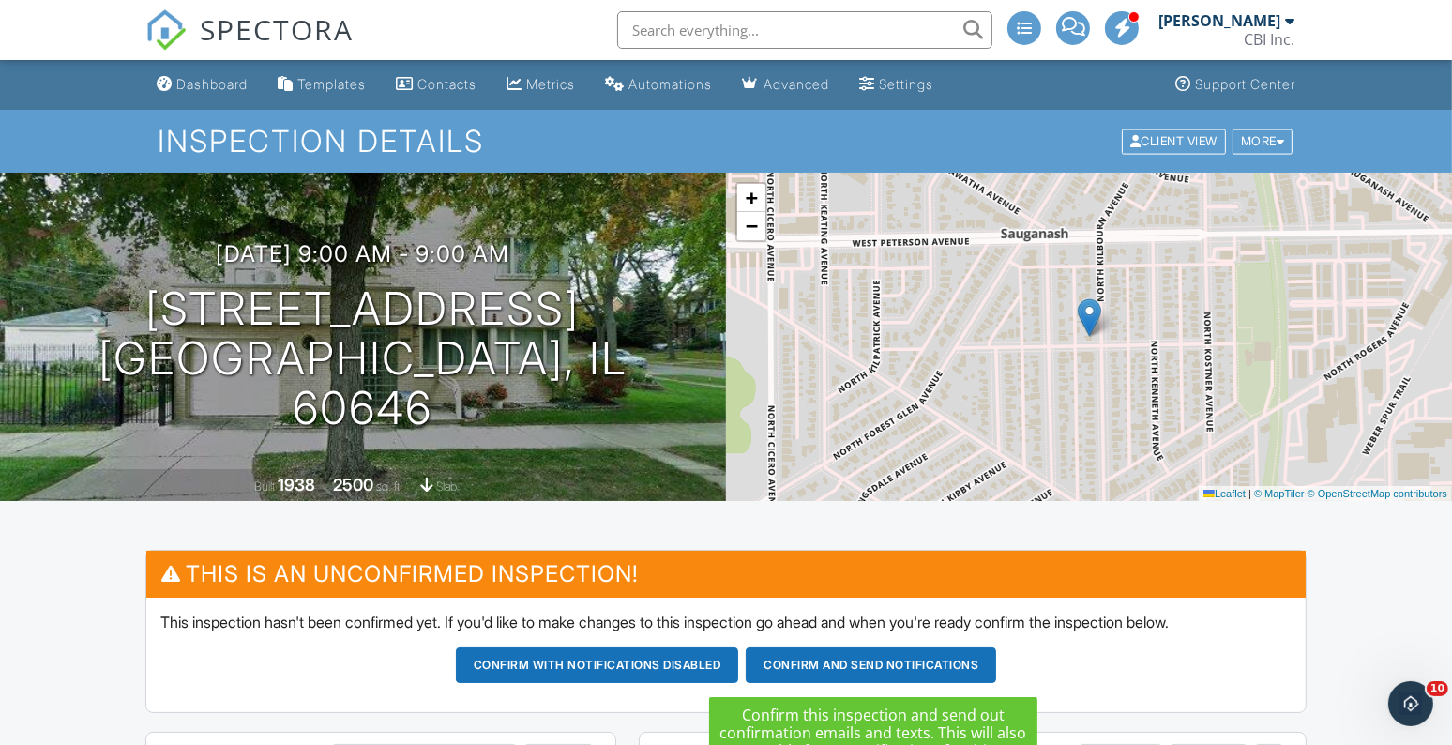
click at [855, 671] on button "Confirm and send notifications" at bounding box center [871, 665] width 250 height 36
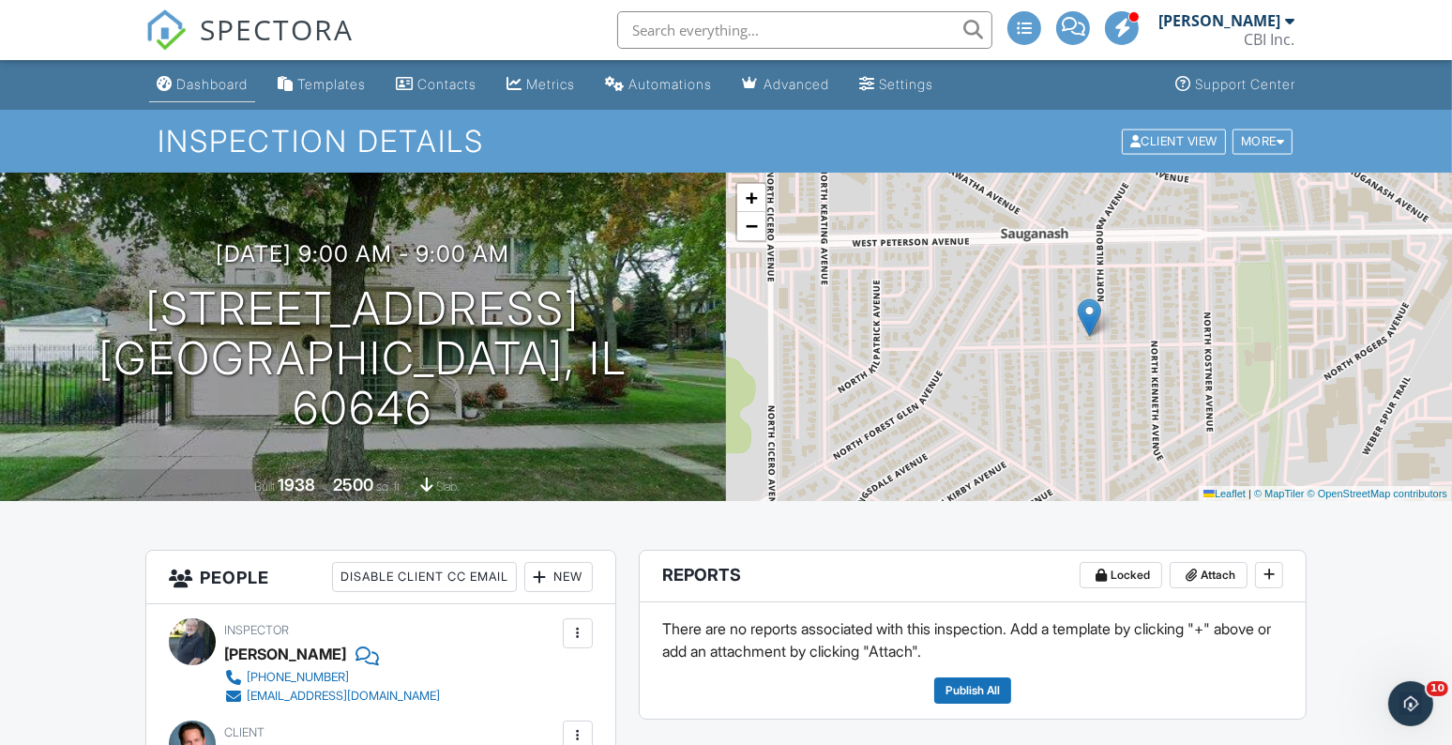
click at [203, 98] on link "Dashboard" at bounding box center [202, 85] width 106 height 35
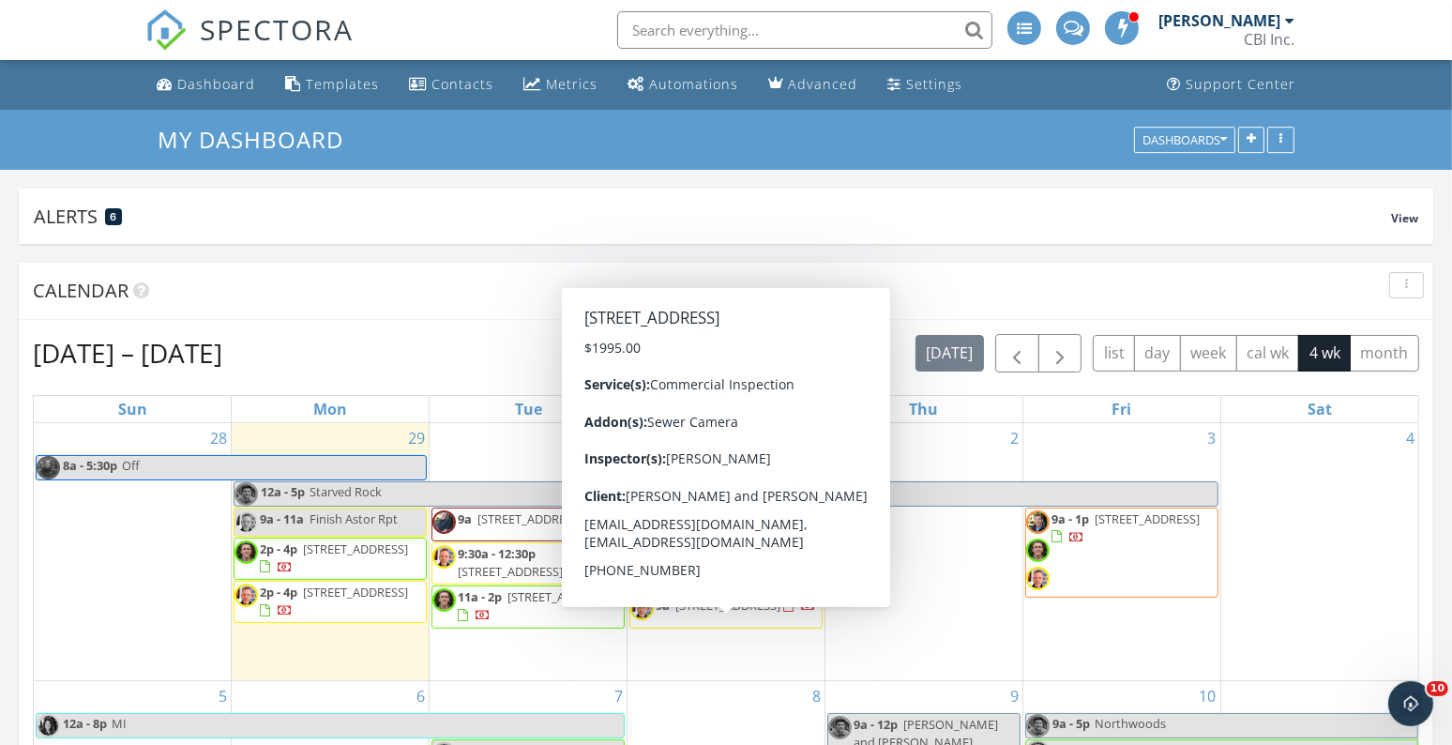
click at [691, 614] on span "[STREET_ADDRESS]" at bounding box center [728, 605] width 105 height 17
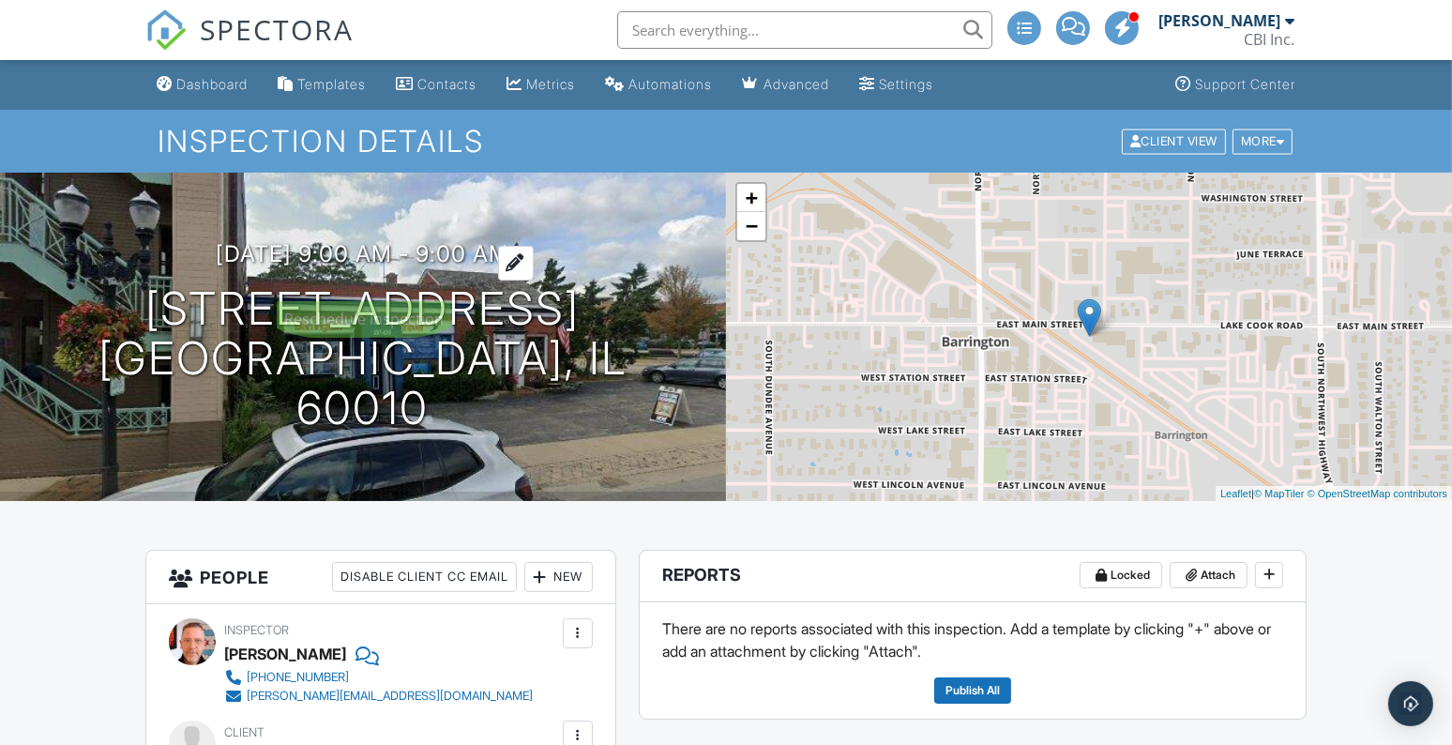
click at [534, 281] on div at bounding box center [516, 263] width 36 height 35
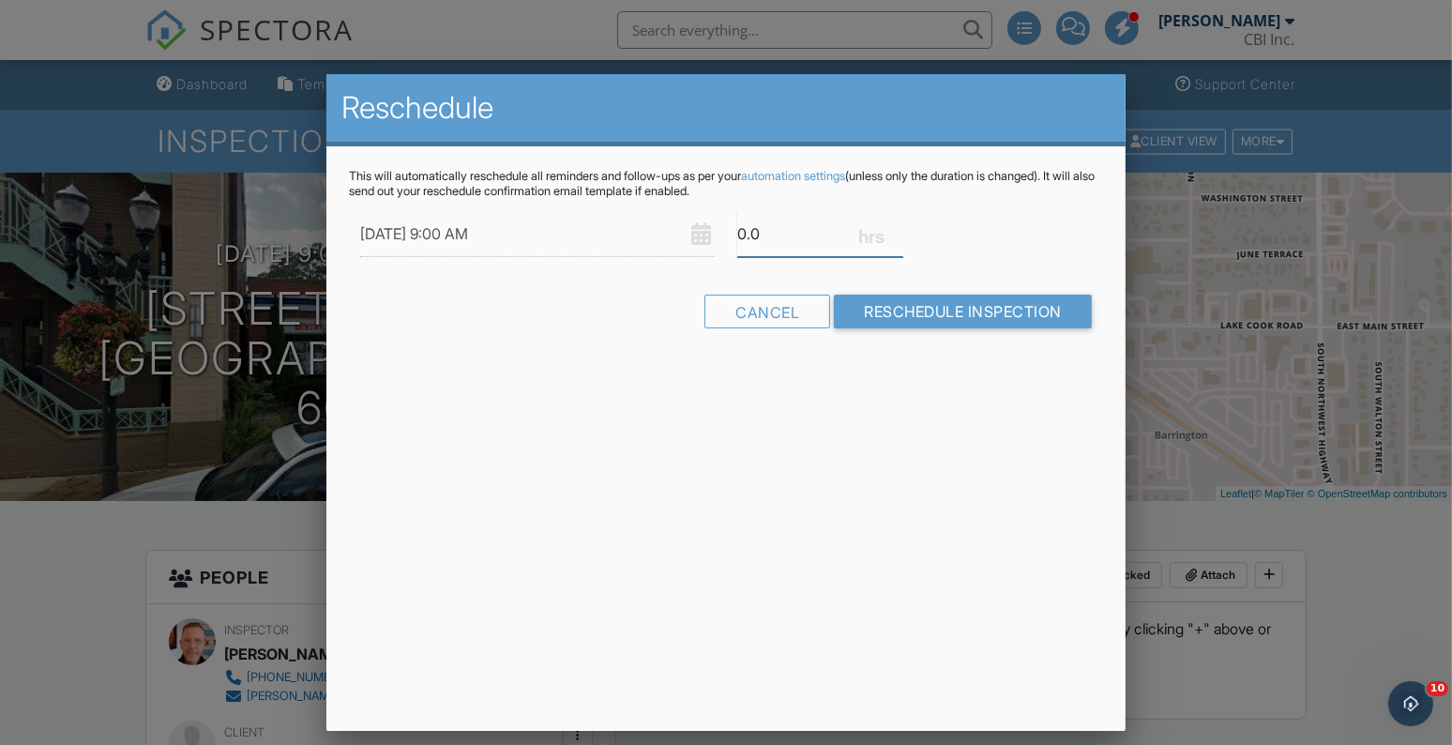
click at [745, 238] on input "0.0" at bounding box center [820, 234] width 166 height 46
type input "3"
click at [919, 312] on input "Reschedule Inspection" at bounding box center [963, 312] width 258 height 34
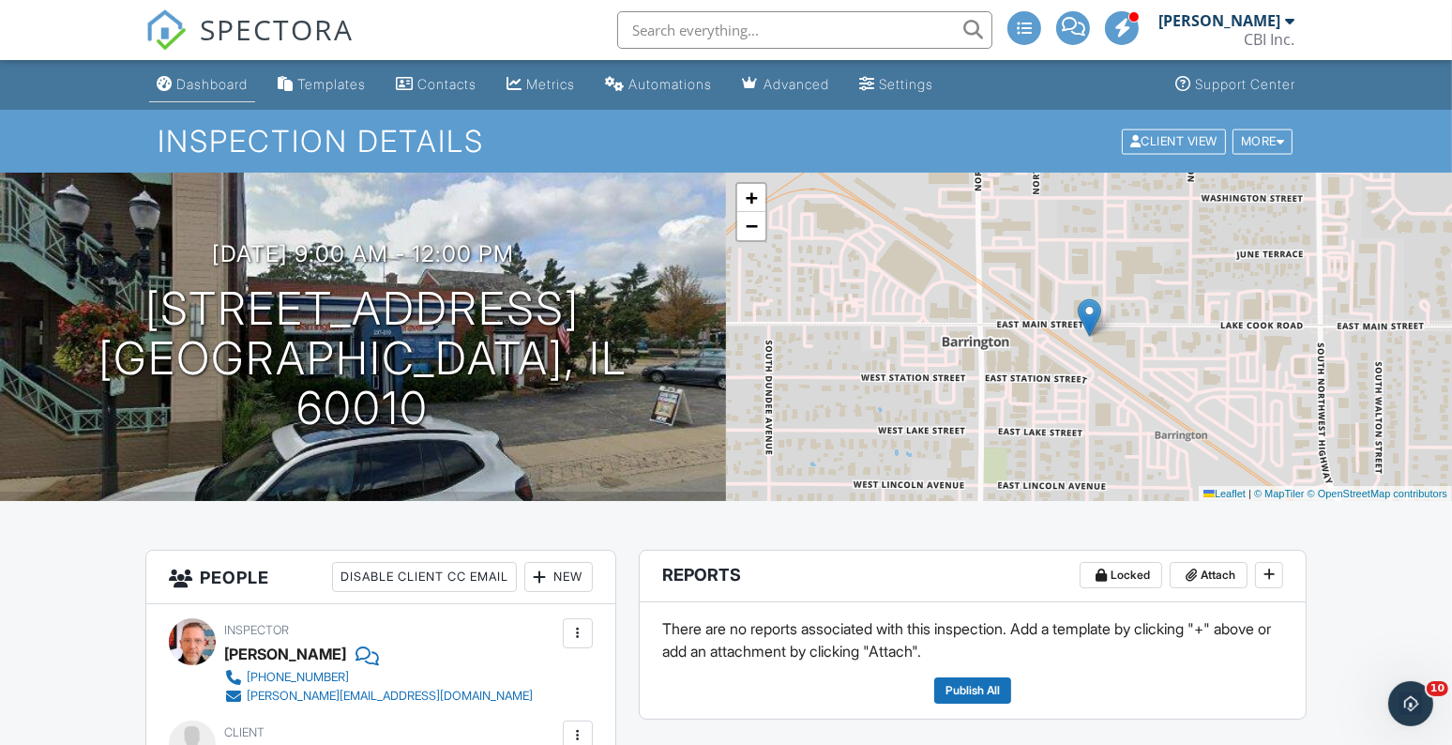
click at [190, 93] on link "Dashboard" at bounding box center [202, 85] width 106 height 35
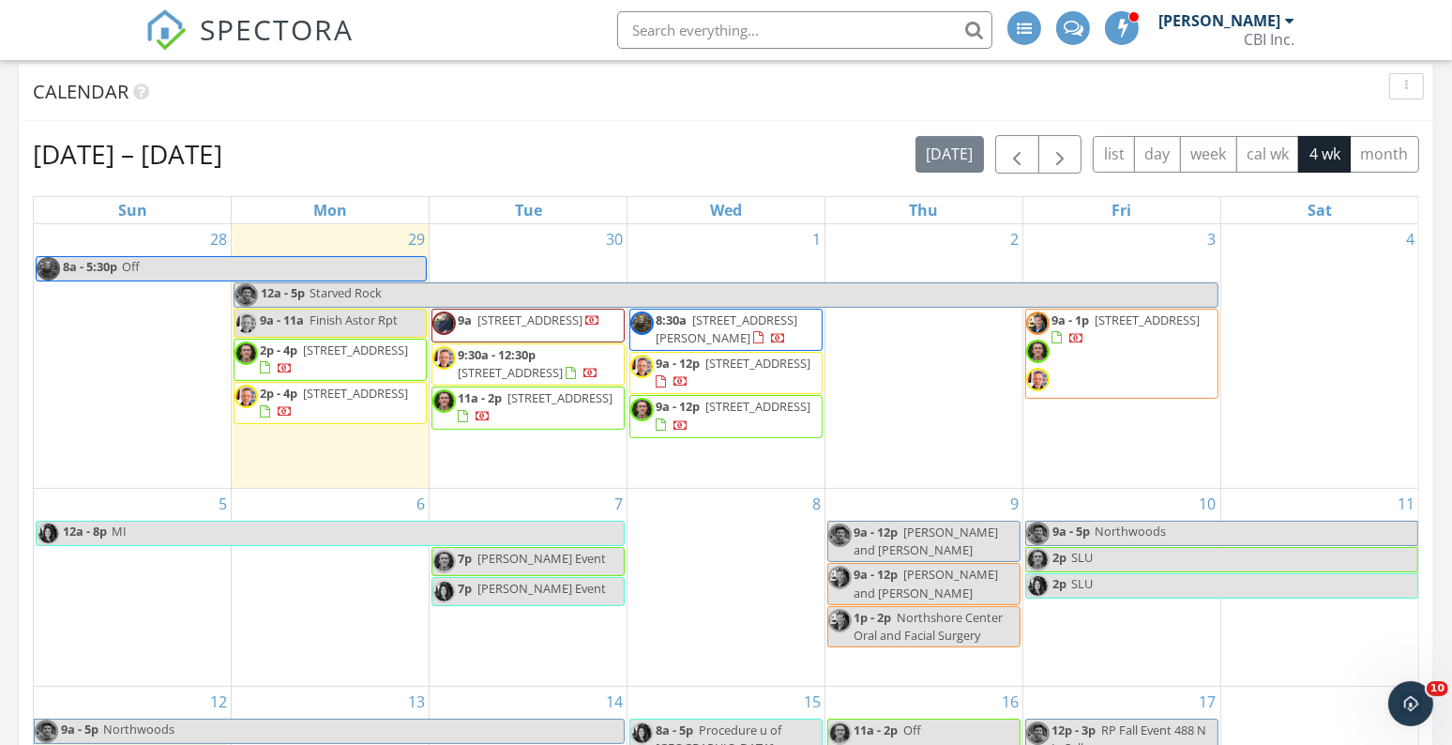
scroll to position [201, 0]
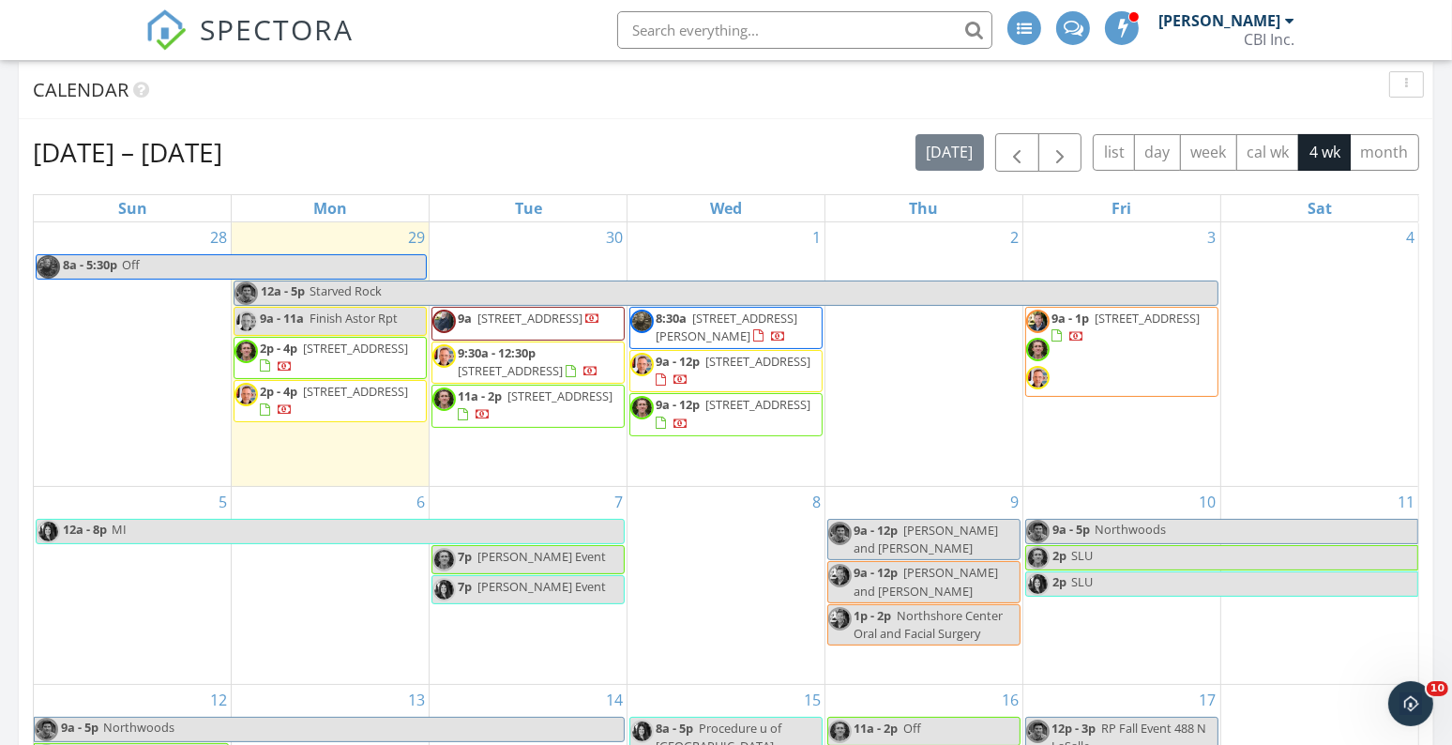
click at [690, 370] on span "9a - 12p" at bounding box center [678, 361] width 44 height 17
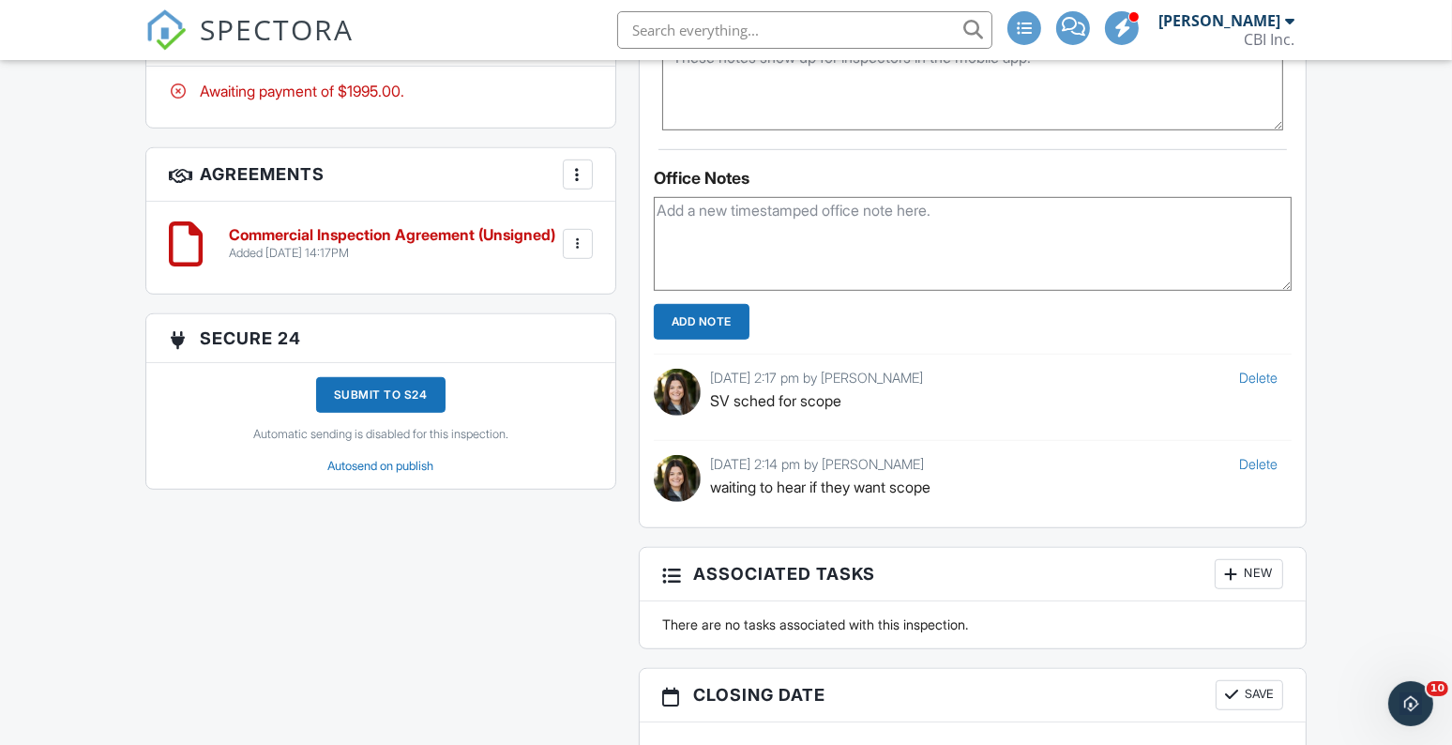
scroll to position [1265, 0]
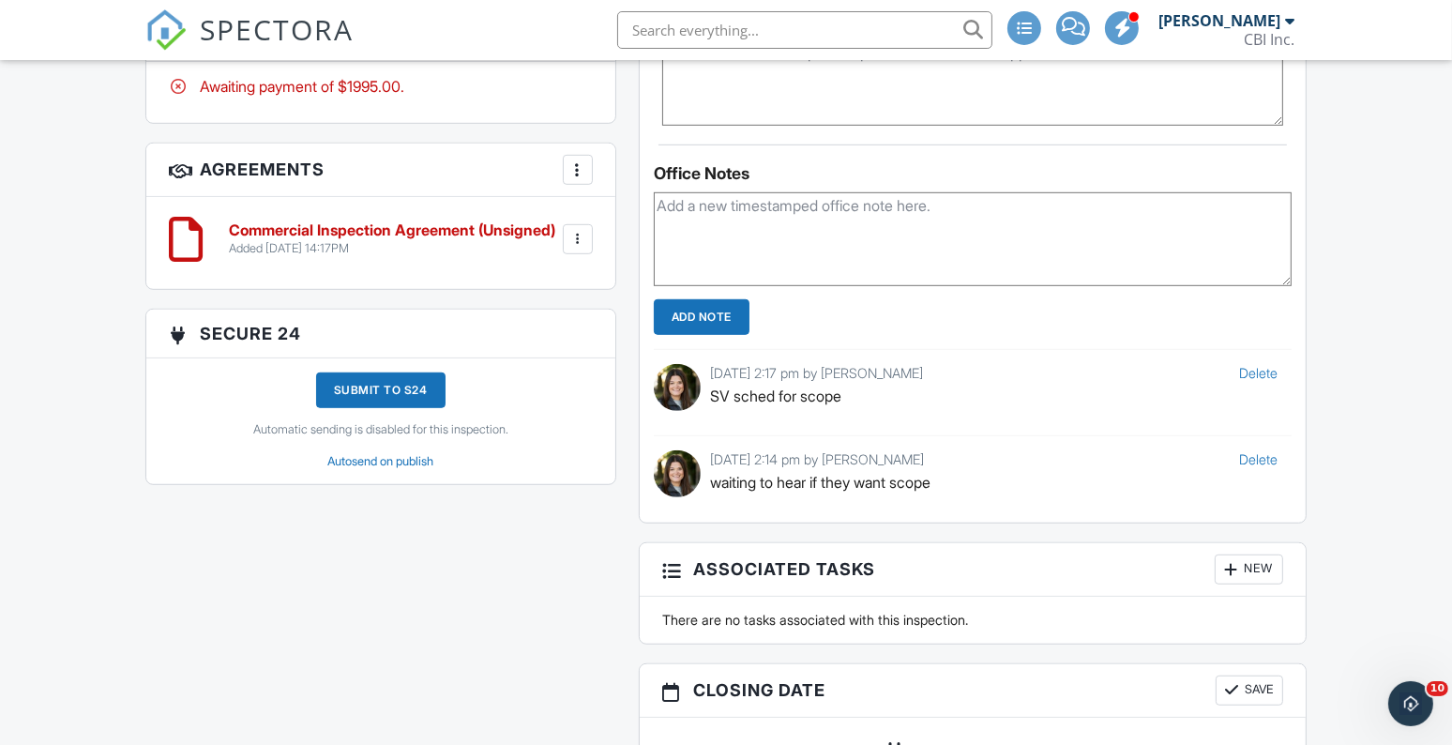
click at [1247, 379] on link "Delete" at bounding box center [1258, 373] width 38 height 16
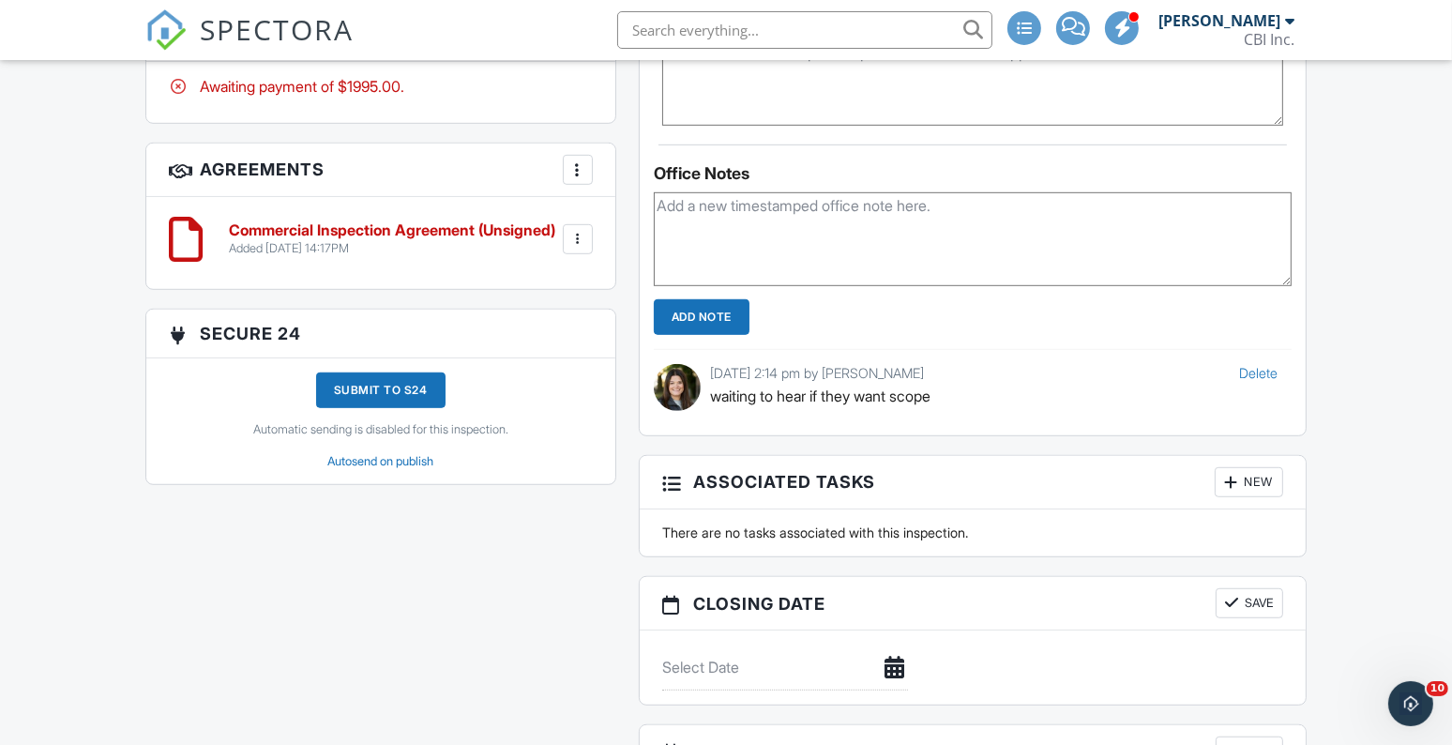
click at [691, 223] on textarea at bounding box center [973, 239] width 638 height 94
type textarea "[PERSON_NAME] sched for scope"
click at [707, 313] on input "Add Note" at bounding box center [702, 317] width 96 height 36
